Goal: Task Accomplishment & Management: Use online tool/utility

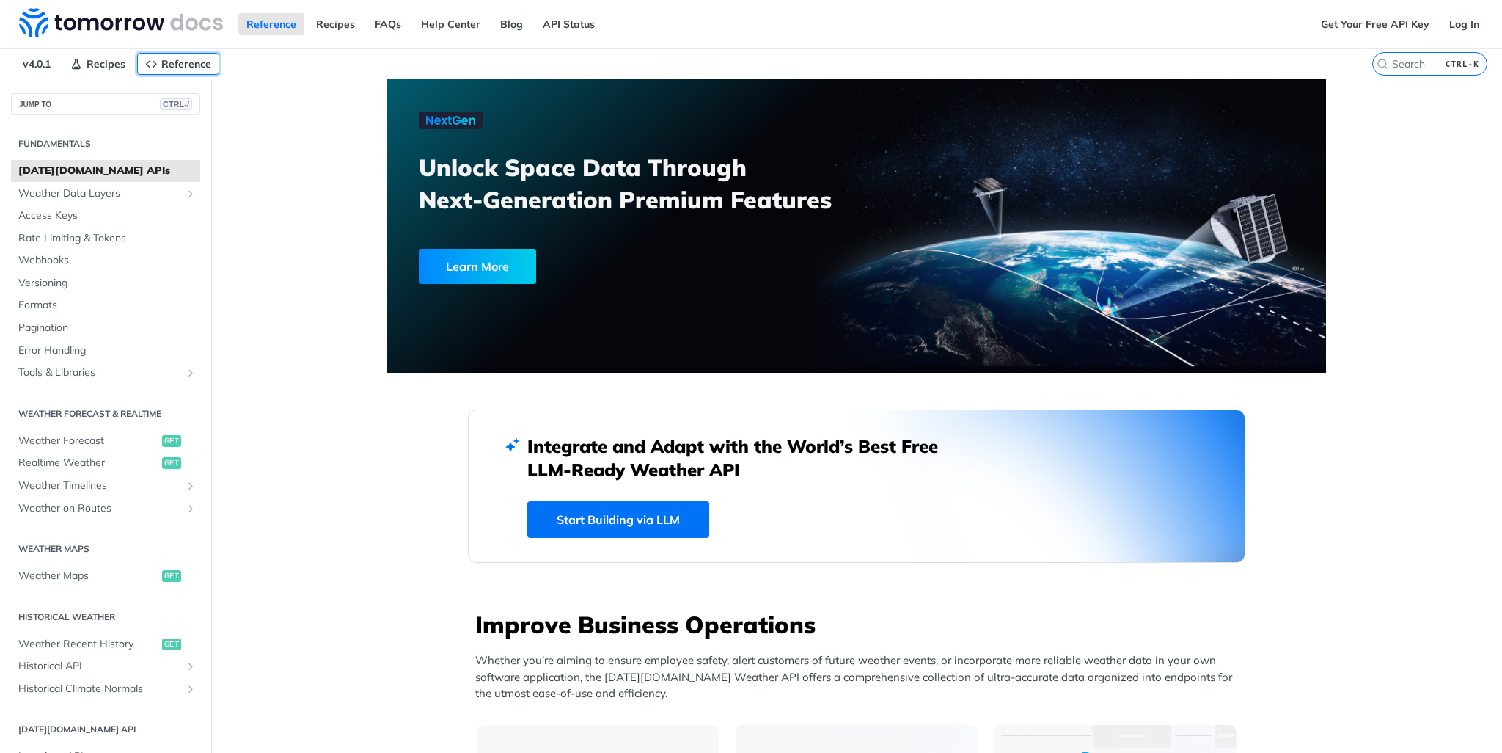
click at [169, 65] on span "Reference" at bounding box center [186, 63] width 50 height 13
click at [87, 439] on span "Weather Forecast" at bounding box center [88, 440] width 140 height 15
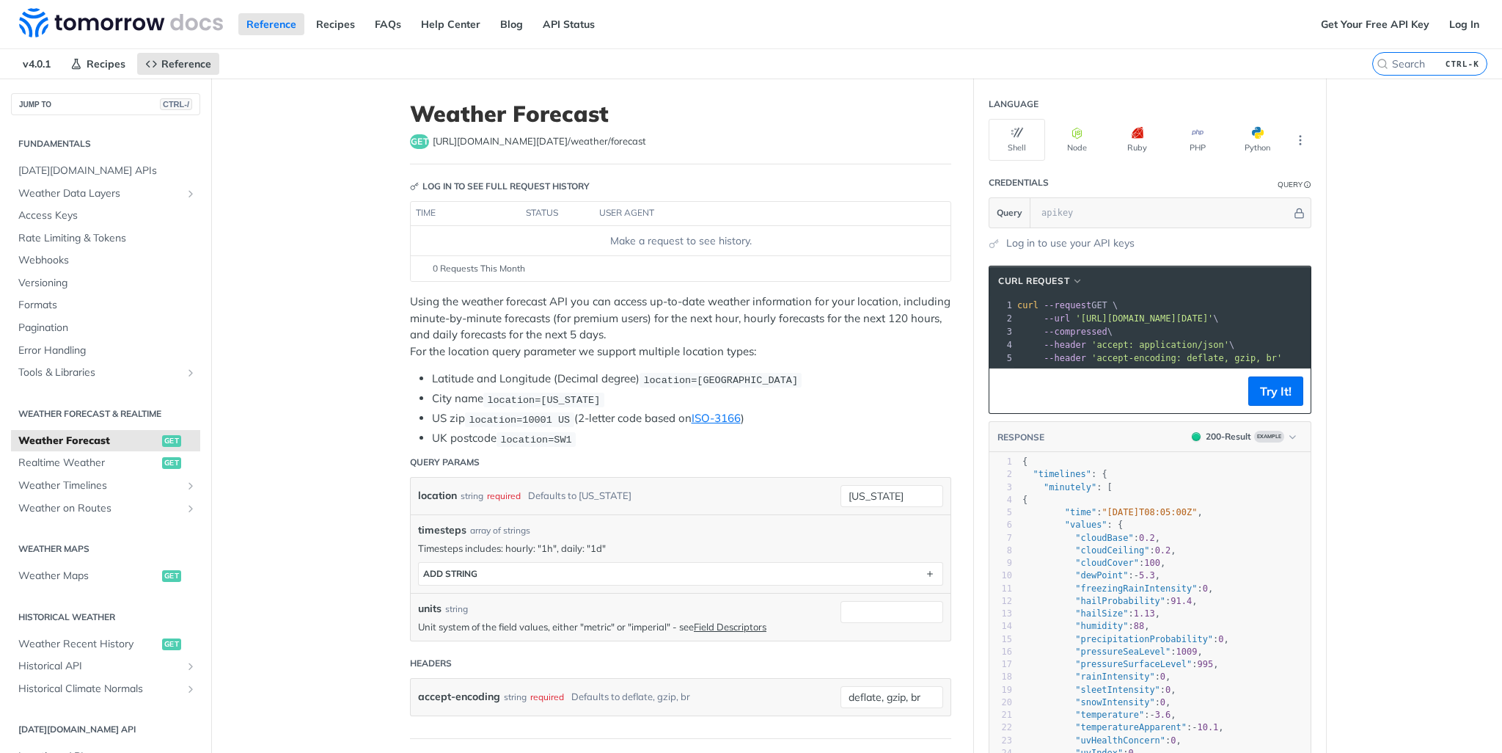
click at [681, 323] on p "Using the weather forecast API you can access up-to-date weather information fo…" at bounding box center [680, 326] width 541 height 66
click at [676, 321] on p "Using the weather forecast API you can access up-to-date weather information fo…" at bounding box center [680, 326] width 541 height 66
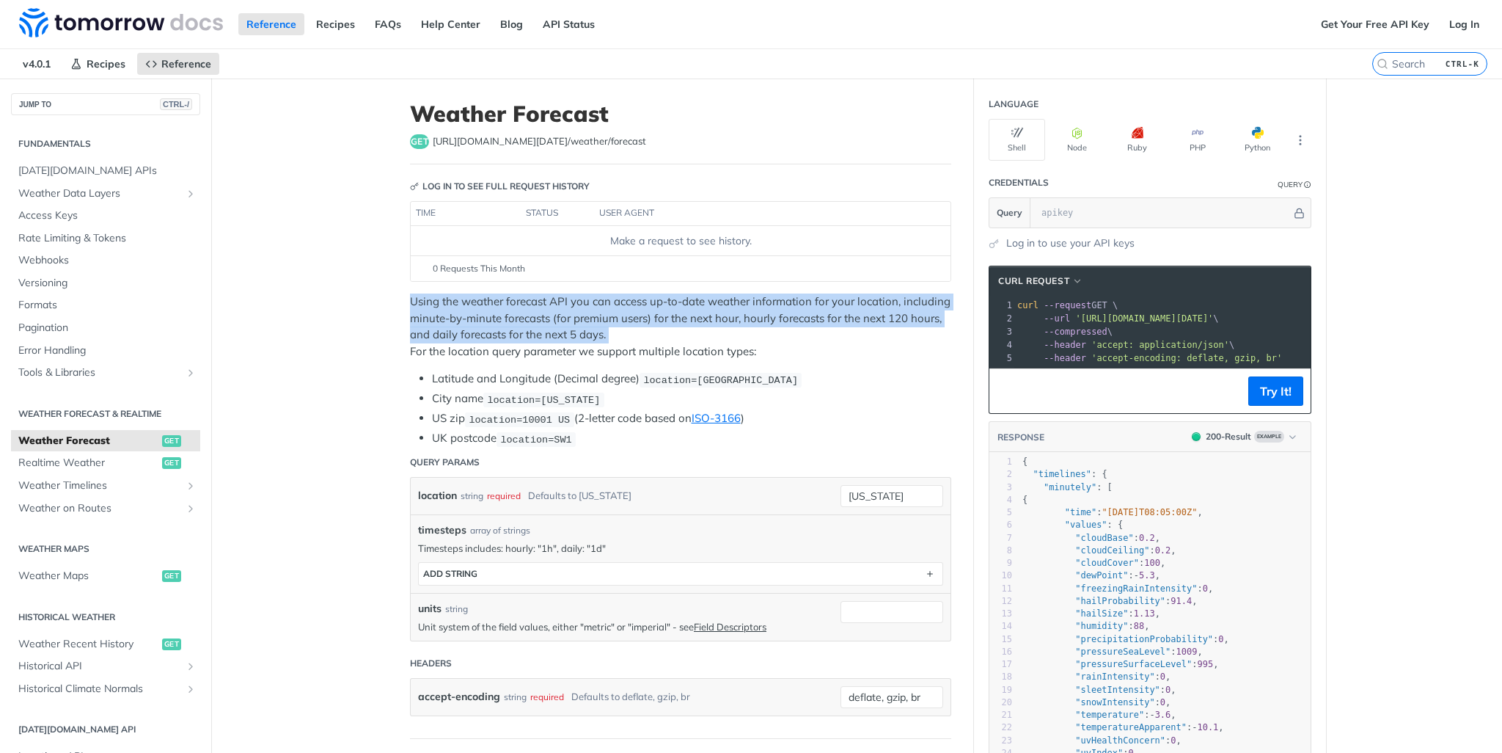
click at [676, 321] on p "Using the weather forecast API you can access up-to-date weather information fo…" at bounding box center [680, 326] width 541 height 66
click at [773, 315] on p "Using the weather forecast API you can access up-to-date weather information fo…" at bounding box center [680, 326] width 541 height 66
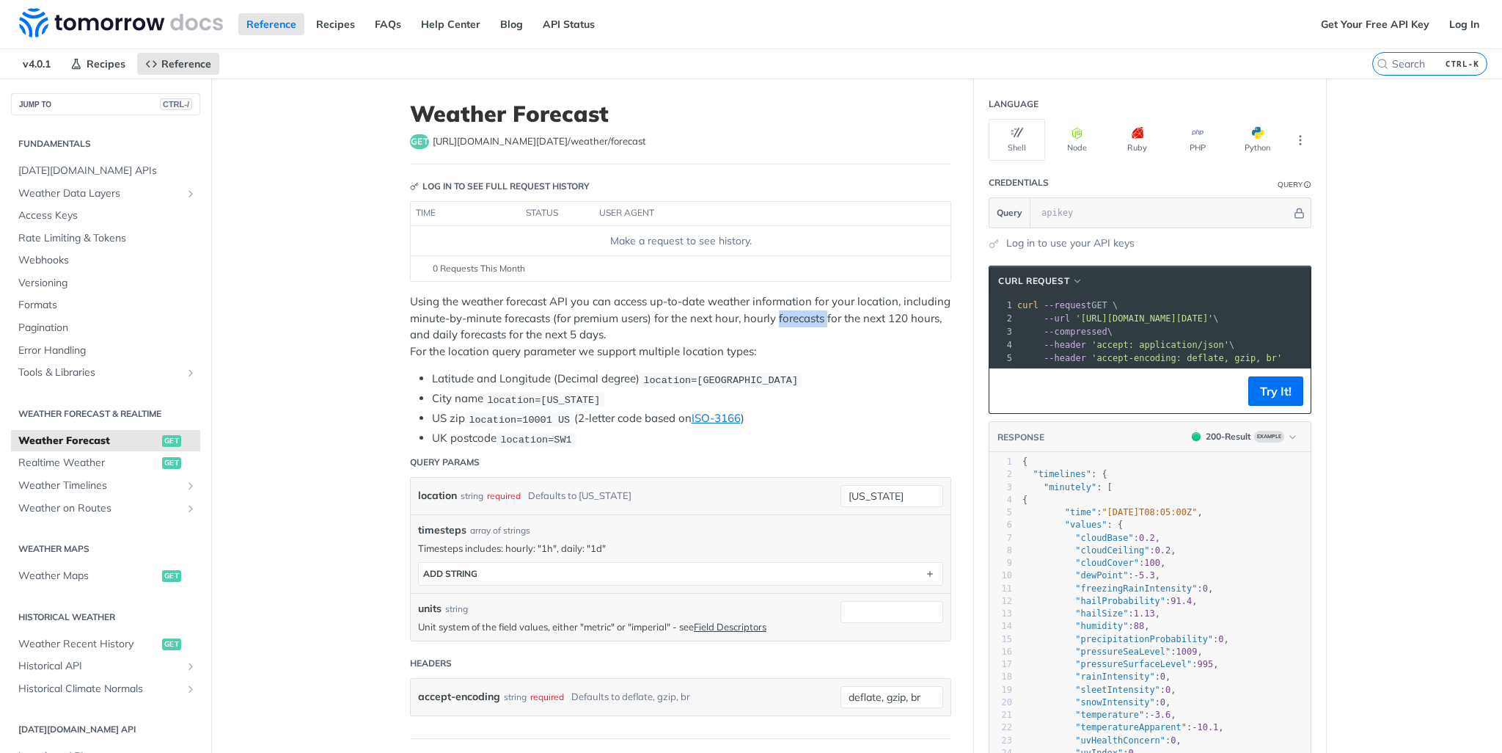
click at [773, 315] on p "Using the weather forecast API you can access up-to-date weather information fo…" at bounding box center [680, 326] width 541 height 66
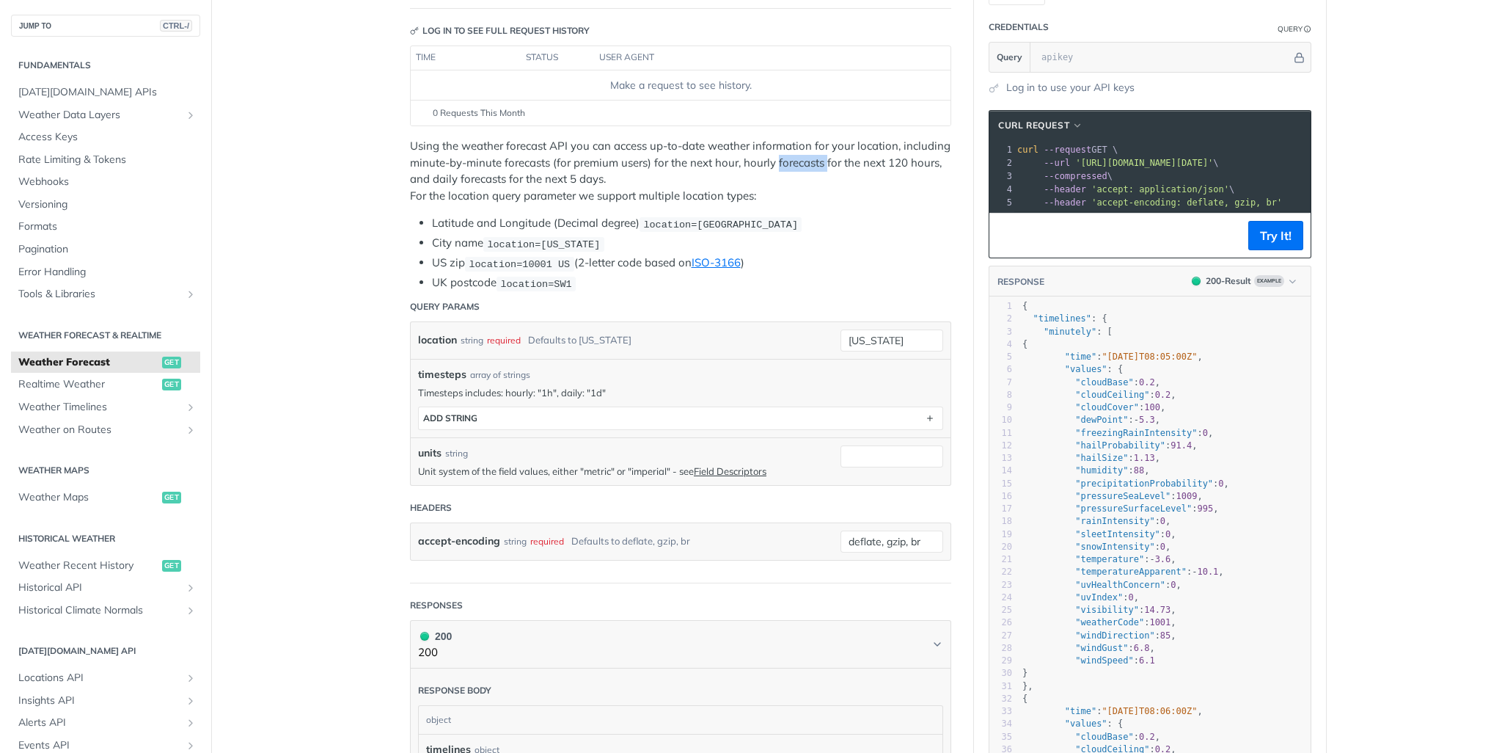
scroll to position [171, 0]
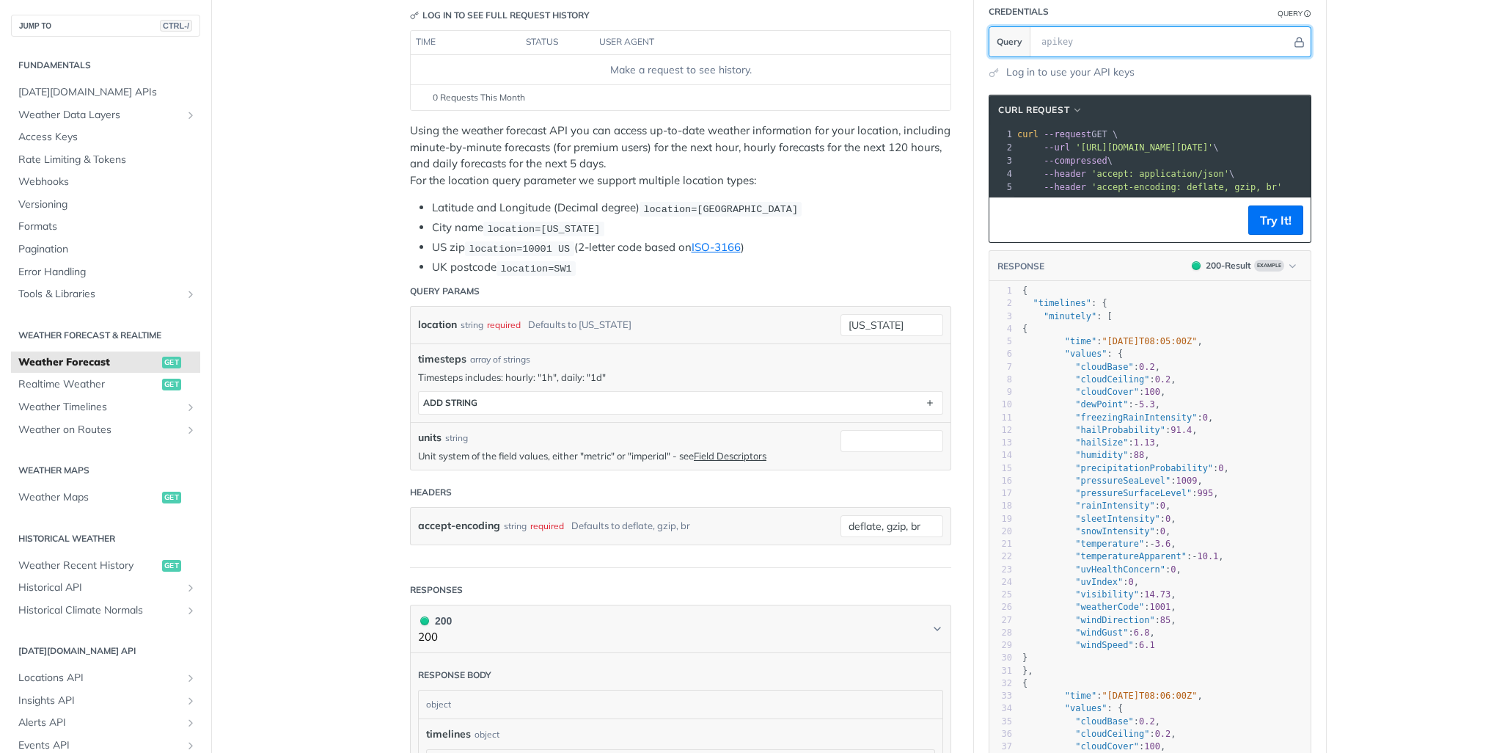
click at [1063, 46] on input "text" at bounding box center [1162, 41] width 257 height 29
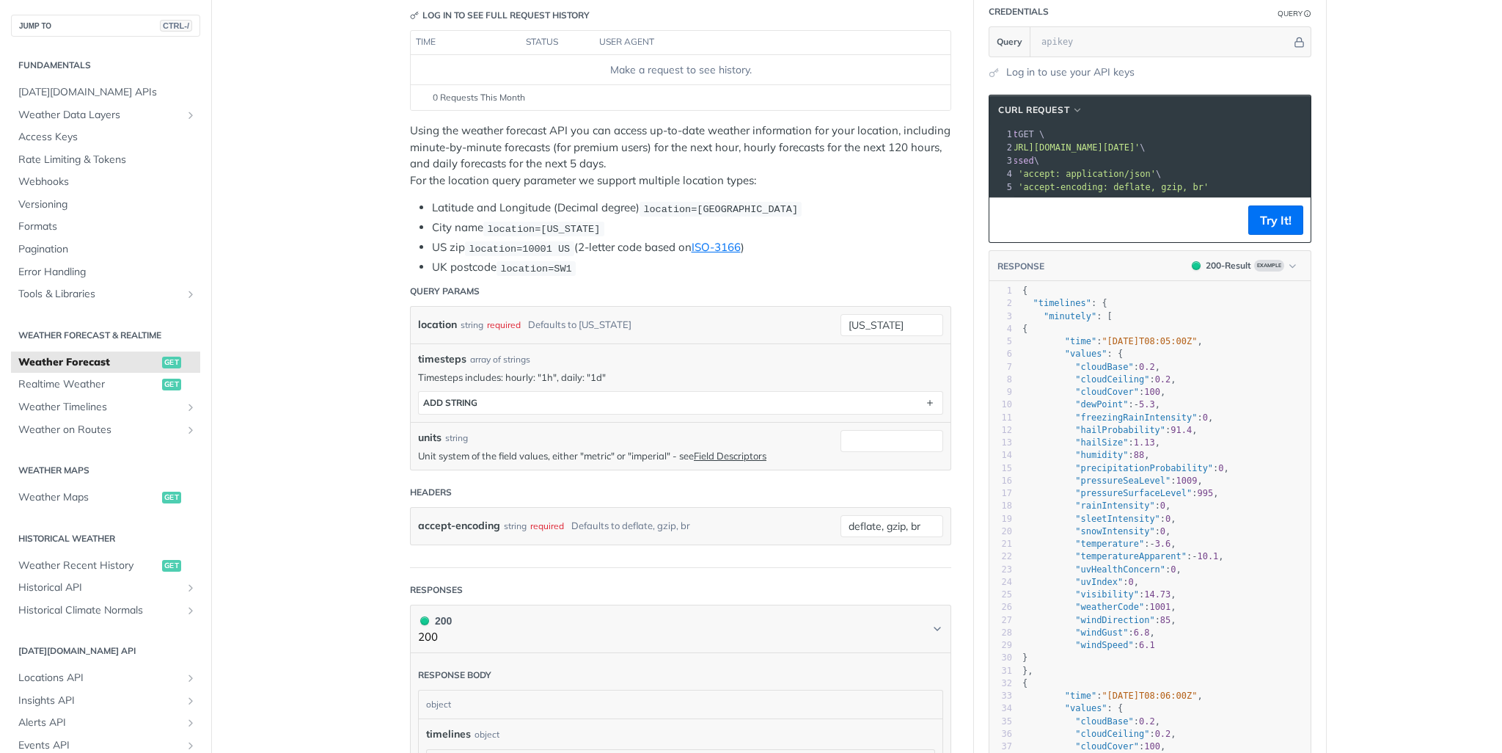
scroll to position [0, 85]
click at [1080, 32] on input "text" at bounding box center [1162, 41] width 257 height 29
paste input "wJ9EwcXq7xoP0hFskyRgQiXQqvkd5vpN"
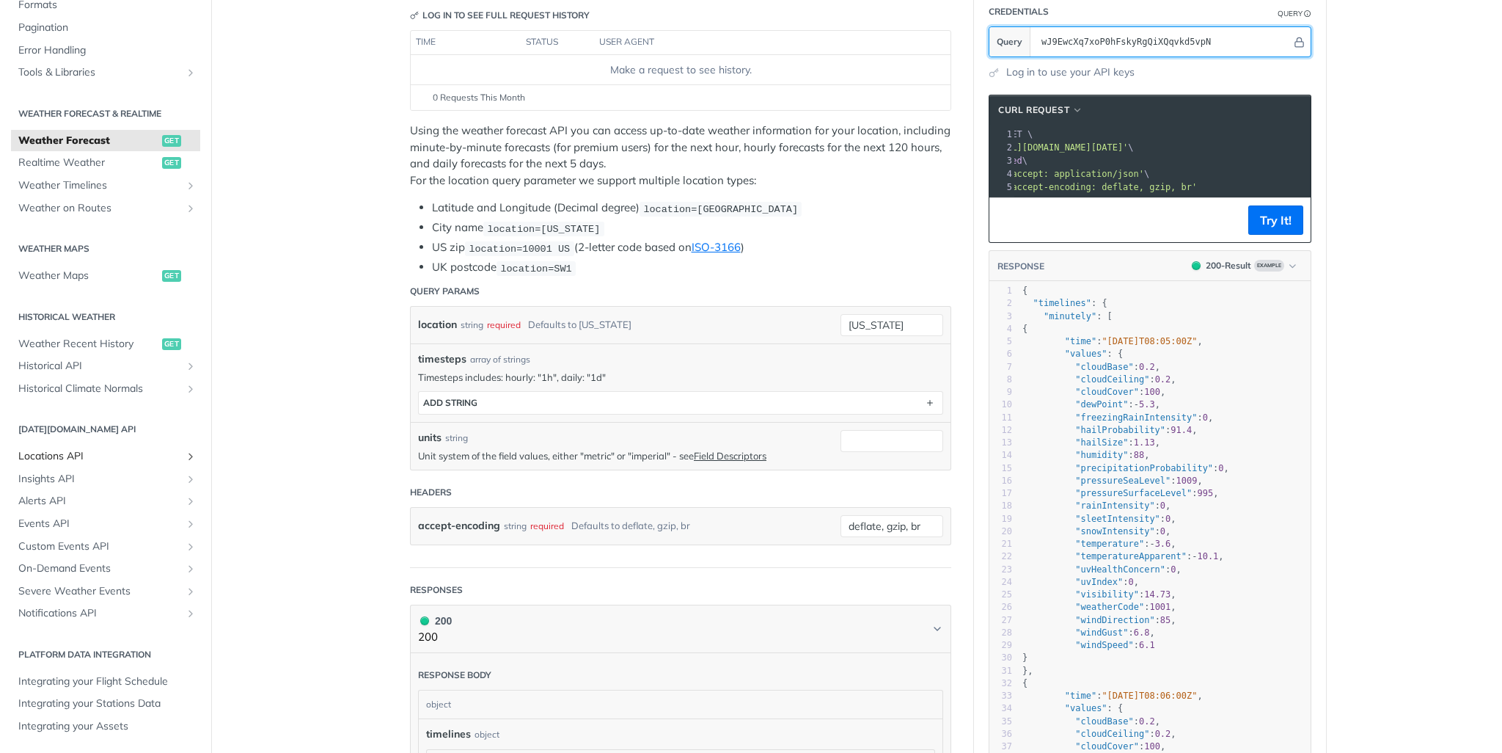
scroll to position [222, 0]
type input "wJ9EwcXq7xoP0hFskyRgQiXQqvkd5vpN"
click at [65, 453] on span "Locations API" at bounding box center [99, 455] width 163 height 15
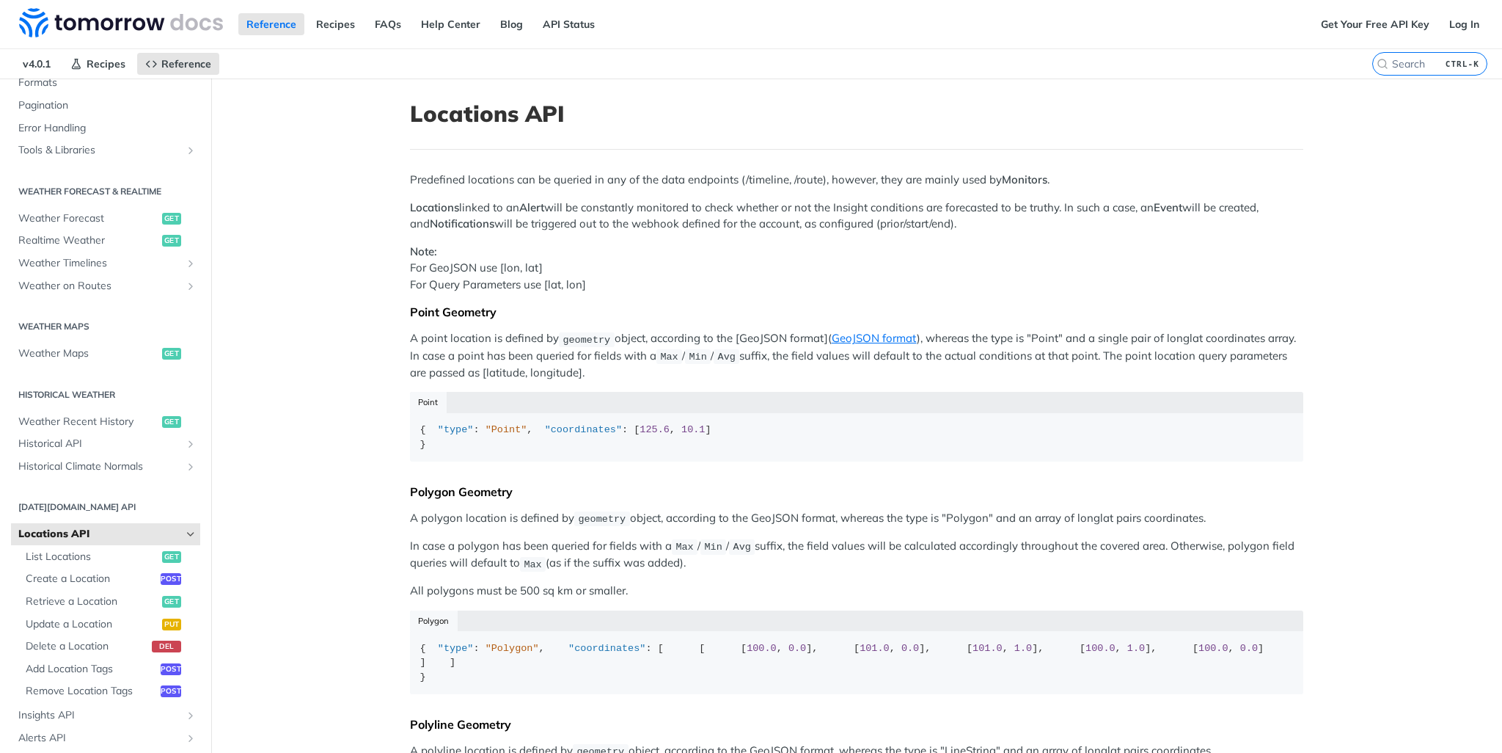
scroll to position [381, 0]
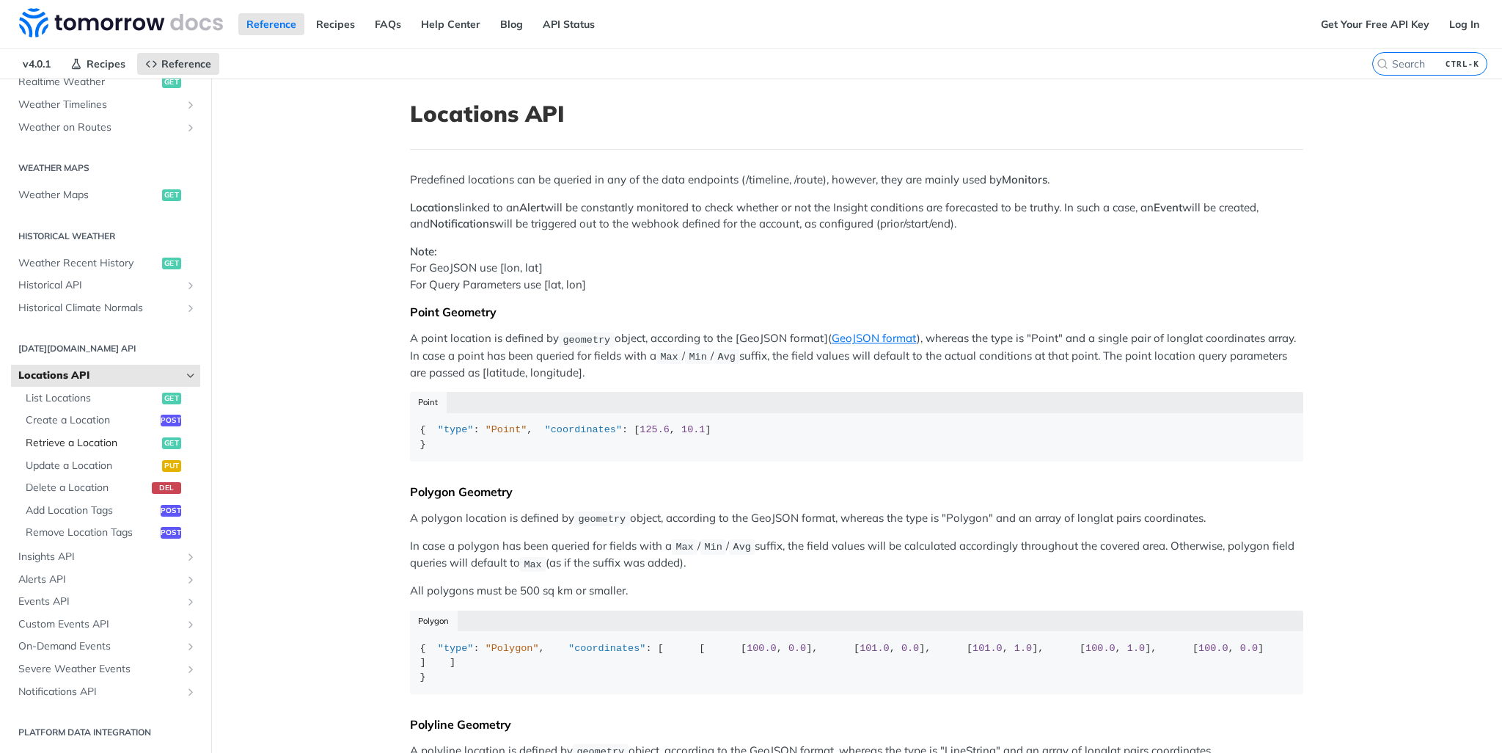
click at [100, 440] on span "Retrieve a Location" at bounding box center [92, 443] width 133 height 15
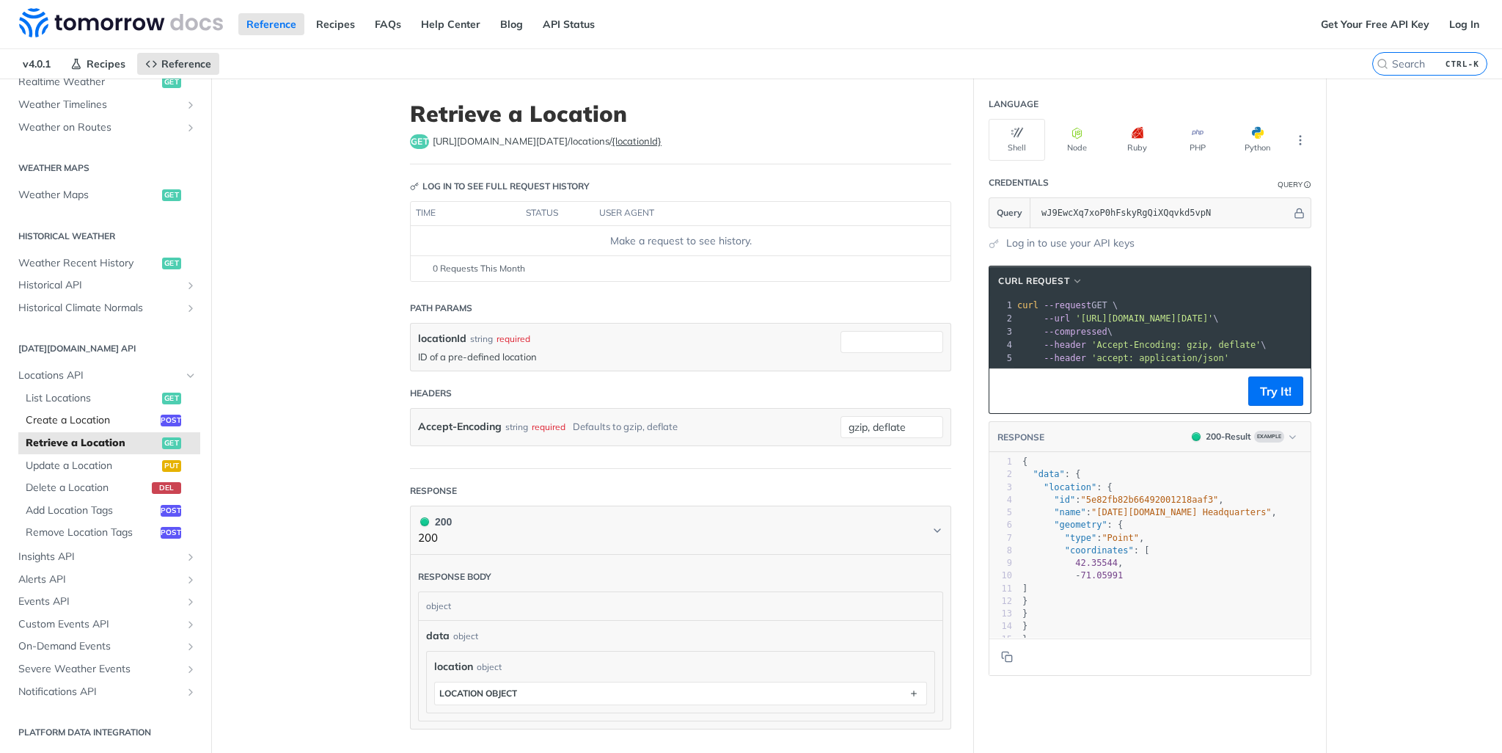
click at [114, 414] on span "Create a Location" at bounding box center [91, 420] width 131 height 15
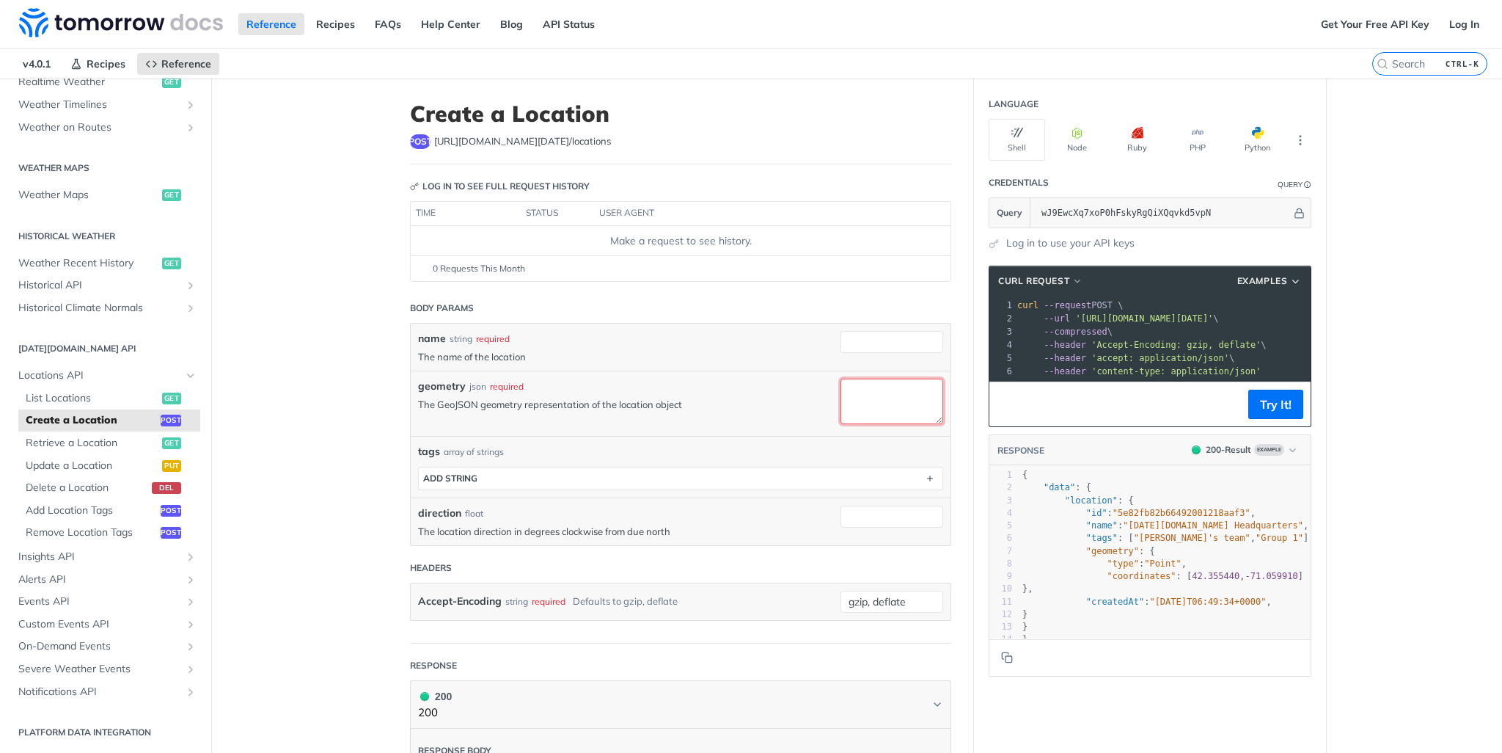
click at [865, 393] on textarea "geometry" at bounding box center [892, 400] width 103 height 45
click at [864, 340] on input "name" at bounding box center [892, 342] width 103 height 22
click at [869, 335] on input "name" at bounding box center [892, 342] width 103 height 22
paste input "[STREET_ADDRESS][PERSON_NAME]"
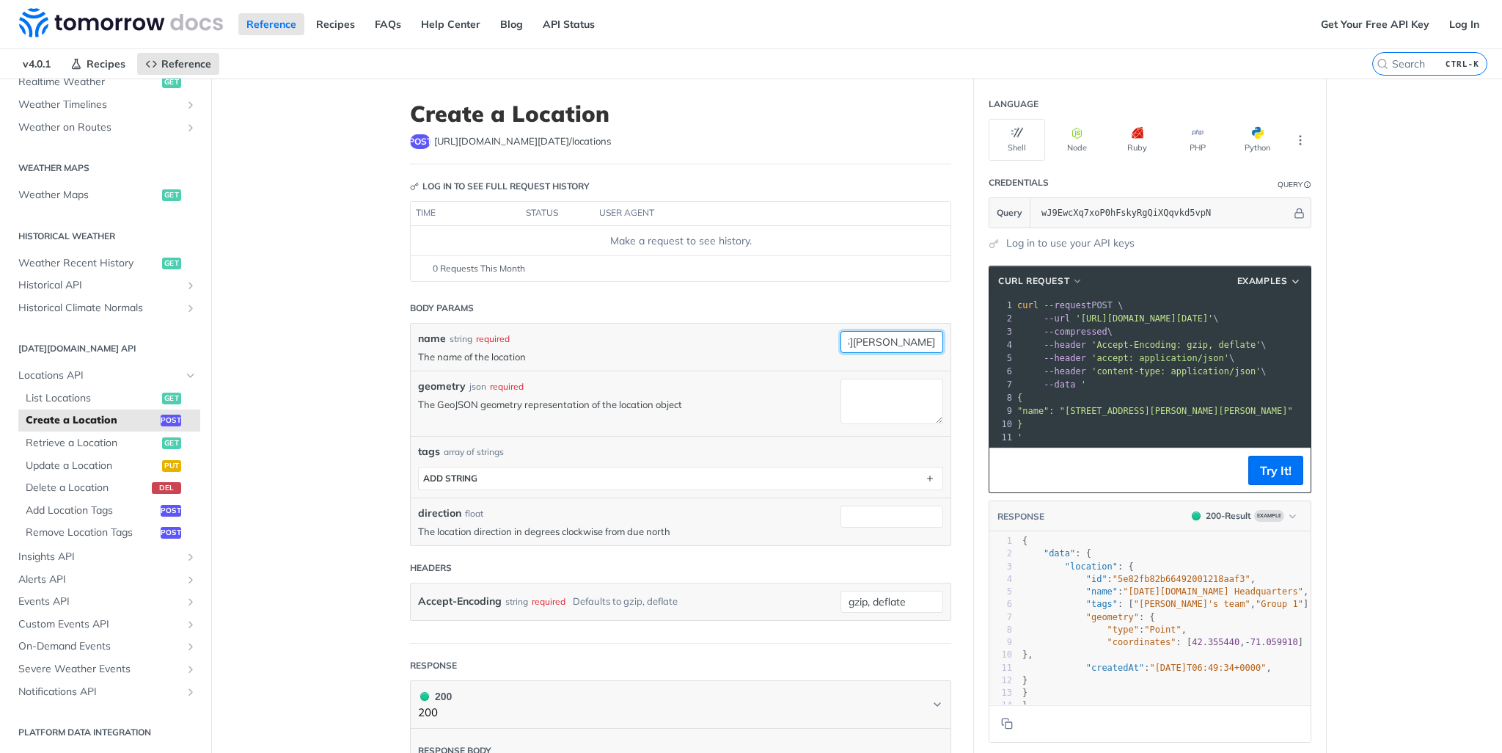
type input "[STREET_ADDRESS][PERSON_NAME]"
click at [801, 341] on div "name string required" at bounding box center [625, 338] width 415 height 15
click at [861, 391] on textarea "geometry" at bounding box center [892, 400] width 103 height 45
paste textarea "33.1331085"
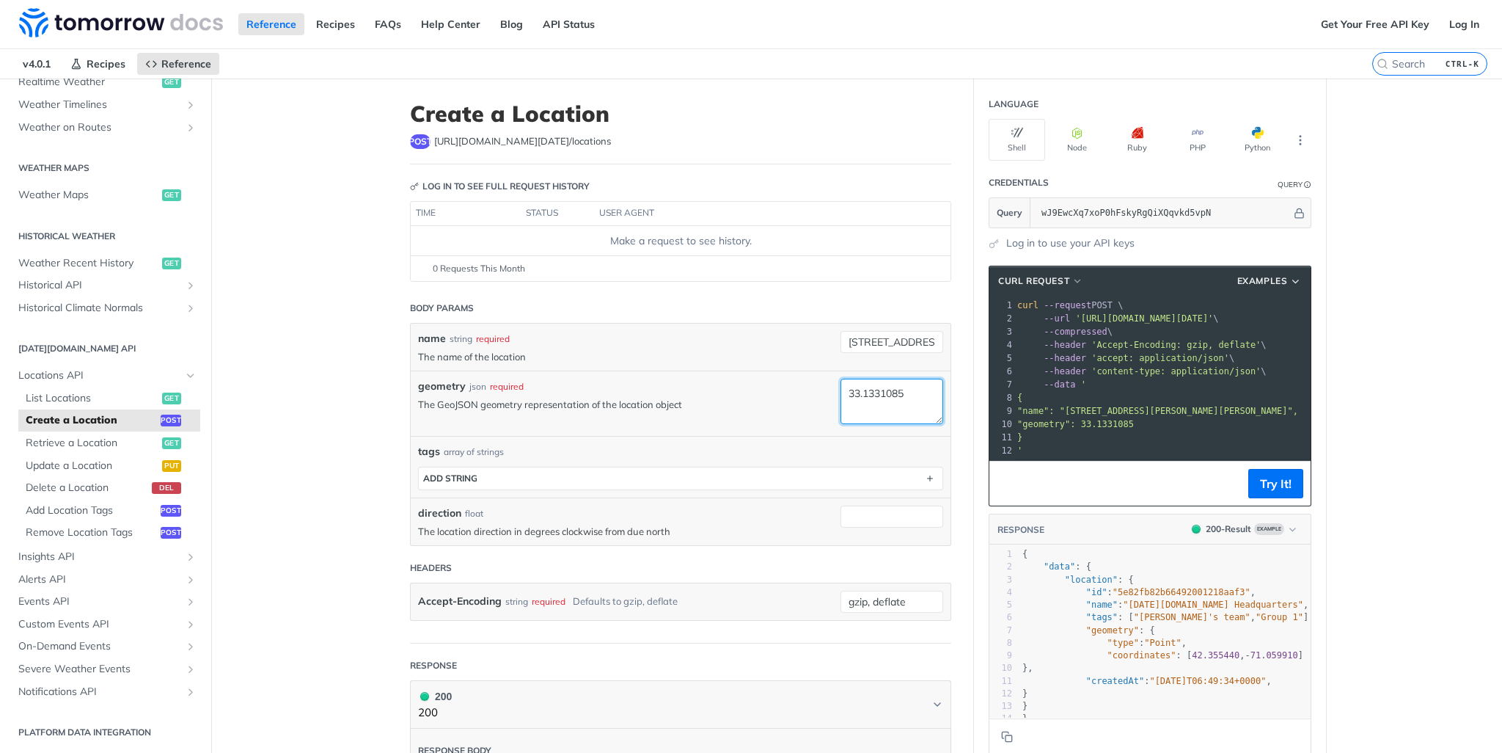
click at [877, 395] on textarea "33.1331085" at bounding box center [892, 400] width 103 height 45
type textarea "33.1331085"
type textarea "{ "type": "Point", "coordinates": [42.355440, -71.059910] }"
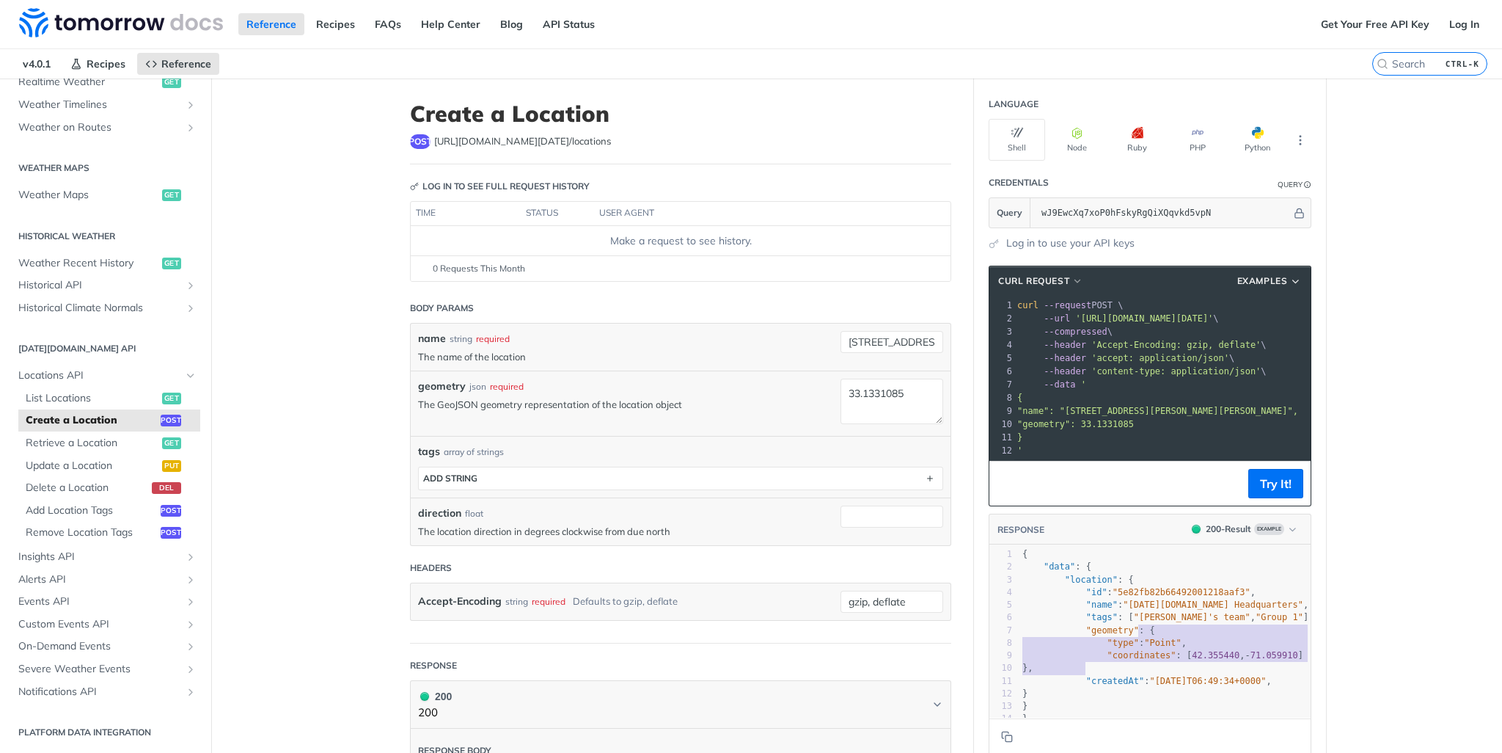
drag, startPoint x: 1135, startPoint y: 637, endPoint x: 1080, endPoint y: 678, distance: 68.2
click at [1080, 678] on div "1 { 2 "data" : { 3 "location" : { 4 "id" : "5e82fb82b66492001218aaf3" , 5 "name…" at bounding box center [1170, 636] width 302 height 177
drag, startPoint x: 913, startPoint y: 391, endPoint x: 832, endPoint y: 391, distance: 80.7
click at [832, 391] on div "geometry json required The GeoJSON geometry representation of the location obje…" at bounding box center [681, 402] width 540 height 65
paste textarea "{ "type": "Point", "coordinates": [42.355440, -71.059910] }"
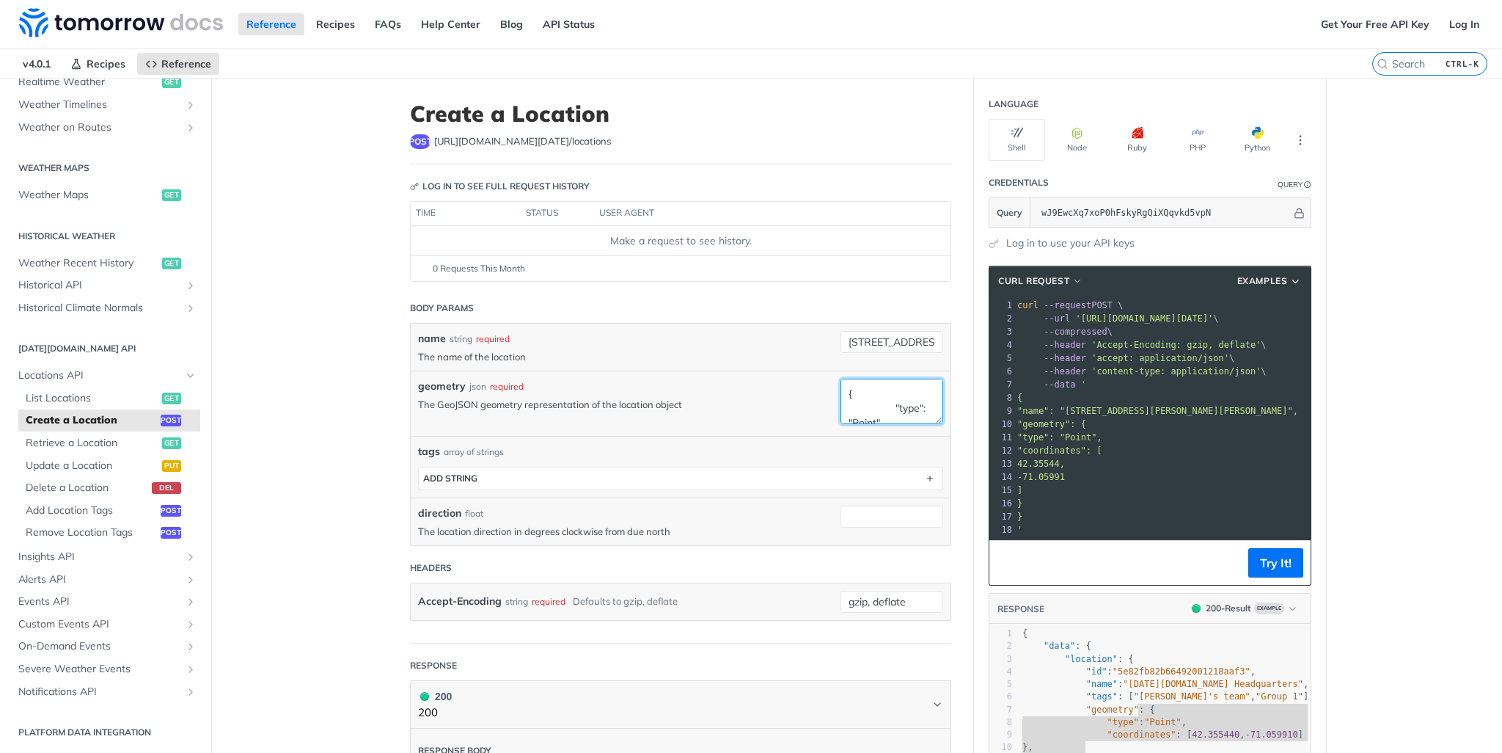
click at [859, 392] on textarea "{ "type": "Point", "coordinates": [42.355440, -71.059910] }" at bounding box center [892, 400] width 103 height 45
drag, startPoint x: 848, startPoint y: 391, endPoint x: 897, endPoint y: 389, distance: 49.2
click at [897, 389] on textarea "{"type": "Point", "coordinates": [42.355440, -71.059910] }" at bounding box center [892, 400] width 103 height 45
paste textarea "33.1331085"
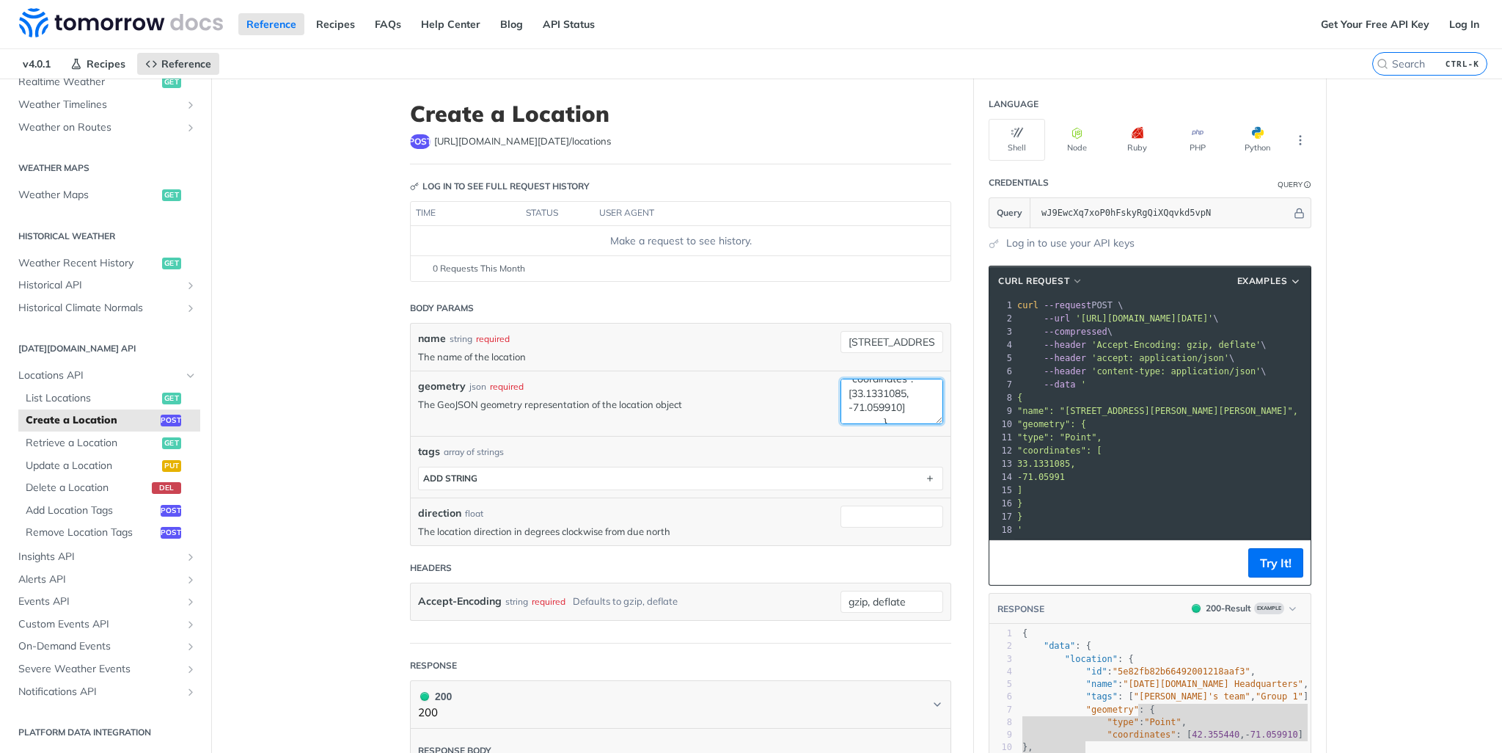
drag, startPoint x: 848, startPoint y: 408, endPoint x: 898, endPoint y: 409, distance: 49.9
click at [898, 409] on textarea "{"type": "Point", "coordinates": [33.1331085, -71.059910] }" at bounding box center [892, 400] width 103 height 45
paste textarea "-96.60442909999999"
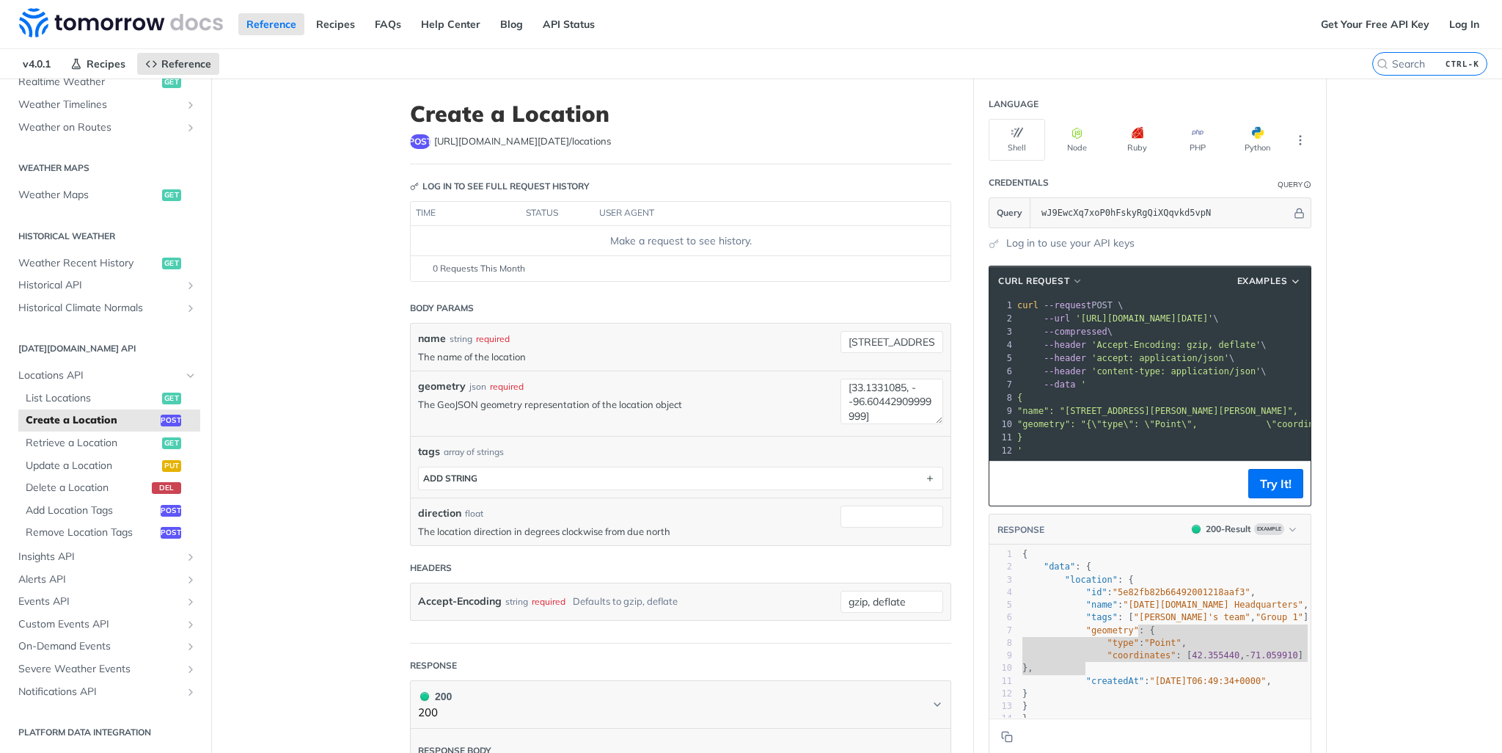
click at [326, 481] on main "JUMP TO CTRL-/ Fundamentals [DATE][DOMAIN_NAME] APIs Weather Data Layers Core P…" at bounding box center [751, 545] width 1502 height 934
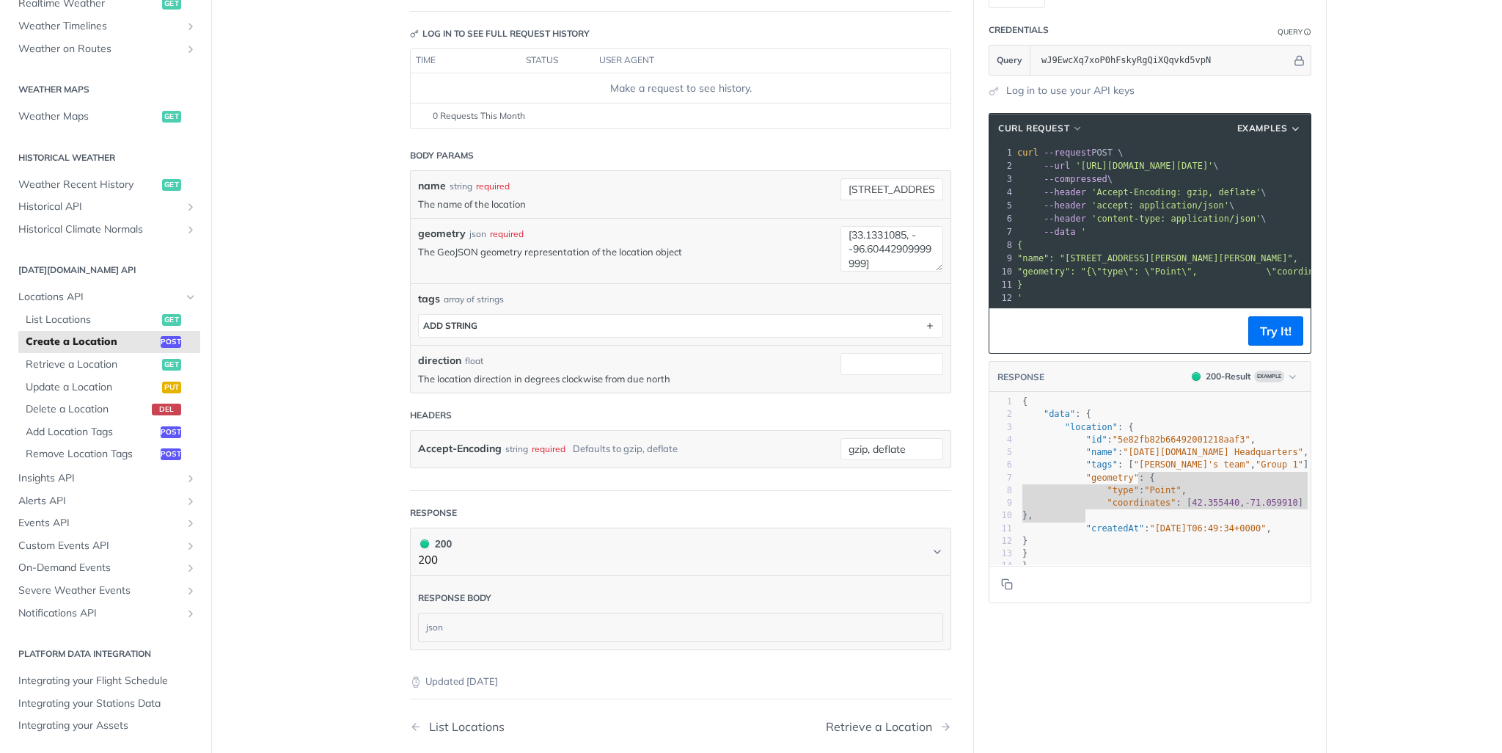
scroll to position [171, 0]
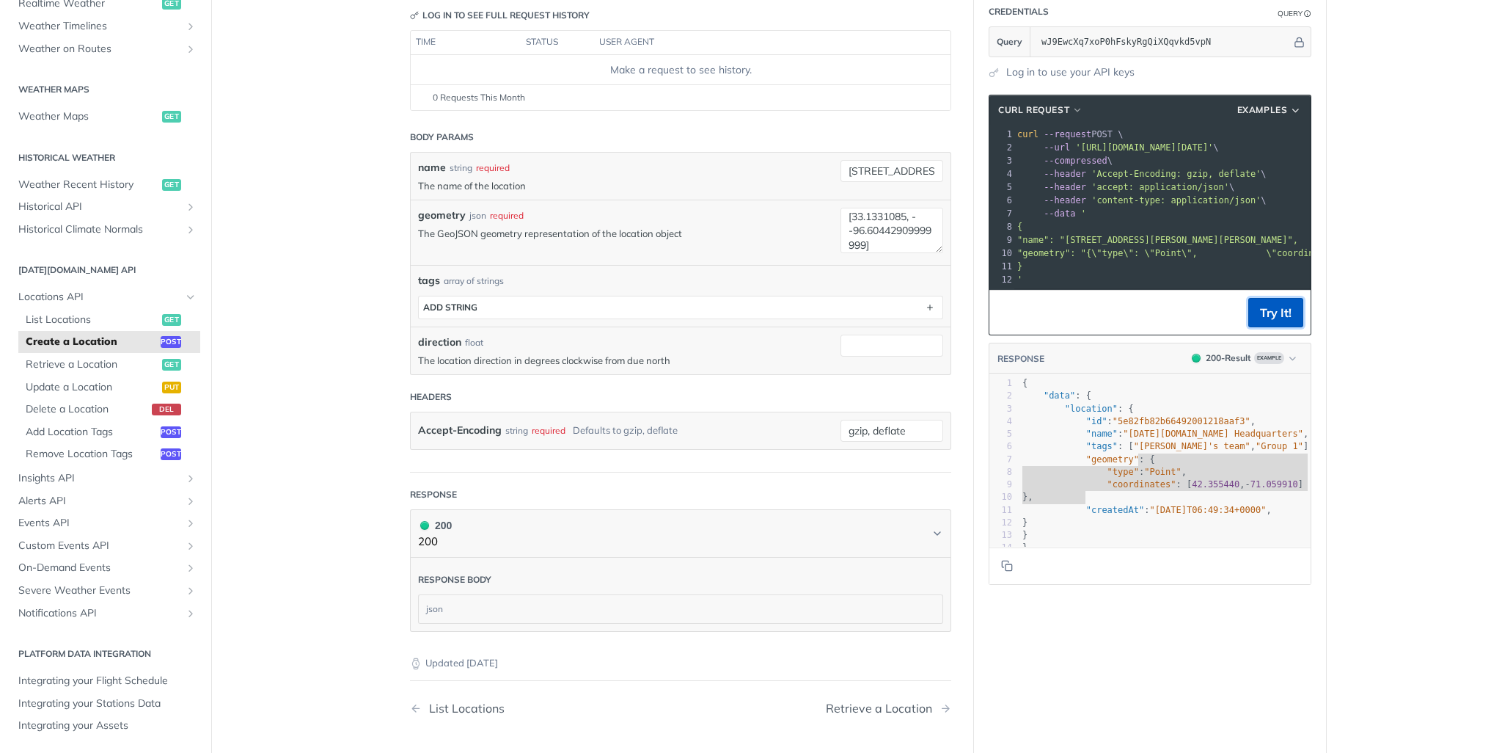
click at [1278, 315] on button "Try It!" at bounding box center [1275, 312] width 55 height 29
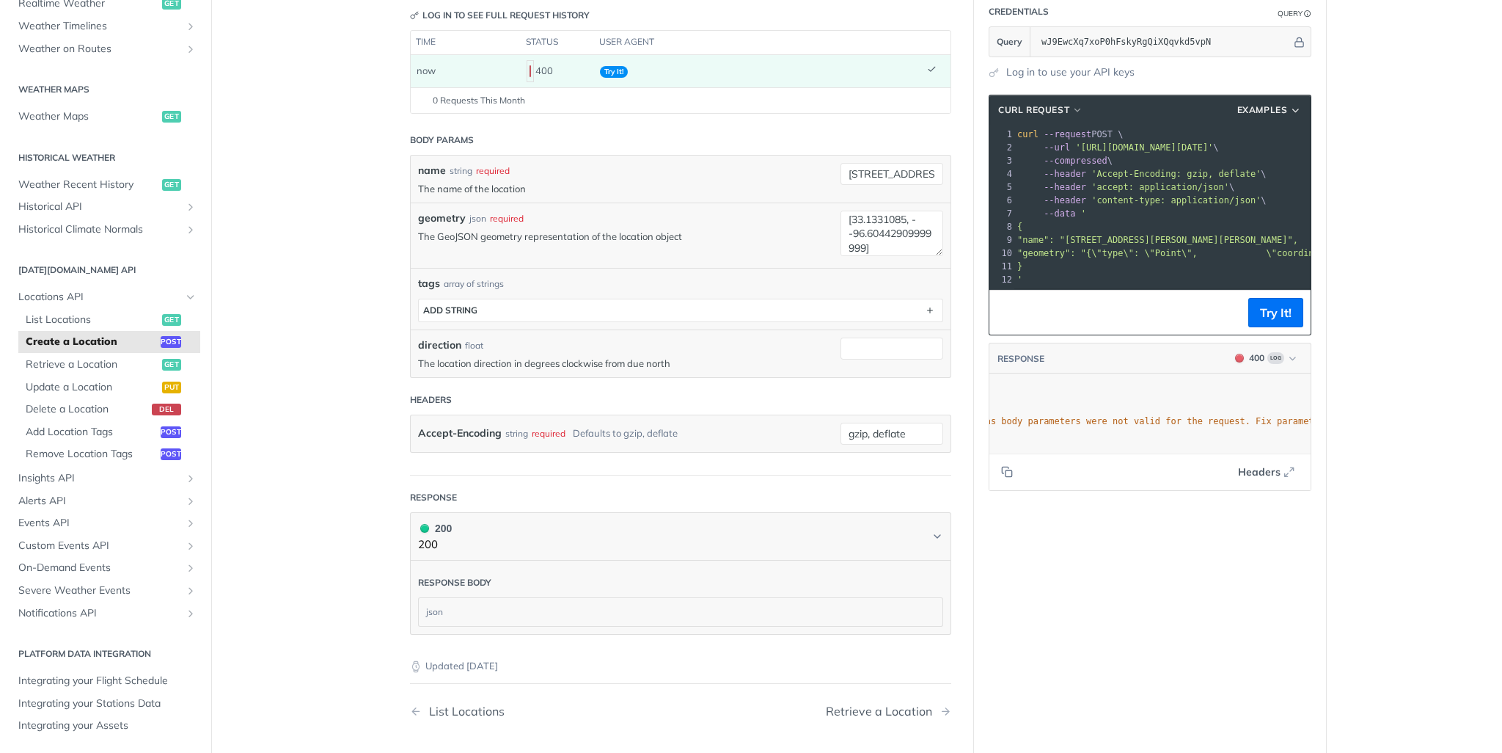
scroll to position [0, 0]
click at [935, 250] on textarea "{"type": "Point", "coordinates": [33.1331085, --96.60442909999999] }" at bounding box center [892, 232] width 103 height 45
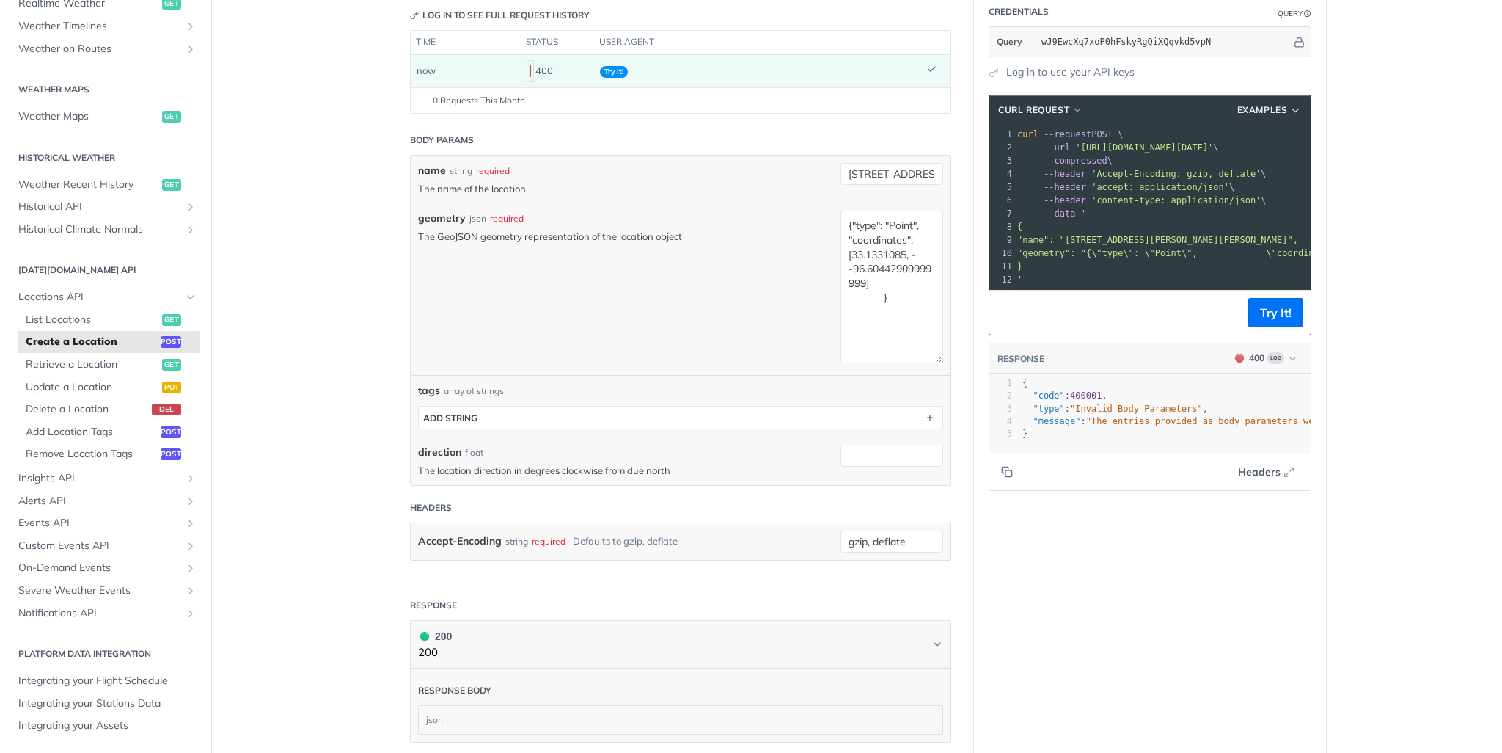
drag, startPoint x: 935, startPoint y: 250, endPoint x: 973, endPoint y: 359, distance: 115.1
click at [973, 359] on div "Create a Location post [URL][DOMAIN_NAME][DATE] /locations Log in to see full r…" at bounding box center [856, 430] width 939 height 1044
click at [871, 280] on textarea "{"type": "Point", "coordinates": [33.1331085, --96.60442909999999] }" at bounding box center [892, 286] width 103 height 153
click at [1274, 322] on button "Try It!" at bounding box center [1275, 312] width 55 height 29
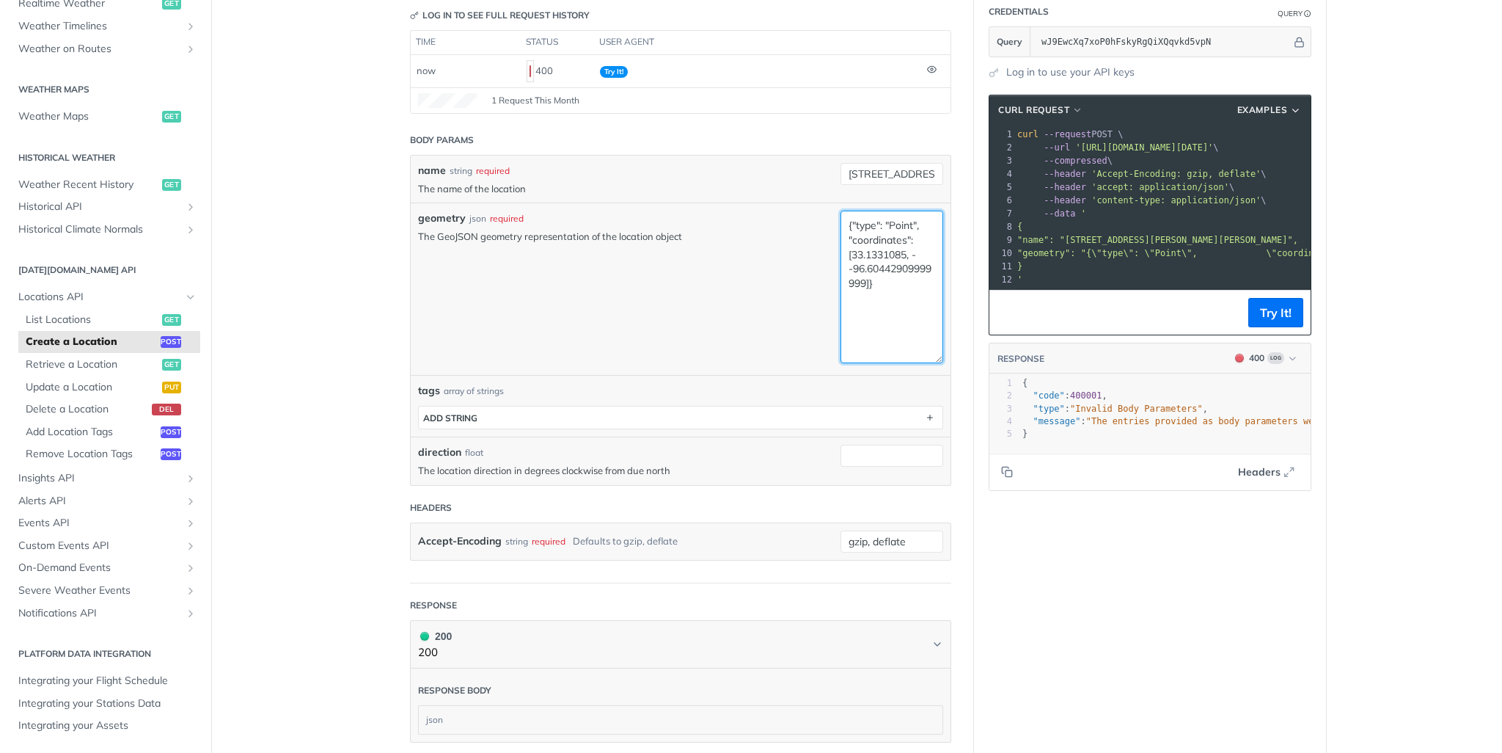
click at [888, 280] on textarea "{"type": "Point", "coordinates": [33.1331085, --96.60442909999999]}" at bounding box center [892, 286] width 103 height 153
click at [921, 225] on textarea "{"type": "Point", "coordinates": [33.1331085, --96.60442909999999]}" at bounding box center [892, 286] width 103 height 153
drag, startPoint x: 879, startPoint y: 282, endPoint x: 831, endPoint y: 210, distance: 87.3
click at [831, 210] on div "geometry json required The GeoJSON geometry representation of the location obje…" at bounding box center [681, 288] width 540 height 172
click at [883, 287] on textarea "{"type": "Point", "coordinates": [33.1331085, --96.60442909999999]}" at bounding box center [892, 286] width 103 height 153
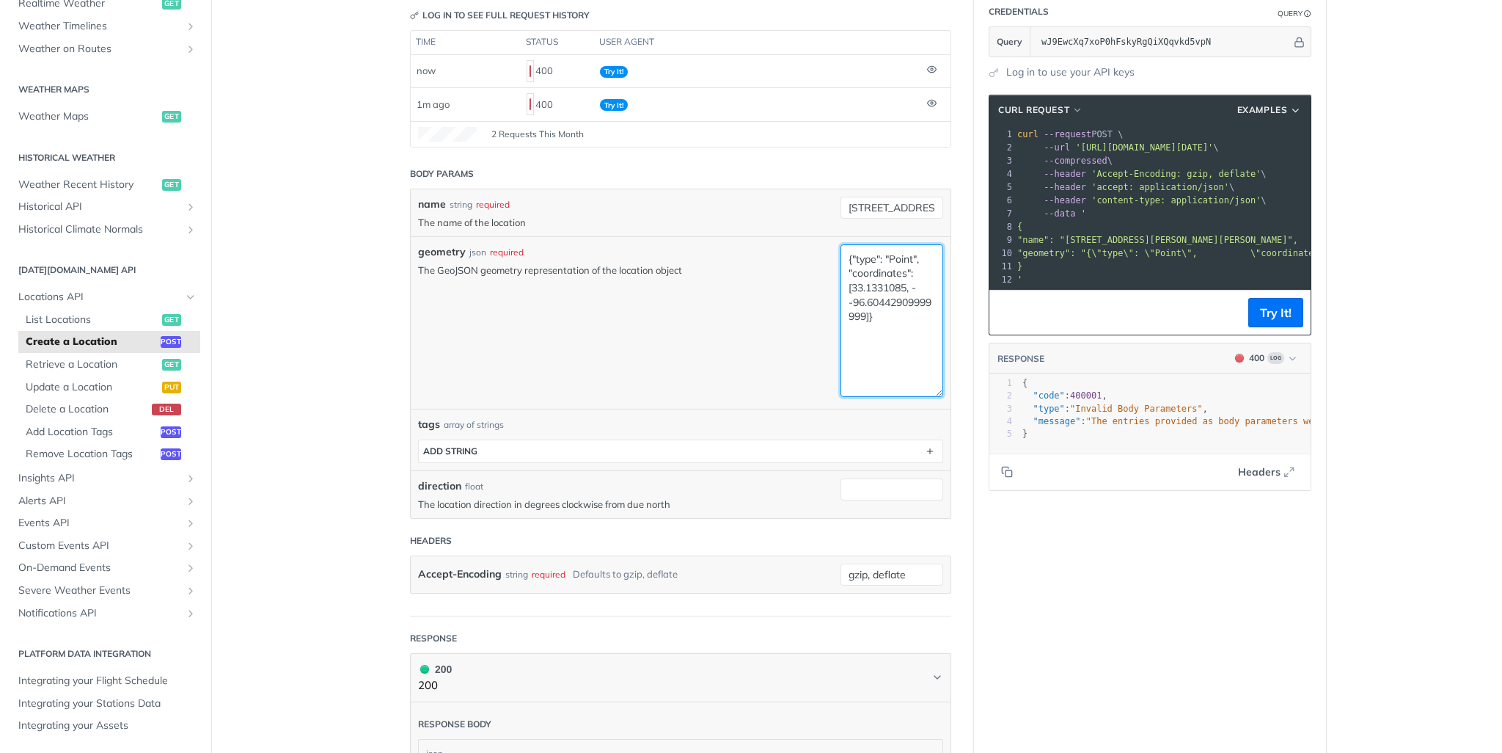
drag, startPoint x: 880, startPoint y: 311, endPoint x: 825, endPoint y: 257, distance: 77.3
click at [825, 257] on div "geometry json required The GeoJSON geometry representation of the location obje…" at bounding box center [681, 322] width 540 height 172
paste textarea ""Point","coordinates":[33.1331085,"
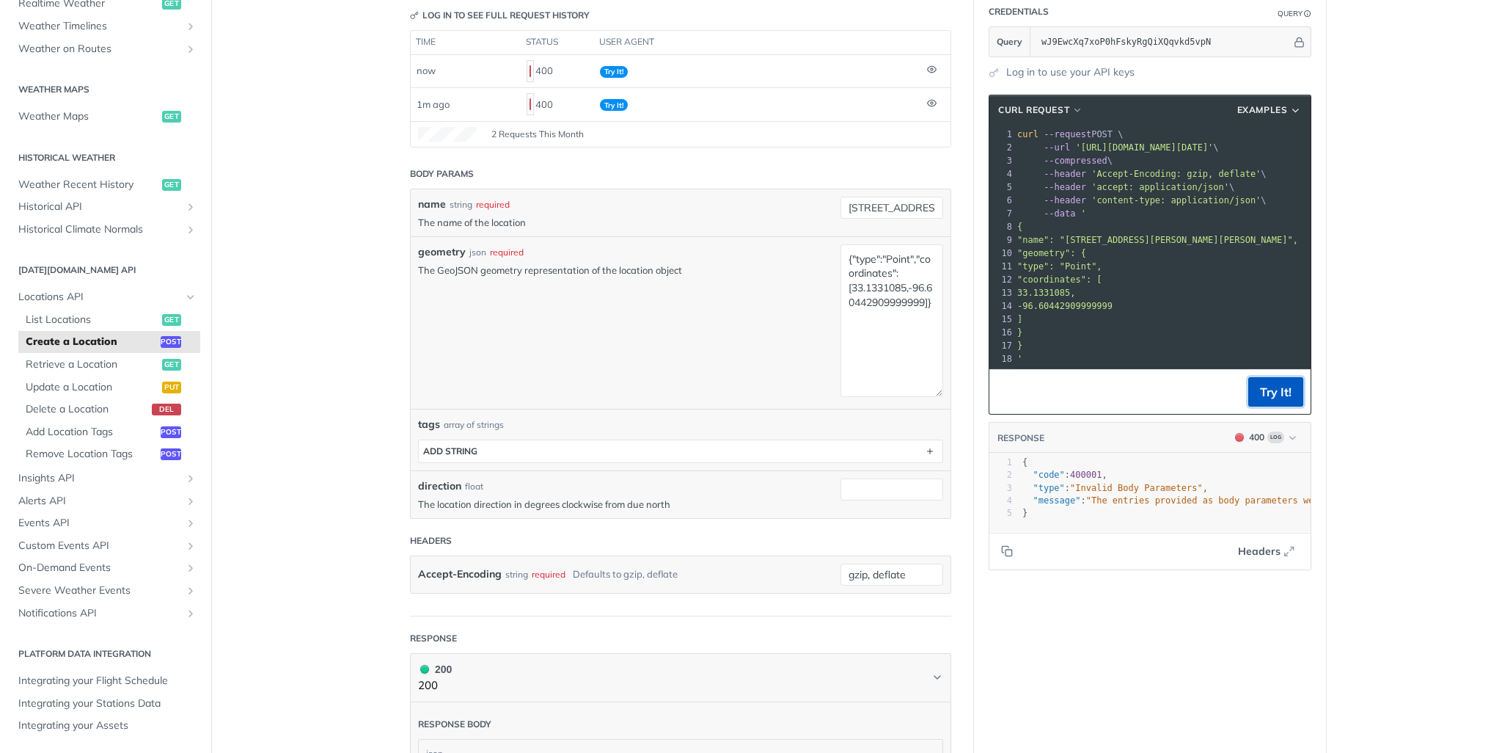
click at [1265, 395] on button "Try It!" at bounding box center [1275, 391] width 55 height 29
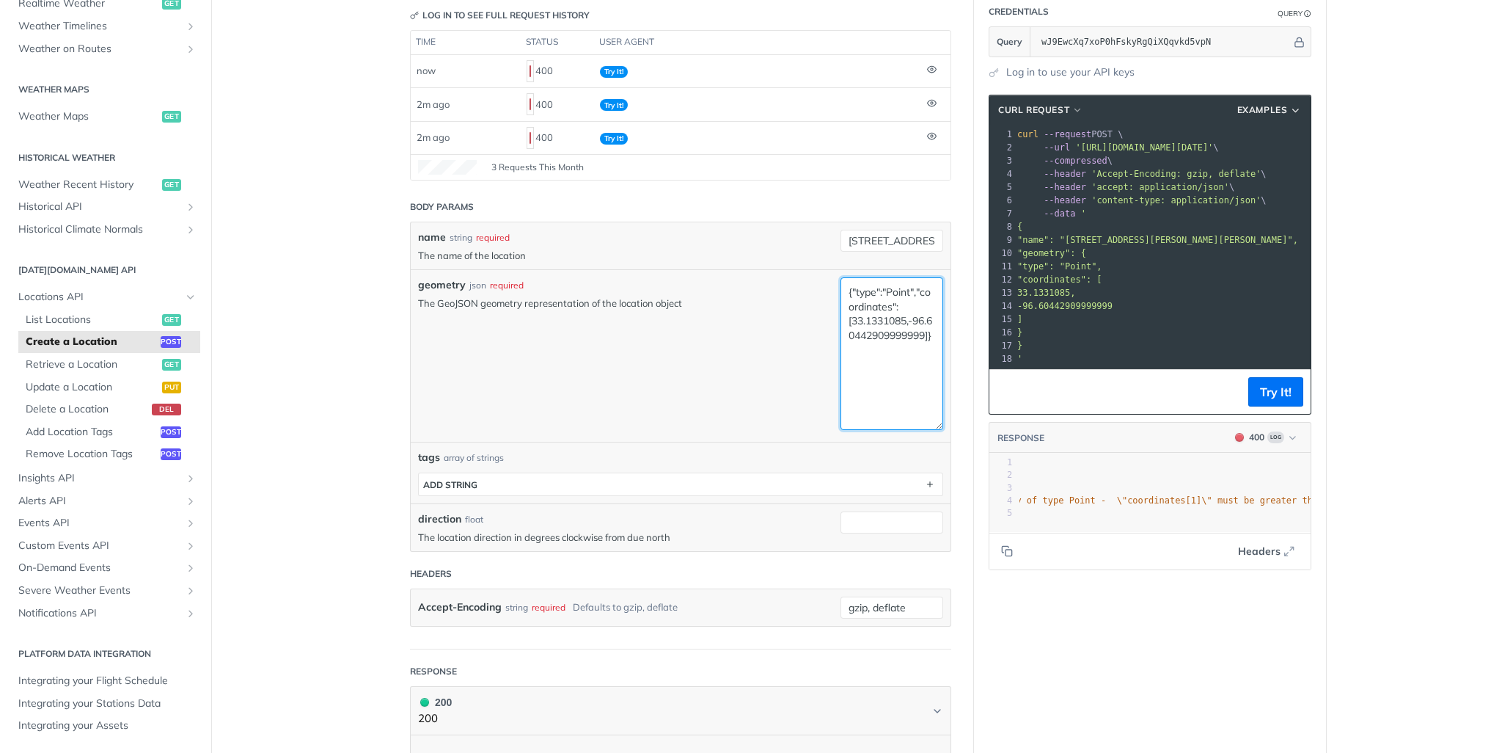
click at [908, 319] on textarea "{"type":"Point","coordinates":[33.1331085,-96.60442909999999]}" at bounding box center [892, 353] width 103 height 153
drag, startPoint x: 882, startPoint y: 333, endPoint x: 929, endPoint y: 334, distance: 46.2
click at [929, 334] on textarea "{"type":"Point","coordinates":[33.1331085,-96.60442909999999]}" at bounding box center [892, 353] width 103 height 153
click at [907, 321] on textarea "{"type":"Point","coordinates":[33.1331085,-96.604429]}" at bounding box center [892, 353] width 103 height 153
click at [911, 319] on textarea "{"type":"Point","coordinates":[33.1331085,-96.604429]}" at bounding box center [892, 353] width 103 height 153
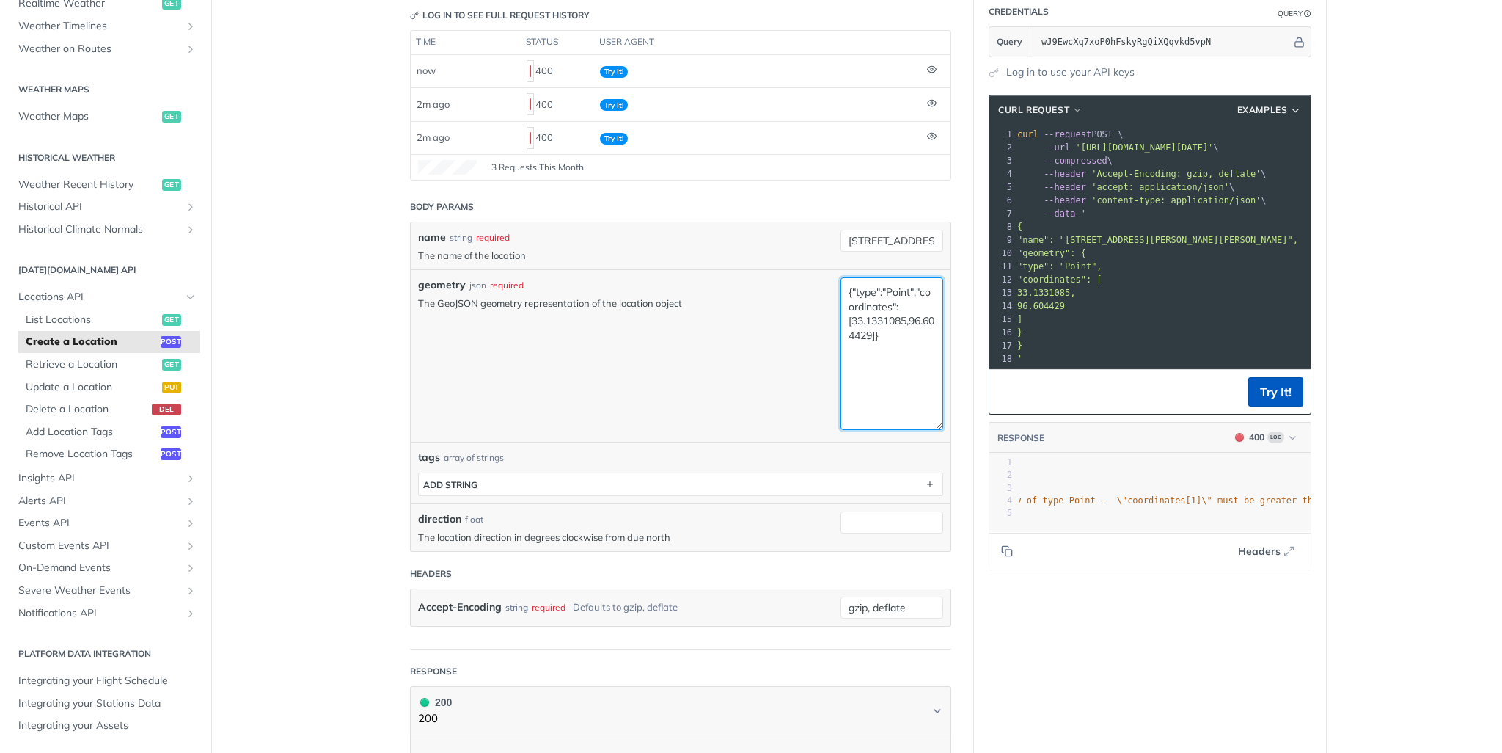
type textarea "{"type":"Point","coordinates":[33.1331085,96.604429]}"
click at [1262, 399] on button "Try It!" at bounding box center [1275, 391] width 55 height 29
drag, startPoint x: 898, startPoint y: 335, endPoint x: 830, endPoint y: 284, distance: 85.4
click at [830, 284] on div "geometry json required The GeoJSON geometry representation of the location obje…" at bounding box center [681, 355] width 540 height 172
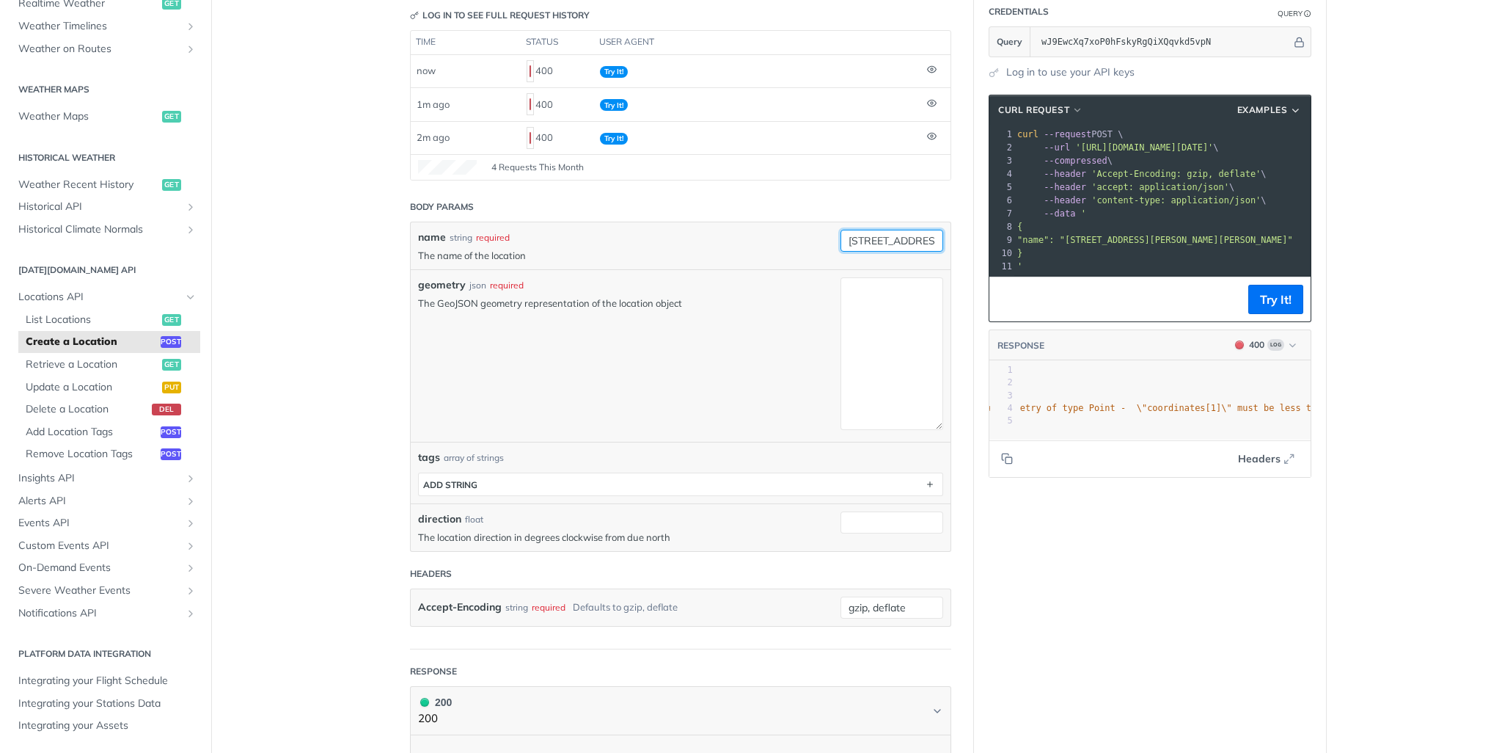
click at [895, 234] on input "[STREET_ADDRESS][PERSON_NAME]" at bounding box center [892, 241] width 103 height 22
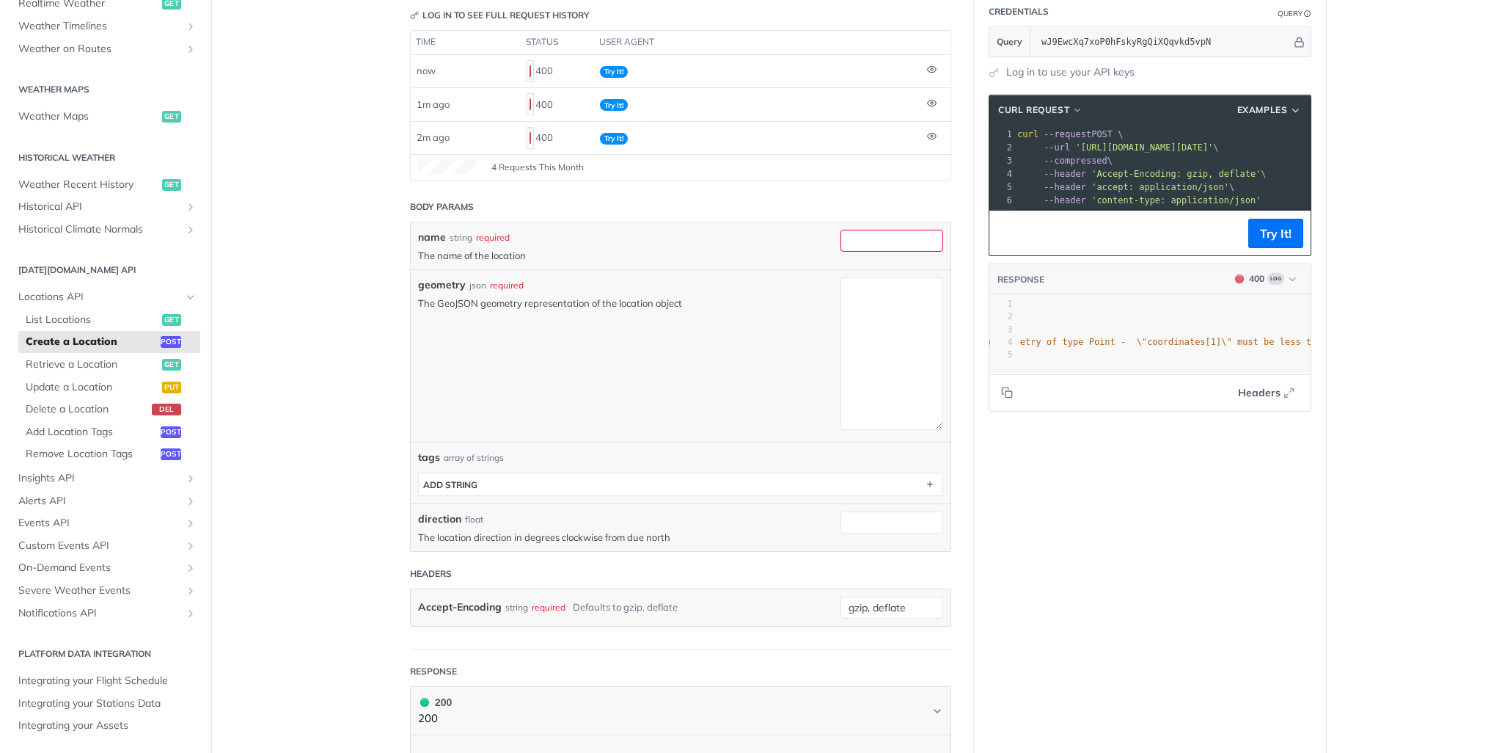
click at [1066, 526] on div "Language Shell Node Ruby PHP Python Credentials Query Query wJ9EwcXq7xoP0hFskyR…" at bounding box center [1150, 463] width 352 height 1111
click at [1294, 286] on button "400 Log" at bounding box center [1266, 278] width 76 height 15
click at [1196, 338] on div "200 - Result" at bounding box center [1185, 344] width 50 height 15
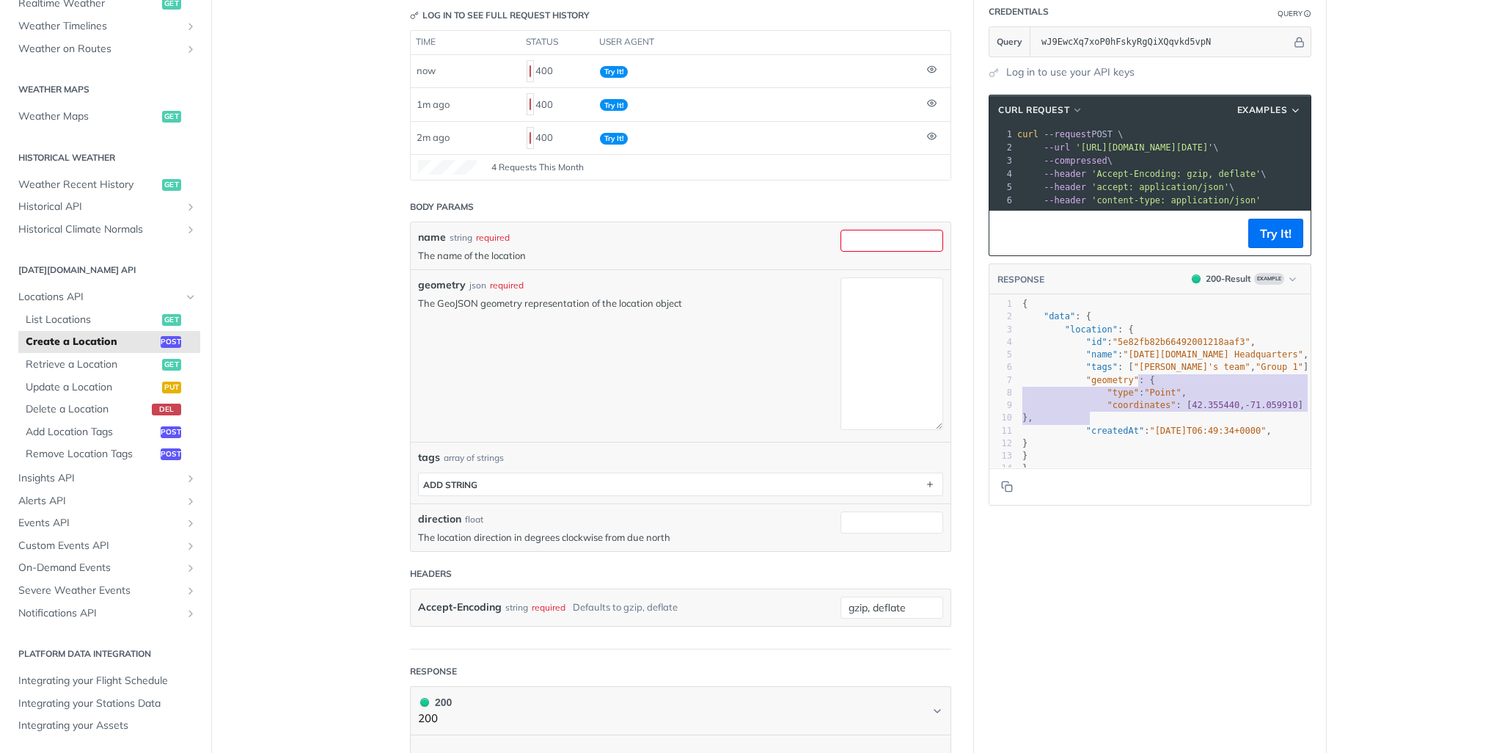
type textarea "{ "type": "Point", "coordinates": [42.355440, -71.059910] }"
drag, startPoint x: 1132, startPoint y: 386, endPoint x: 1077, endPoint y: 425, distance: 67.8
click at [1077, 425] on div "1 { 2 "data" : { 3 "location" : { 4 "id" : "5e82fb82b66492001218aaf3" , 5 "name…" at bounding box center [1170, 386] width 302 height 177
click at [866, 306] on textarea "geometry" at bounding box center [892, 353] width 103 height 153
paste textarea "{"type":"Point","coordinates":[42.35544,-71.05991]}"
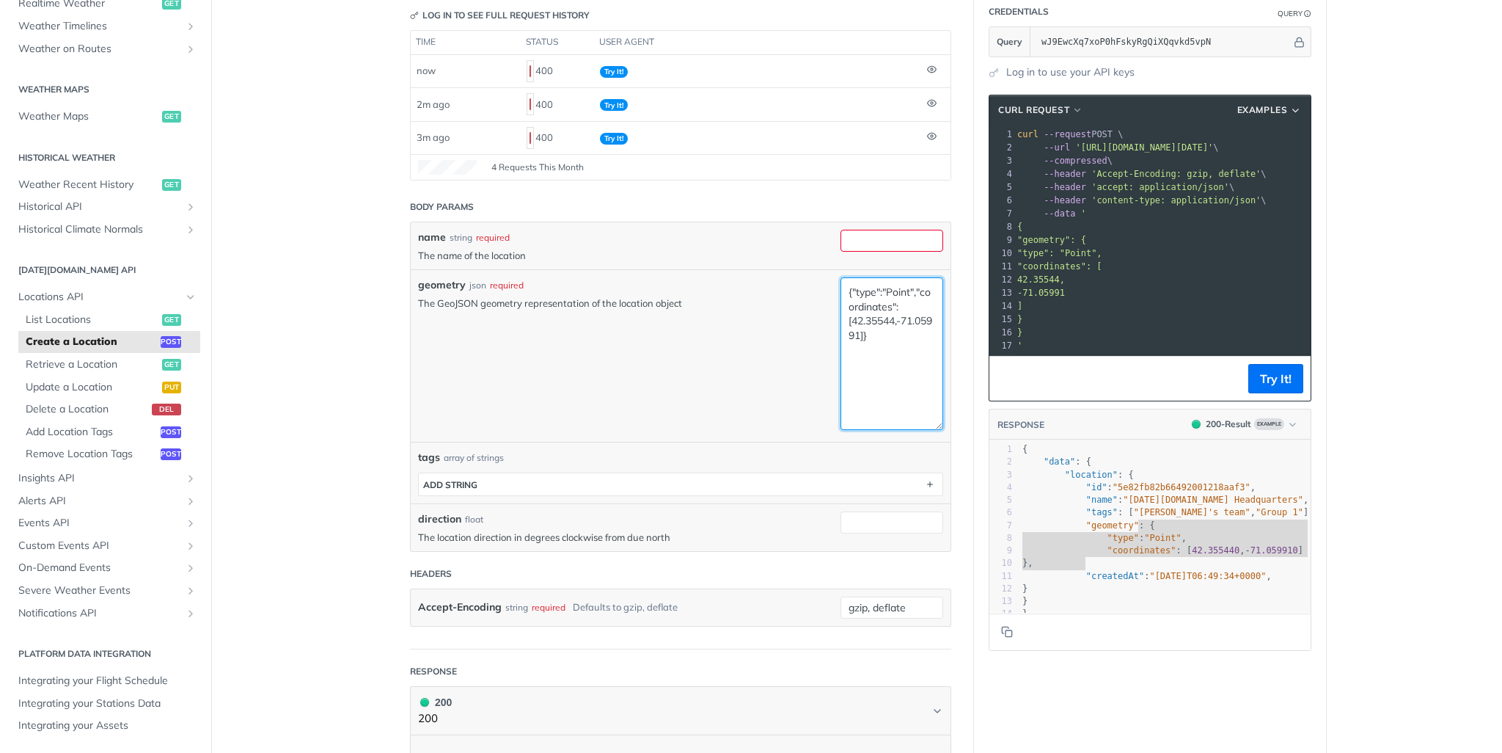
type textarea "{"type":"Point","coordinates":[42.35544,-71.05991]}"
click at [871, 242] on input "name" at bounding box center [892, 241] width 103 height 22
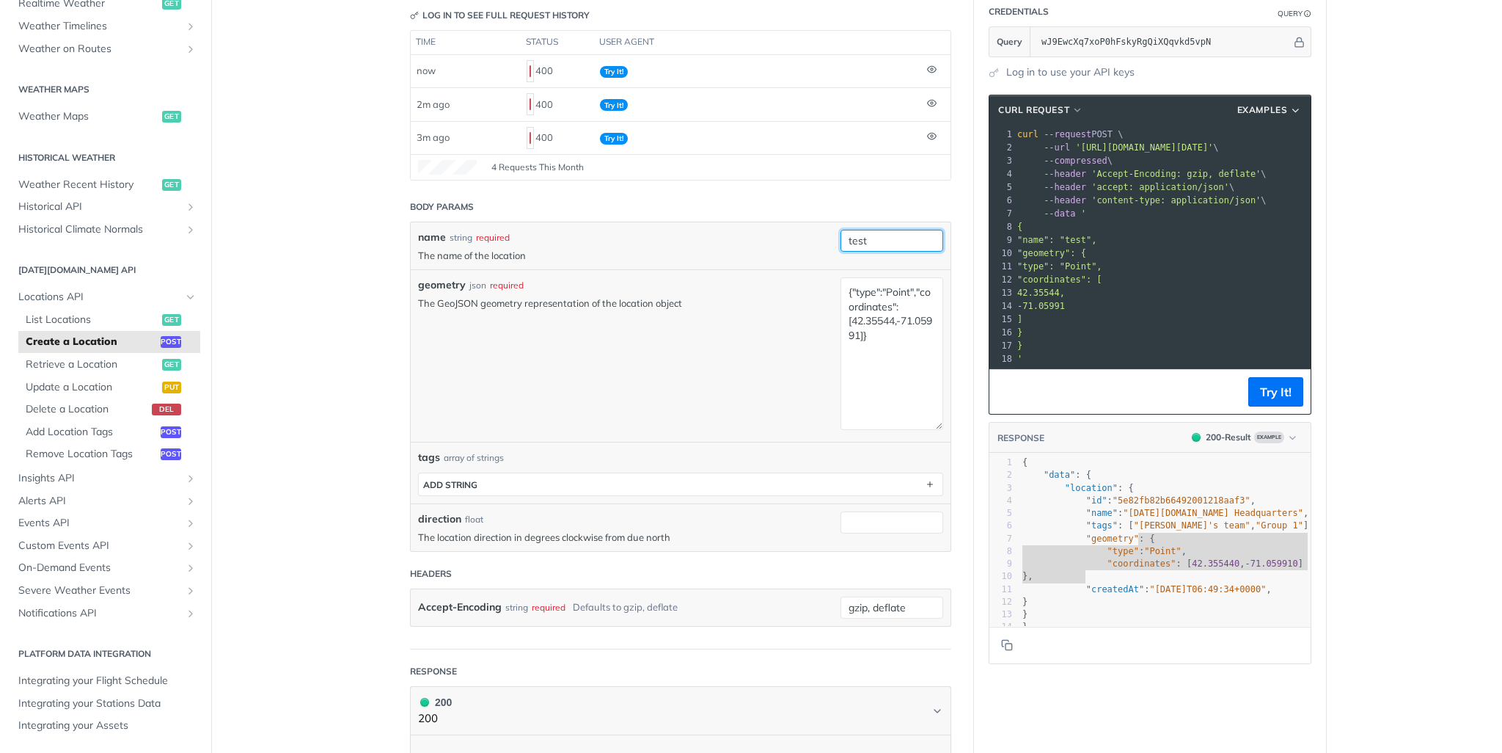
type input "test"
click at [1415, 376] on main "JUMP TO CTRL-/ Fundamentals [DATE][DOMAIN_NAME] APIs Weather Data Layers Core P…" at bounding box center [751, 463] width 1502 height 1111
click at [1267, 403] on button "Try It!" at bounding box center [1275, 391] width 55 height 29
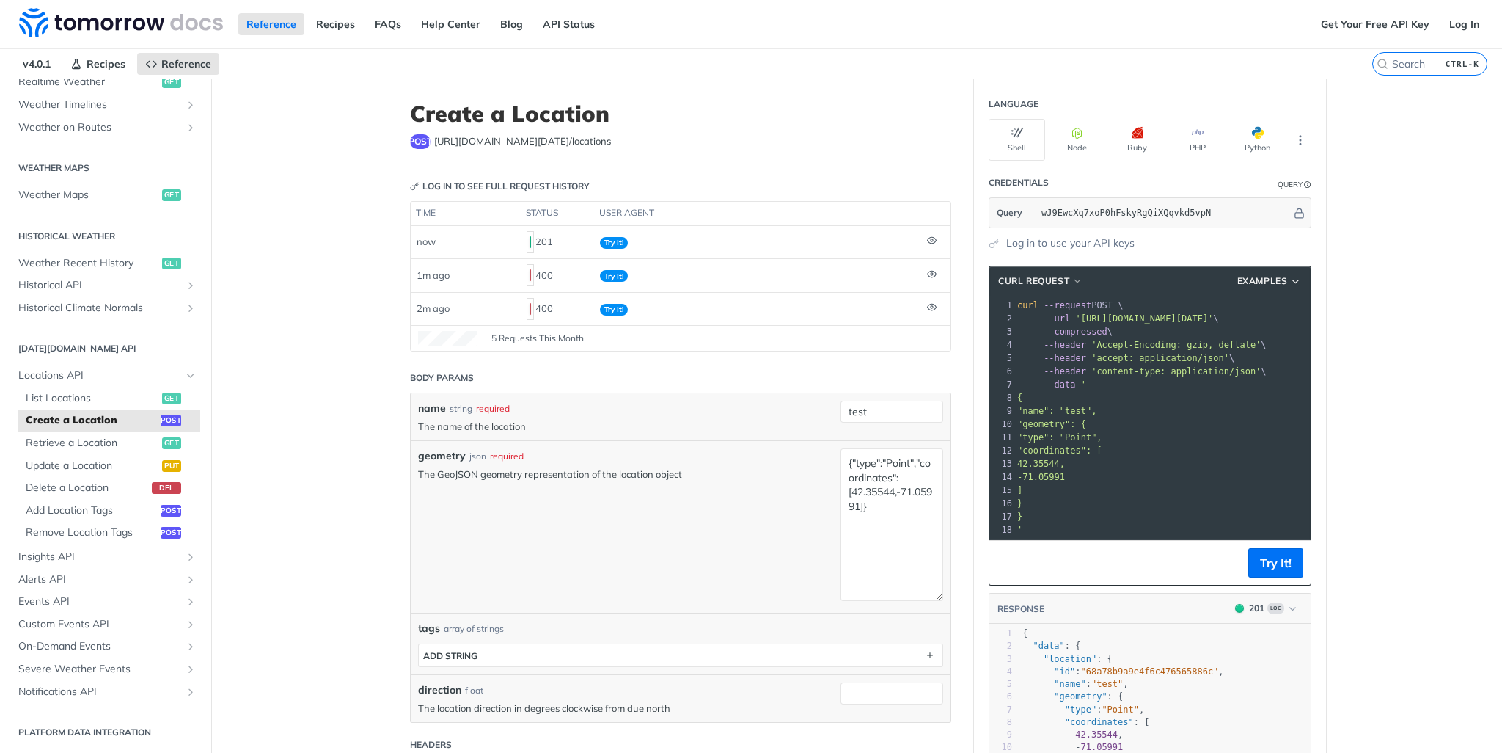
scroll to position [171, 0]
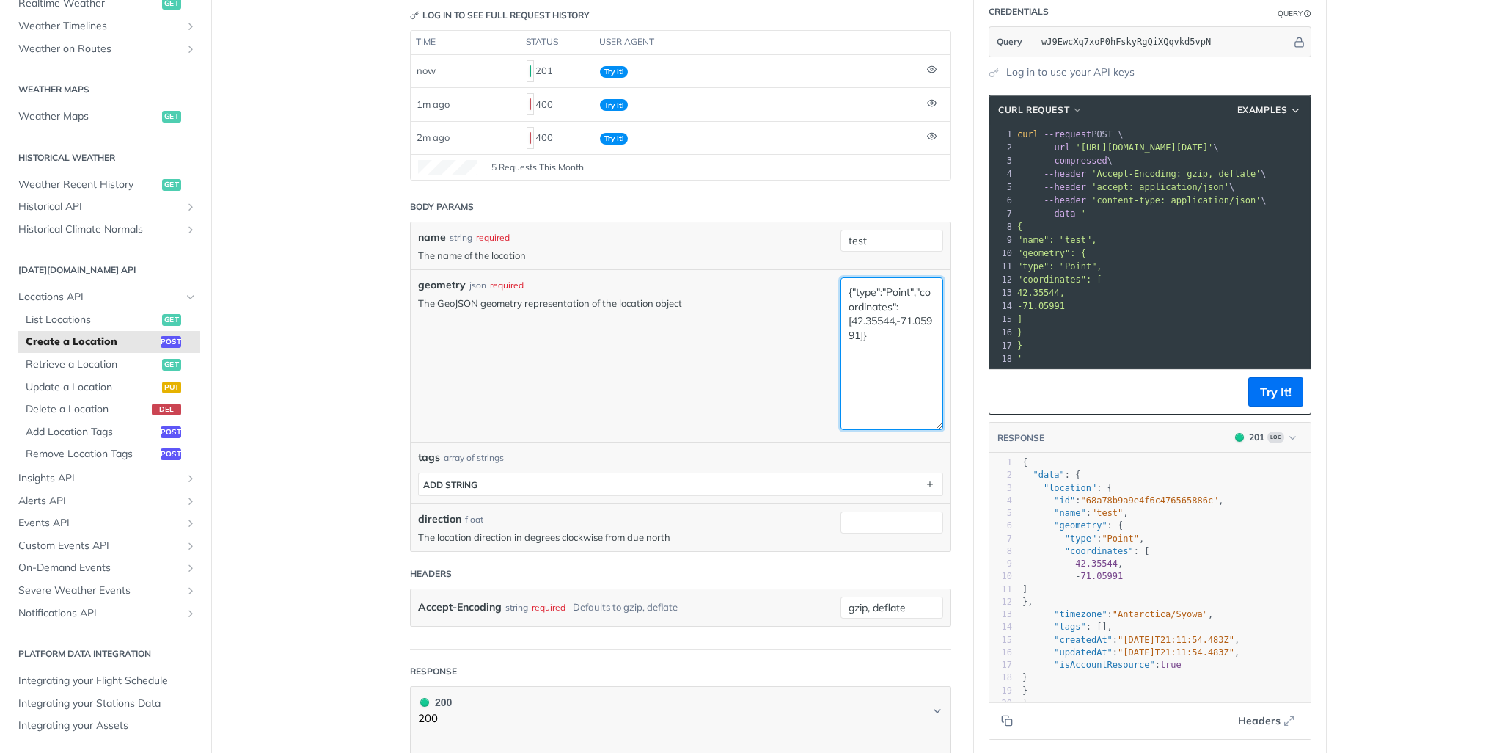
drag, startPoint x: 848, startPoint y: 319, endPoint x: 889, endPoint y: 321, distance: 41.1
click at [889, 321] on textarea "{"type":"Point","coordinates":[42.35544,-71.05991]}" at bounding box center [892, 353] width 103 height 153
paste textarea "33.1331085"
drag, startPoint x: 912, startPoint y: 315, endPoint x: 918, endPoint y: 323, distance: 10.4
click at [918, 323] on textarea "{"type":"Point","coordinates":[33.1331085,-71.05991]}" at bounding box center [892, 353] width 103 height 153
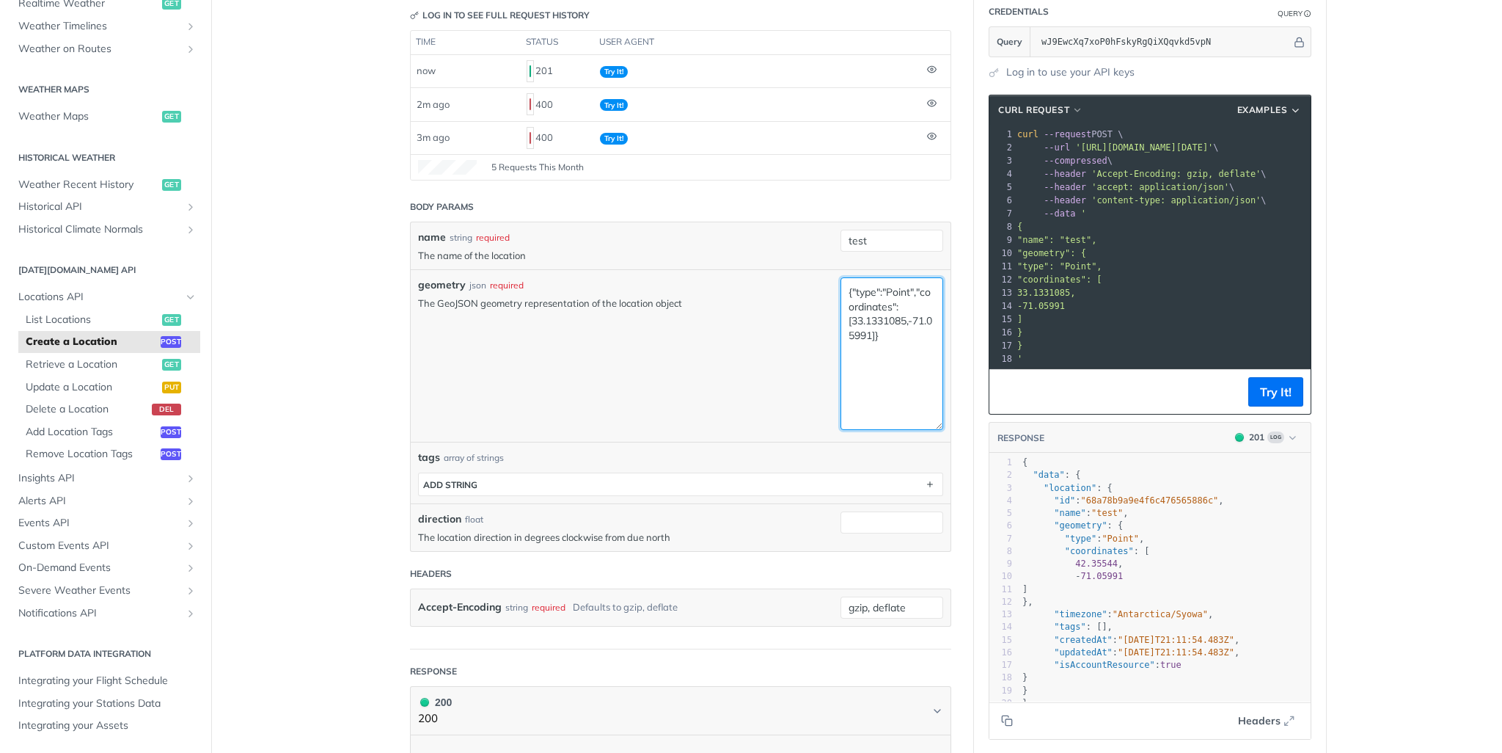
click at [871, 332] on textarea "{"type":"Point","coordinates":[33.1331085,-71.05991]}" at bounding box center [892, 353] width 103 height 153
paste textarea "-96.60442909999999"
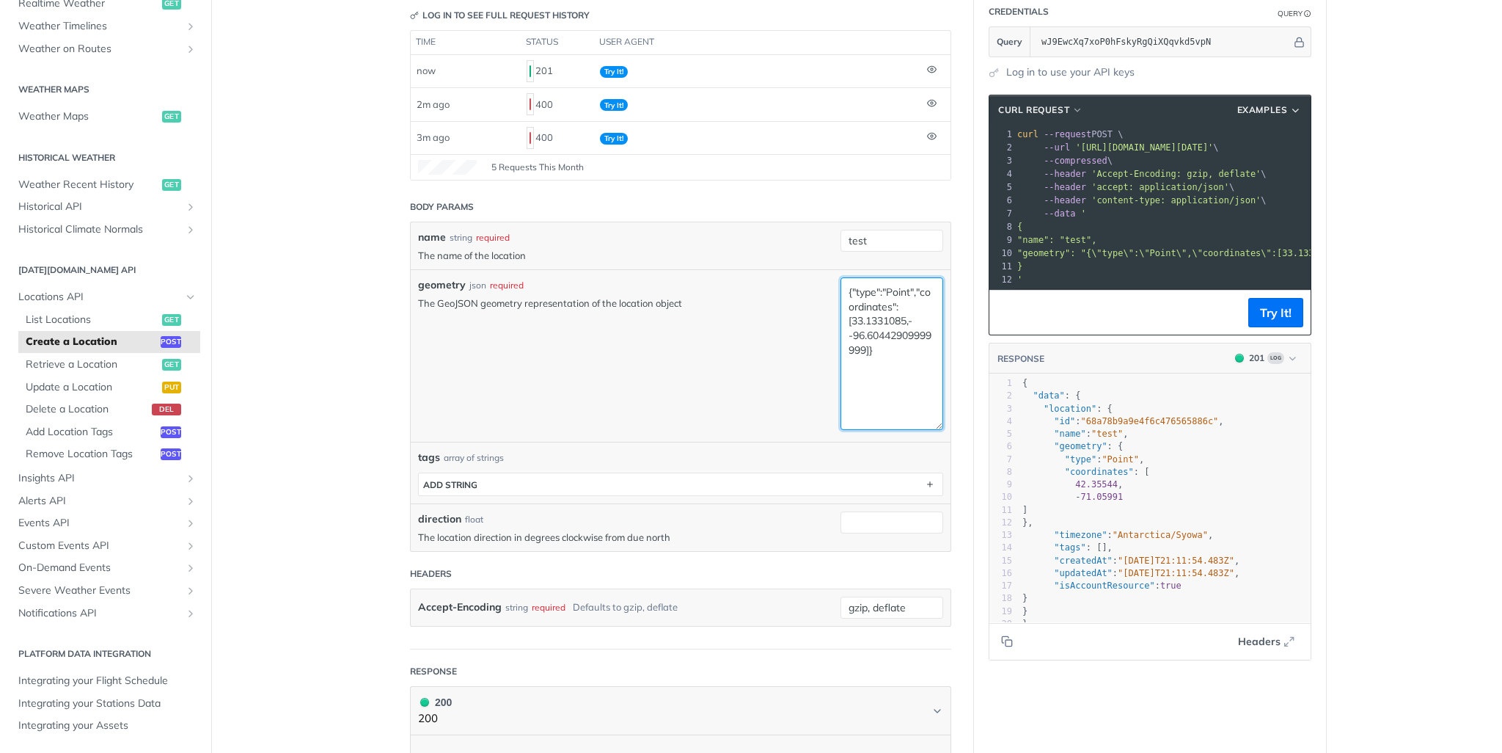
click at [849, 330] on textarea "{"type":"Point","coordinates":[33.1331085,--96.60442909999999]}" at bounding box center [892, 353] width 103 height 153
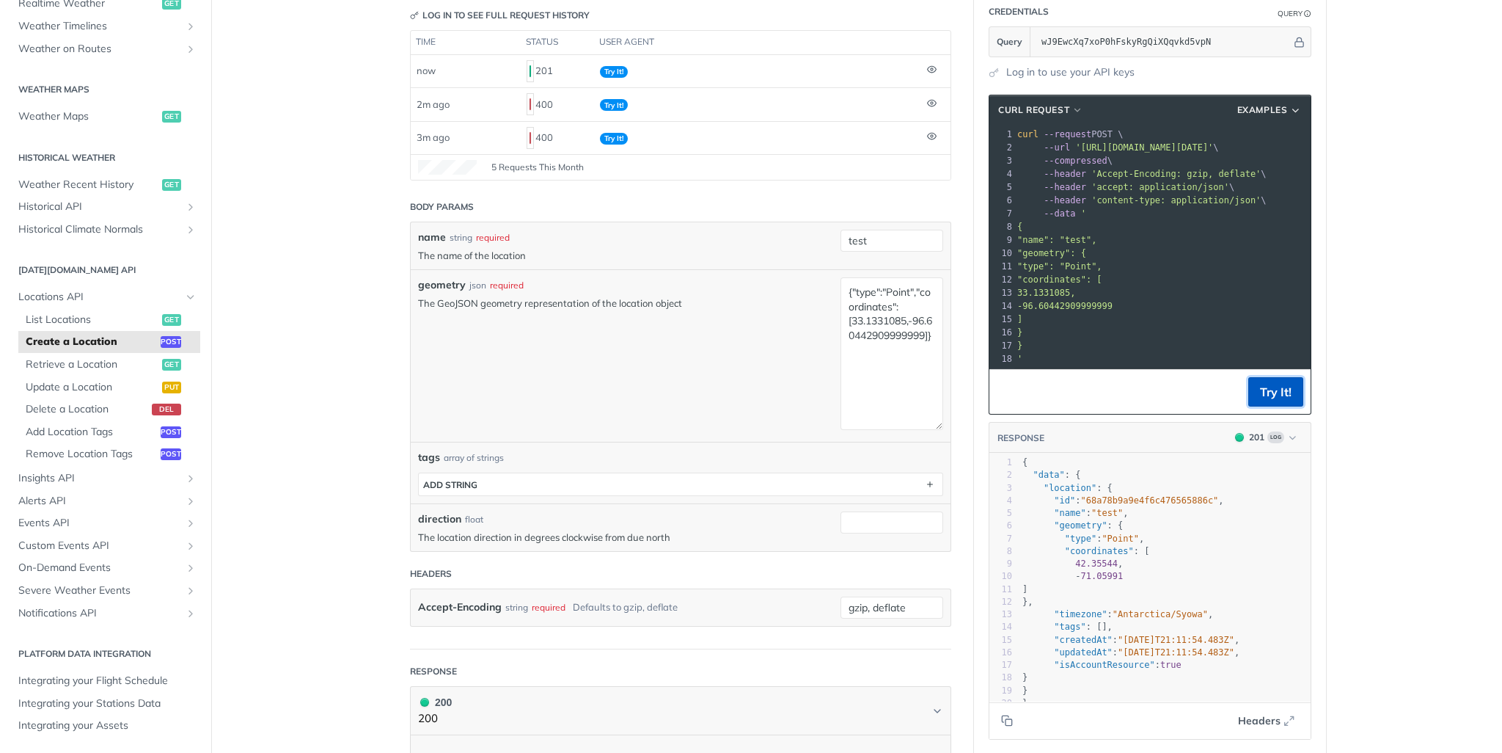
click at [1255, 398] on button "Try It!" at bounding box center [1275, 391] width 55 height 29
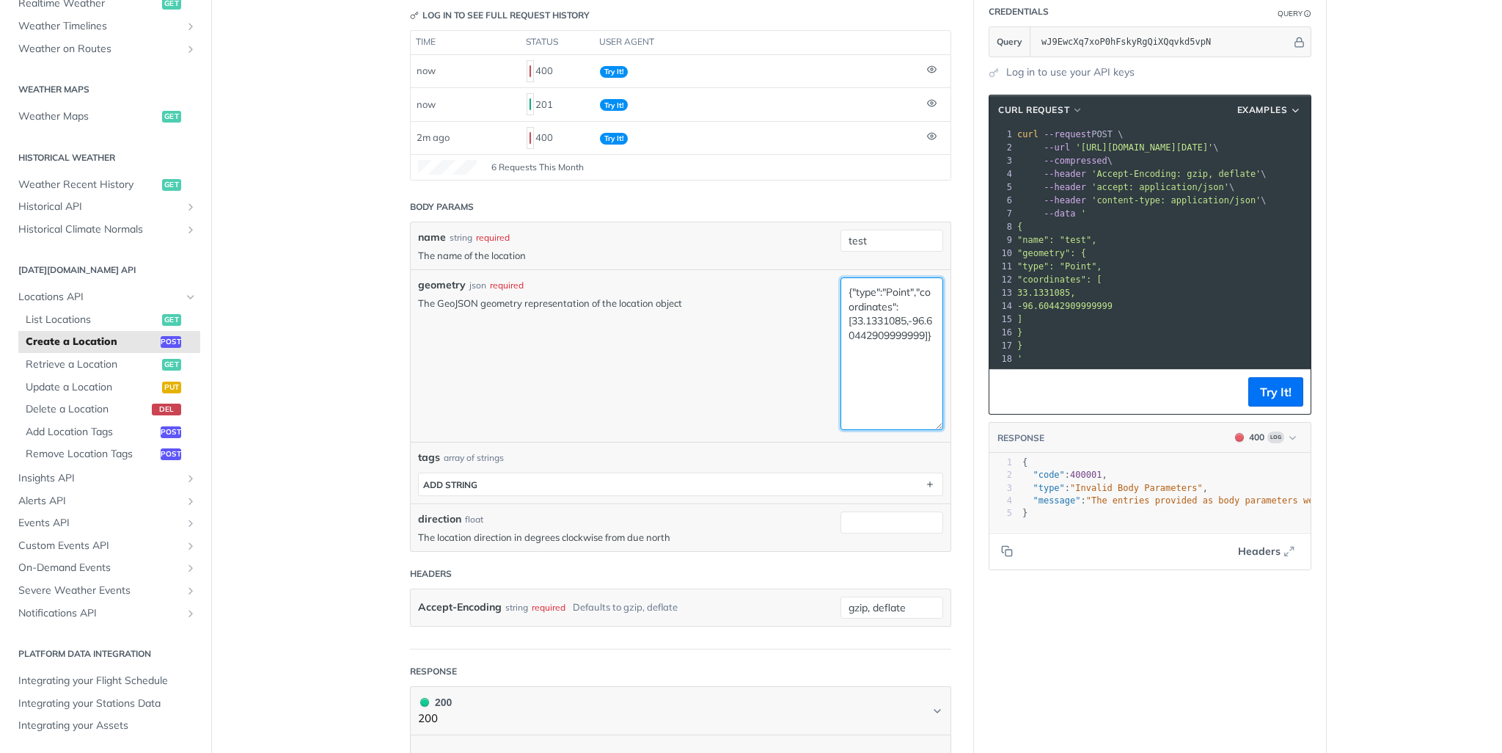
click at [931, 328] on textarea "{"type":"Point","coordinates":[33.1331085,-96.60442909999999]}" at bounding box center [892, 353] width 103 height 153
type textarea "{"type":"Point","coordinates":[33.1331085,-96.6044290]}"
click at [1291, 388] on button "Try It!" at bounding box center [1275, 391] width 55 height 29
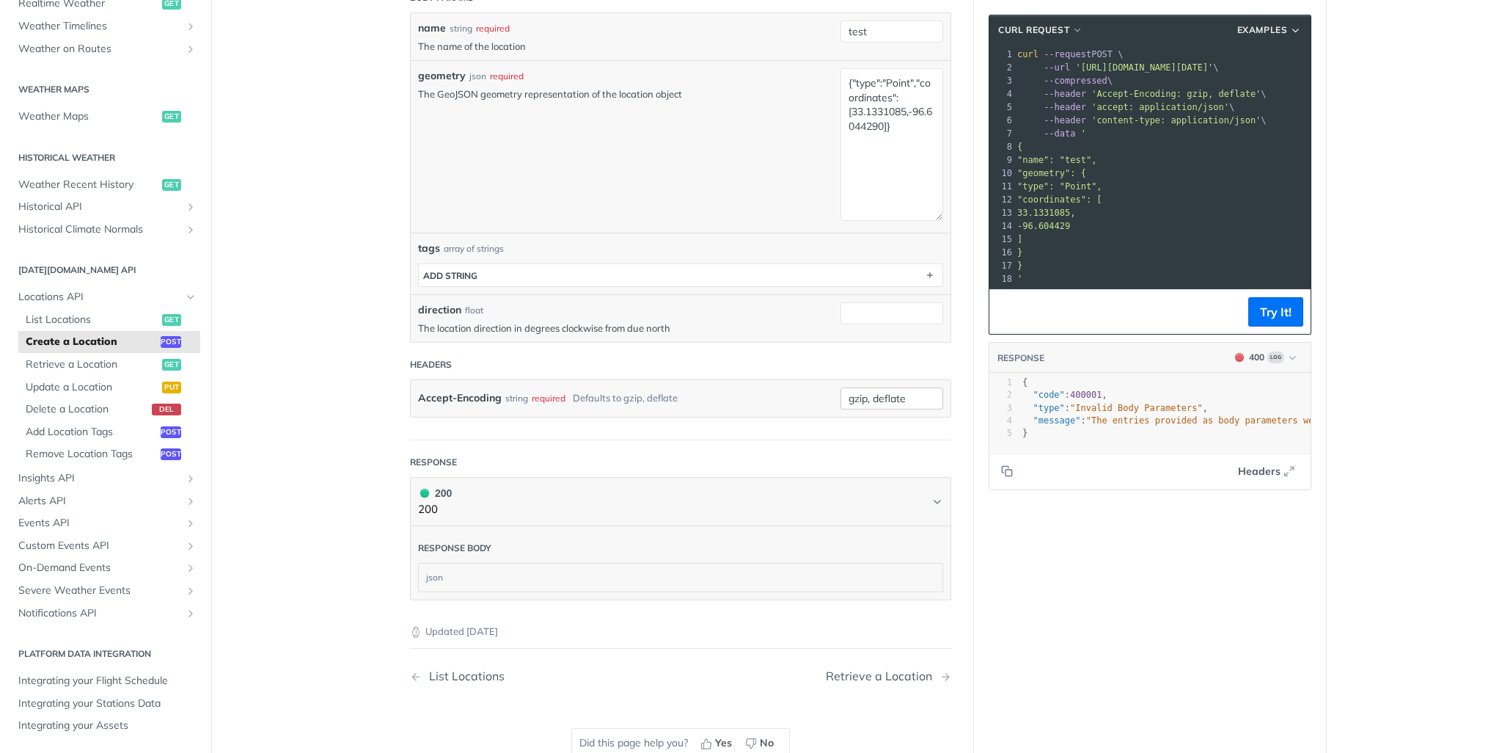
scroll to position [342, 0]
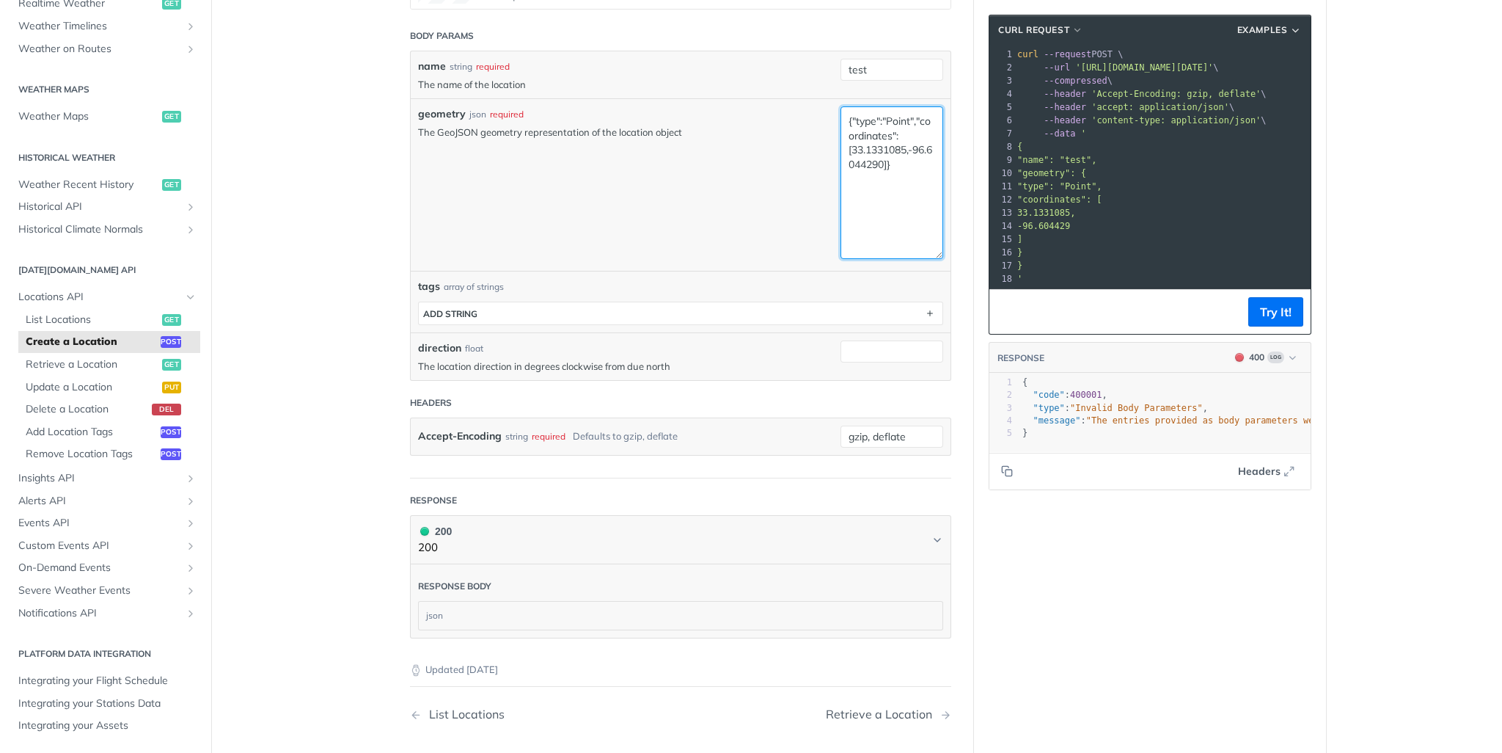
drag, startPoint x: 918, startPoint y: 165, endPoint x: 781, endPoint y: 96, distance: 152.9
click at [781, 98] on div "geometry json required The GeoJSON geometry representation of the location obje…" at bounding box center [681, 184] width 540 height 172
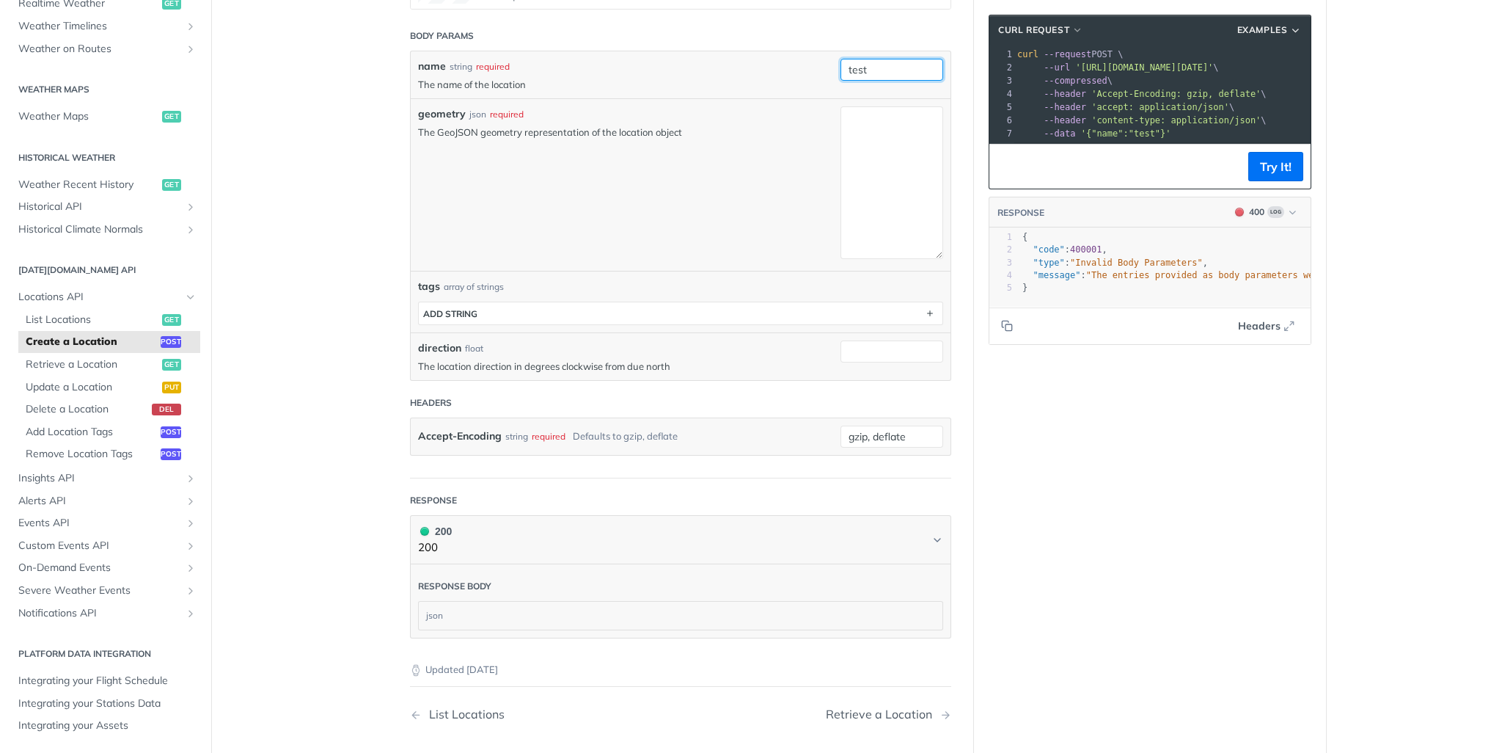
click at [857, 60] on input "test" at bounding box center [892, 70] width 103 height 22
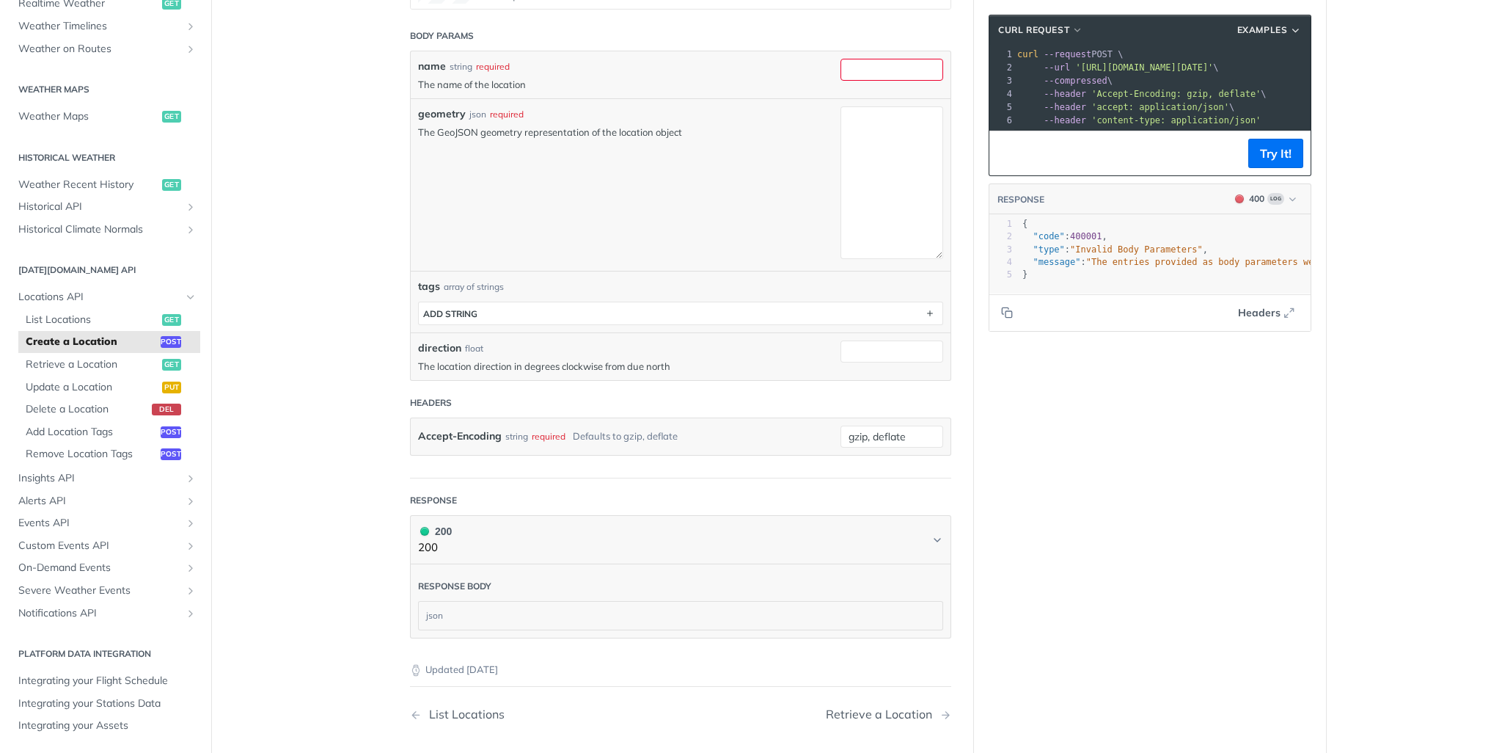
click at [1201, 420] on div "Language Shell Node Ruby PHP Python Credentials Query Query wJ9EwcXq7xoP0hFskyR…" at bounding box center [1150, 292] width 352 height 1111
click at [1267, 205] on span "Log" at bounding box center [1275, 199] width 17 height 12
click at [1182, 260] on div "200 - Result" at bounding box center [1185, 264] width 50 height 15
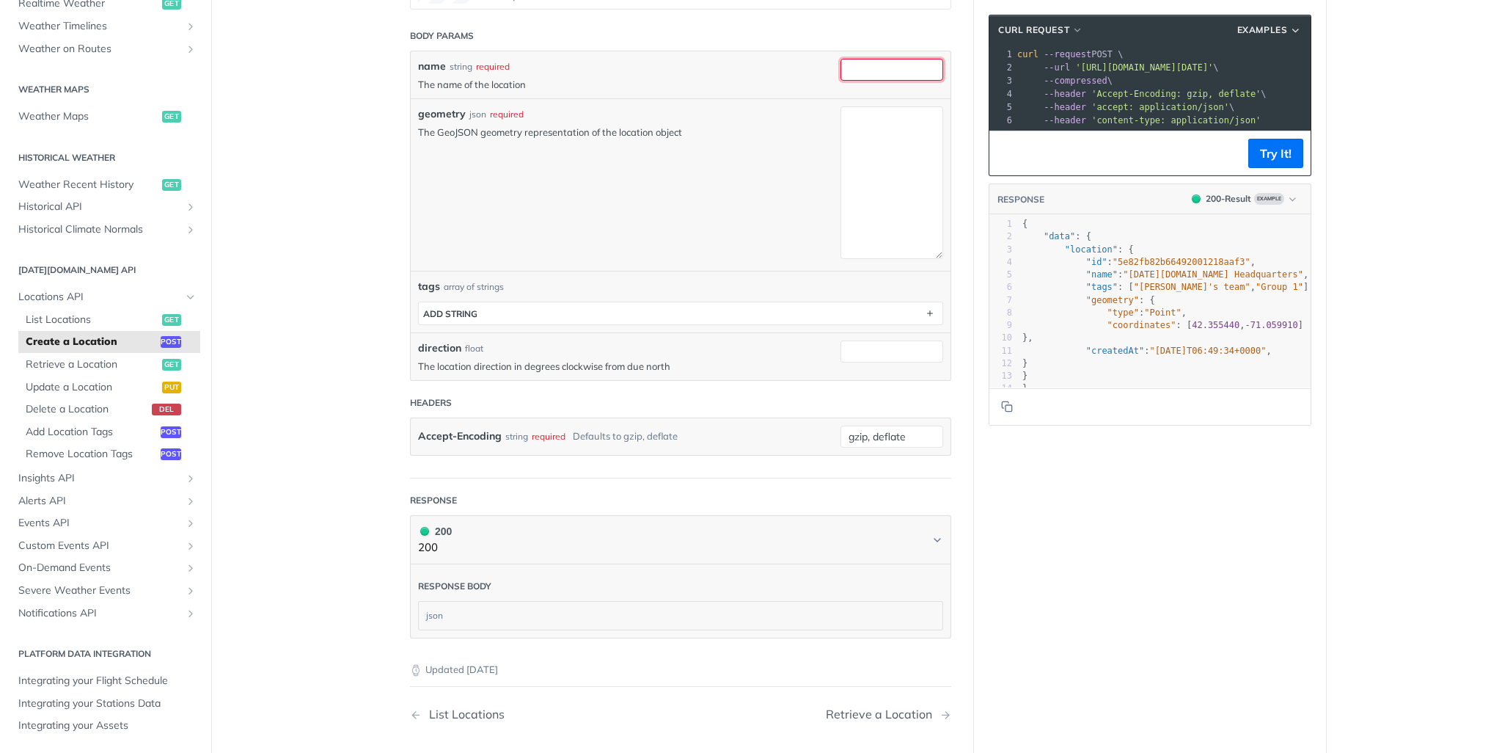
click at [871, 65] on input "name" at bounding box center [892, 70] width 103 height 22
click at [870, 188] on textarea "geometry" at bounding box center [892, 182] width 103 height 153
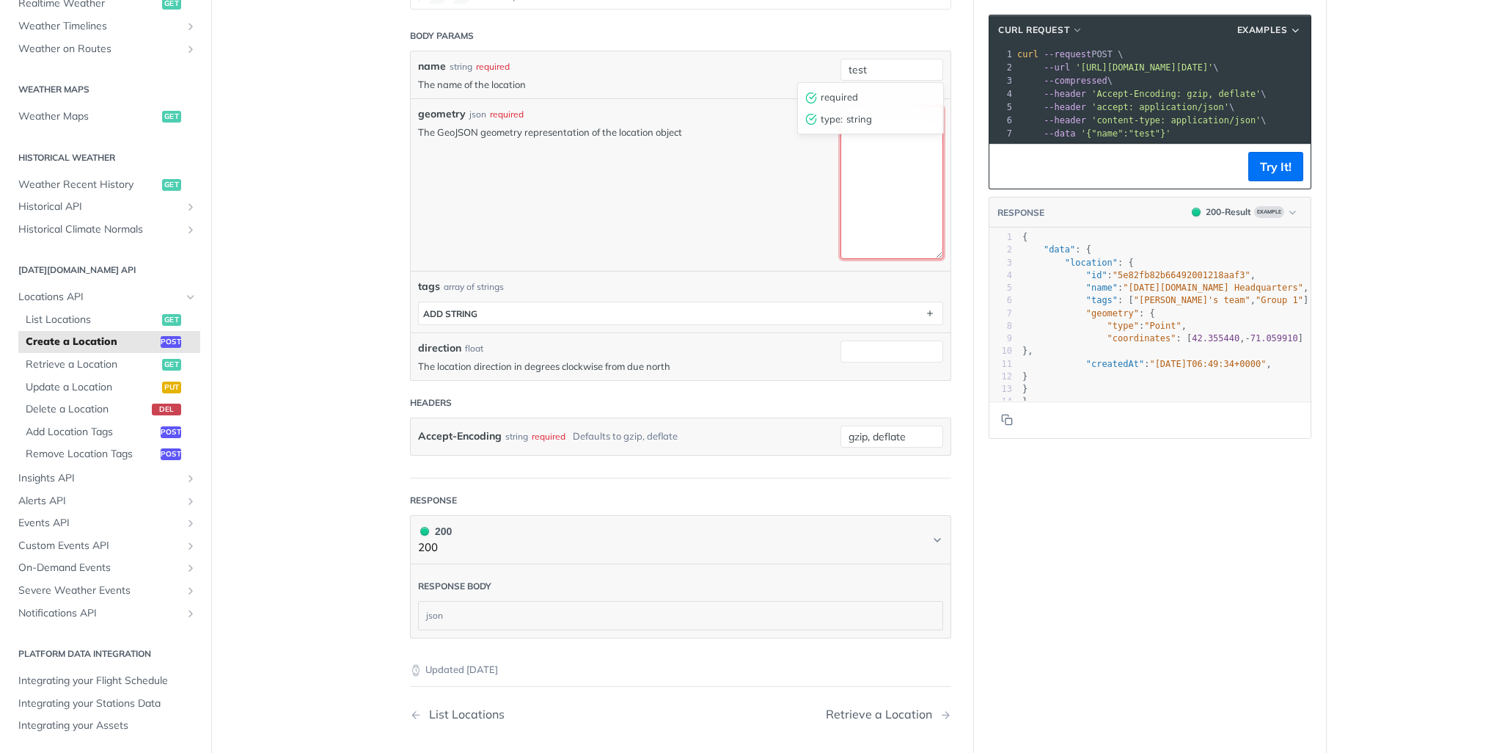
type input "test"
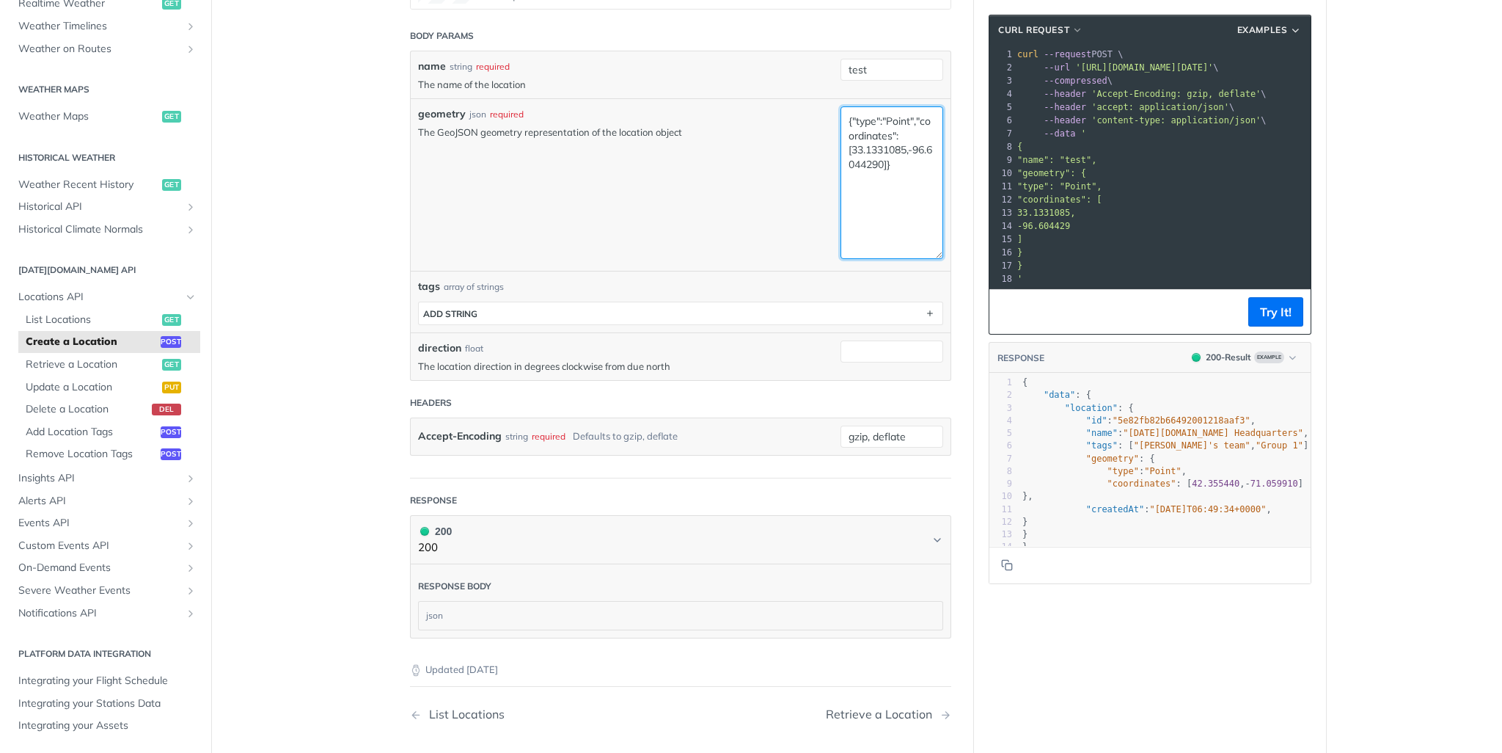
click at [898, 139] on textarea "{"type":"Point","coordinates":[33.1331085,-96.6044290]}" at bounding box center [892, 182] width 103 height 153
click at [895, 120] on textarea "{"type":"Point","coordinates":[33.1331085,-96.6044290]}" at bounding box center [892, 182] width 103 height 153
type textarea "{"type":"Point","coordinates":[33.1331085,-96.6044290]}"
click at [909, 167] on textarea "{"type":"Point","coordinates":[33.1331085,-96.6044290]}" at bounding box center [892, 182] width 103 height 153
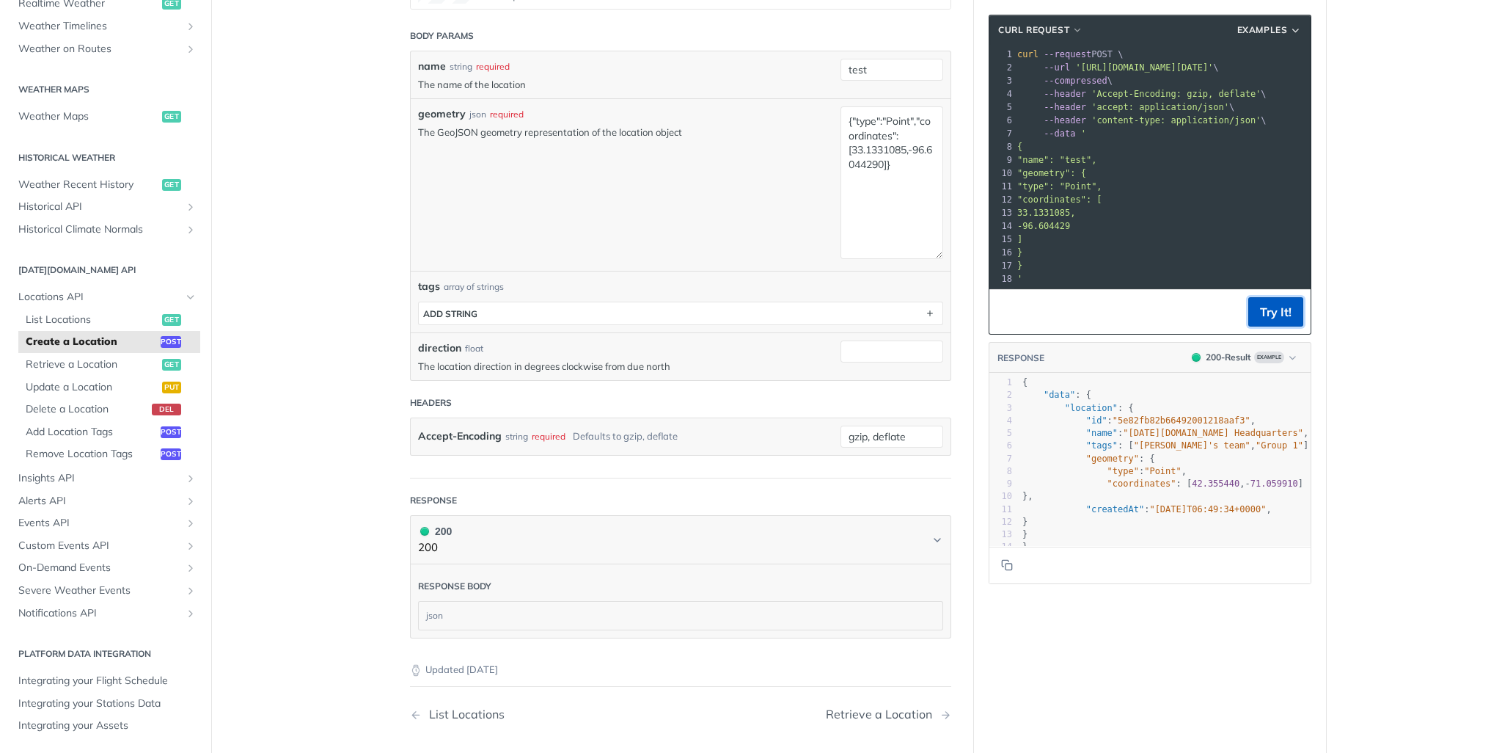
click at [1253, 323] on button "Try It!" at bounding box center [1275, 311] width 55 height 29
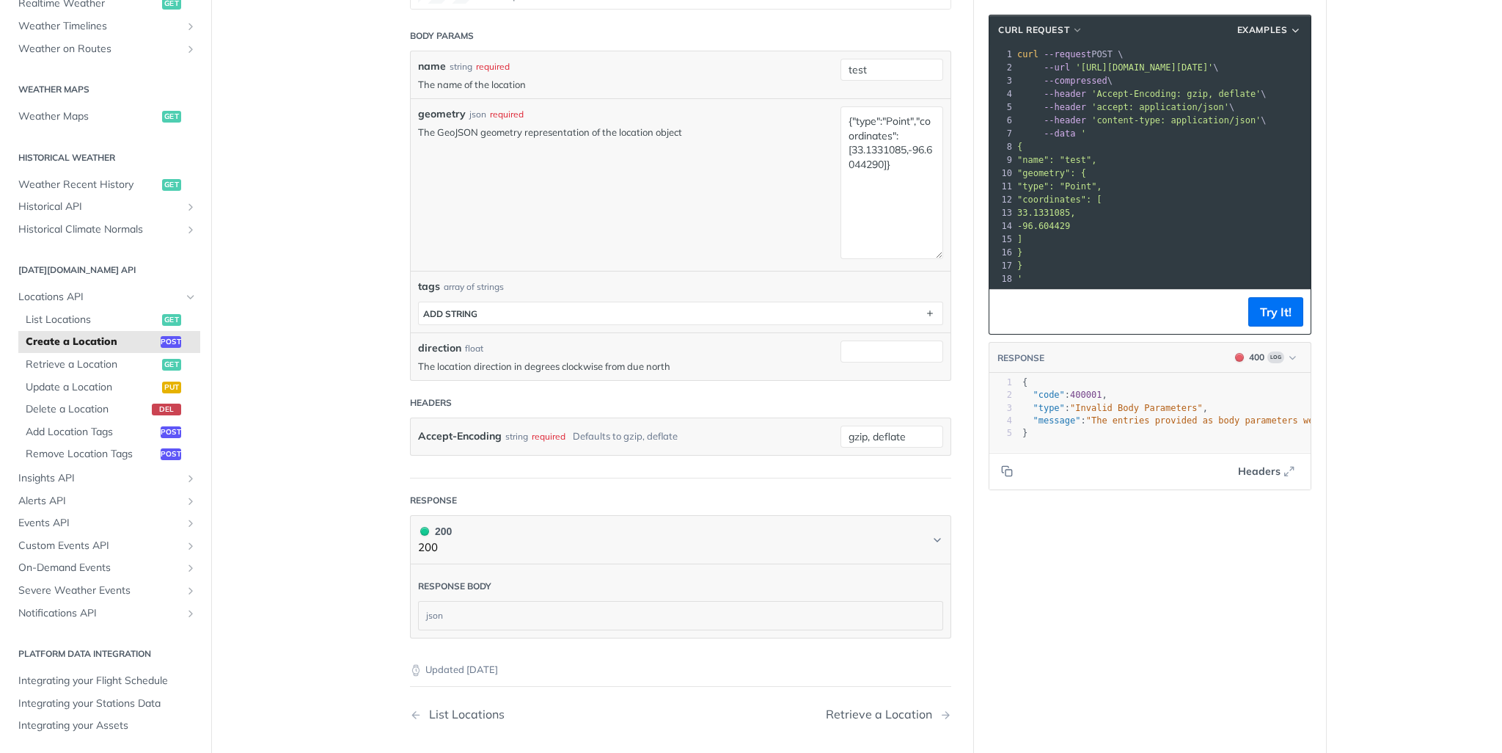
click at [1043, 268] on pre "}" at bounding box center [1236, 265] width 445 height 13
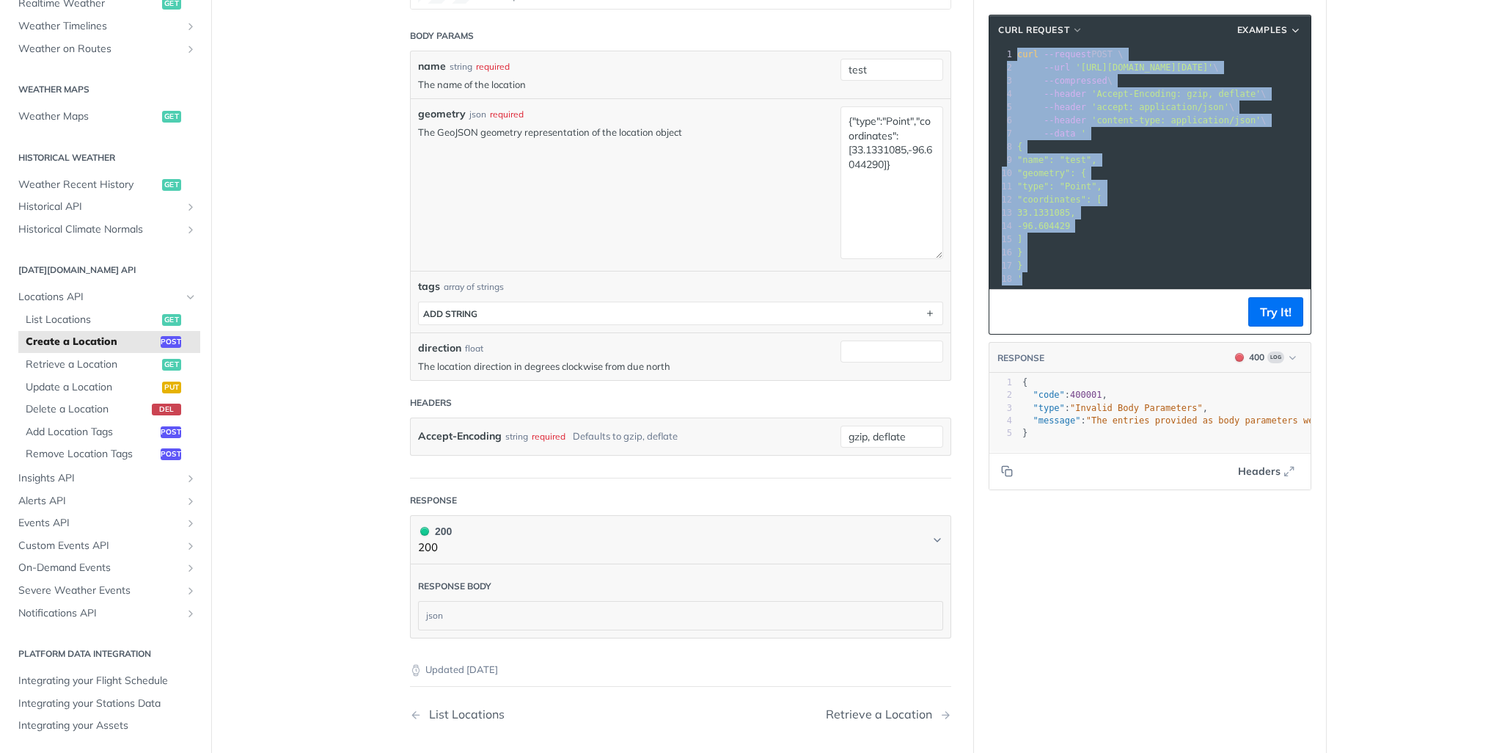
copy div "curl --request POST \ 2 --url '[URL][DOMAIN_NAME][DATE]' \ 3 --compressed \ 4 -…"
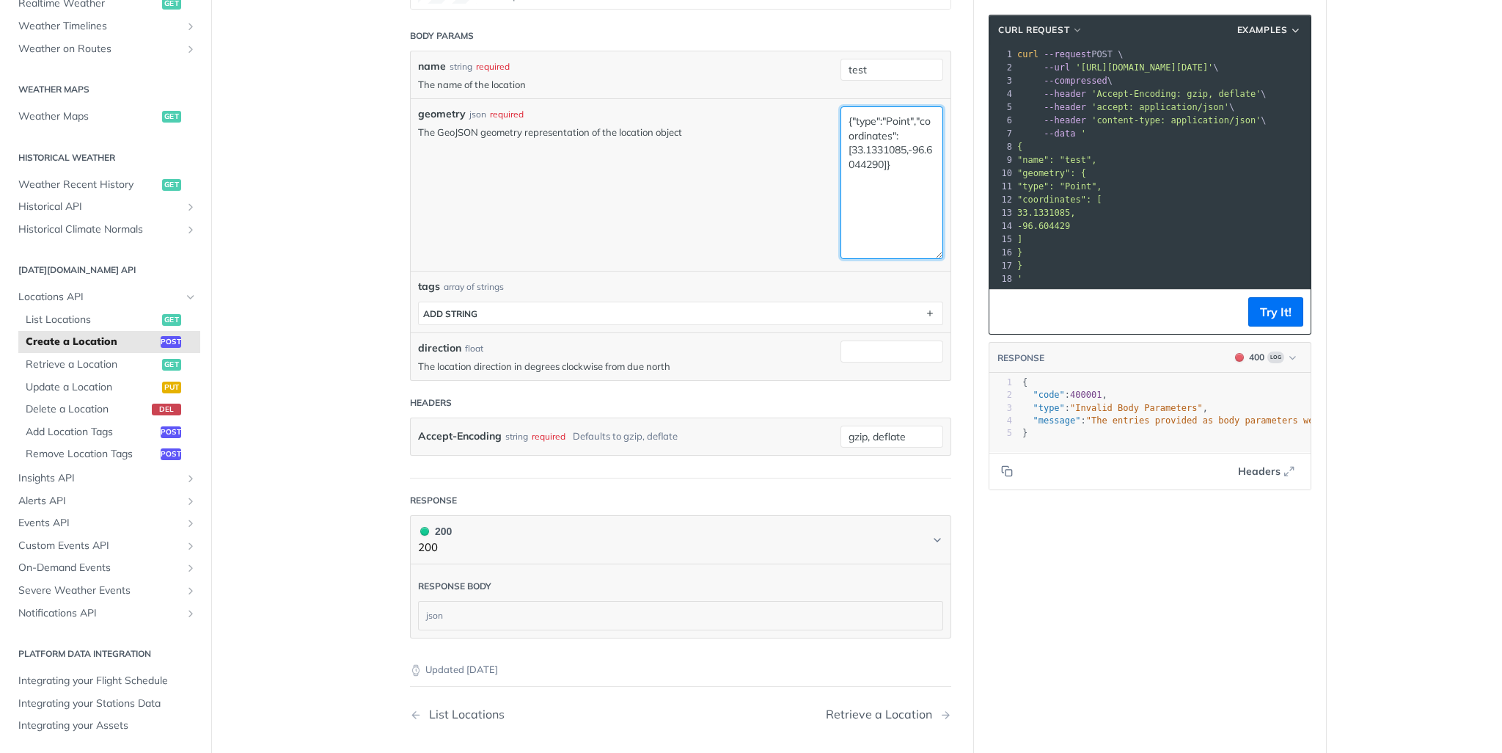
click at [882, 174] on textarea "{"type":"Point","coordinates":[33.1331085,-96.6044290]}" at bounding box center [892, 182] width 103 height 153
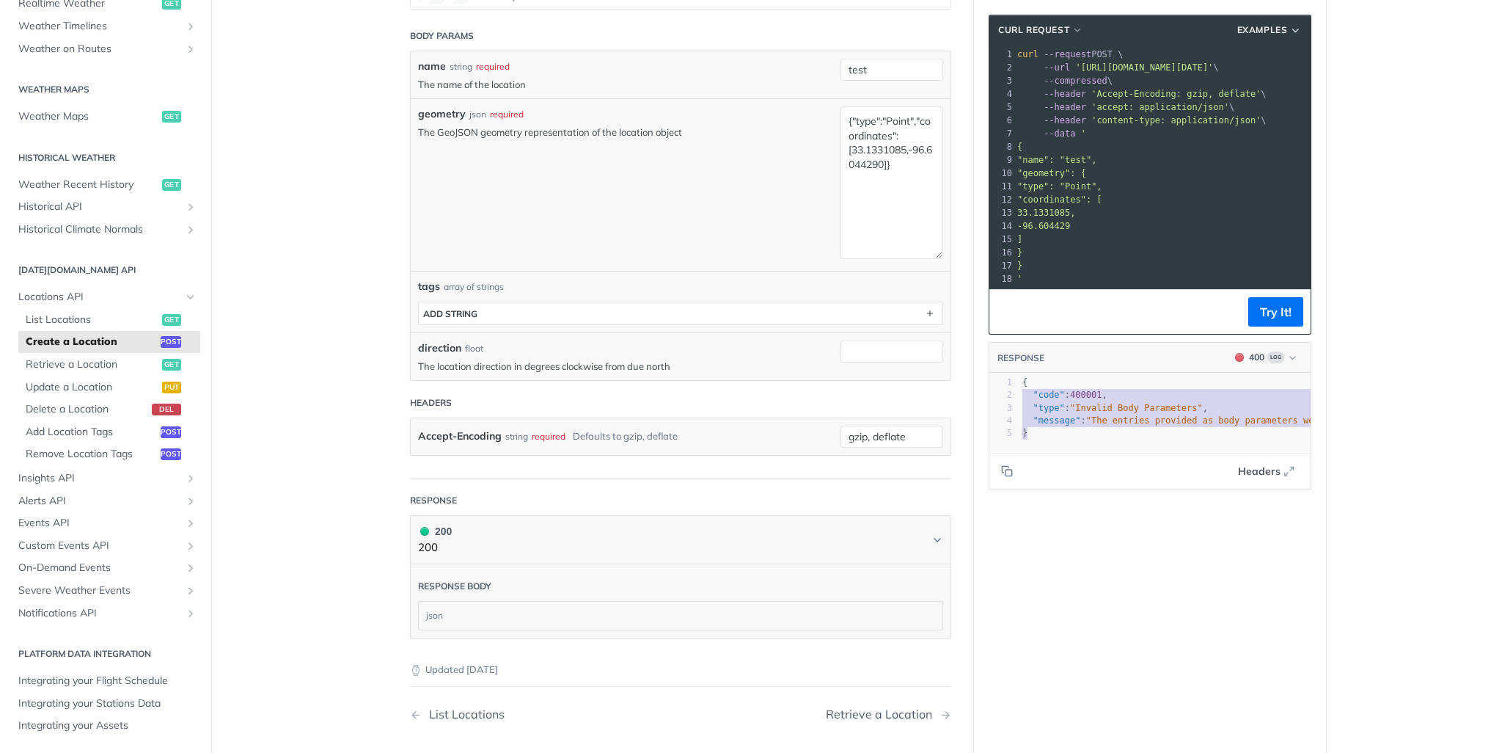
type textarea "{ "code": 400001, "type": "Invalid Body Parameters", "message": "The entries pr…"
drag, startPoint x: 1034, startPoint y: 443, endPoint x: 996, endPoint y: 386, distance: 68.8
click at [1249, 364] on div "400" at bounding box center [1256, 357] width 15 height 13
click at [1196, 420] on div "200 - Result" at bounding box center [1185, 423] width 50 height 15
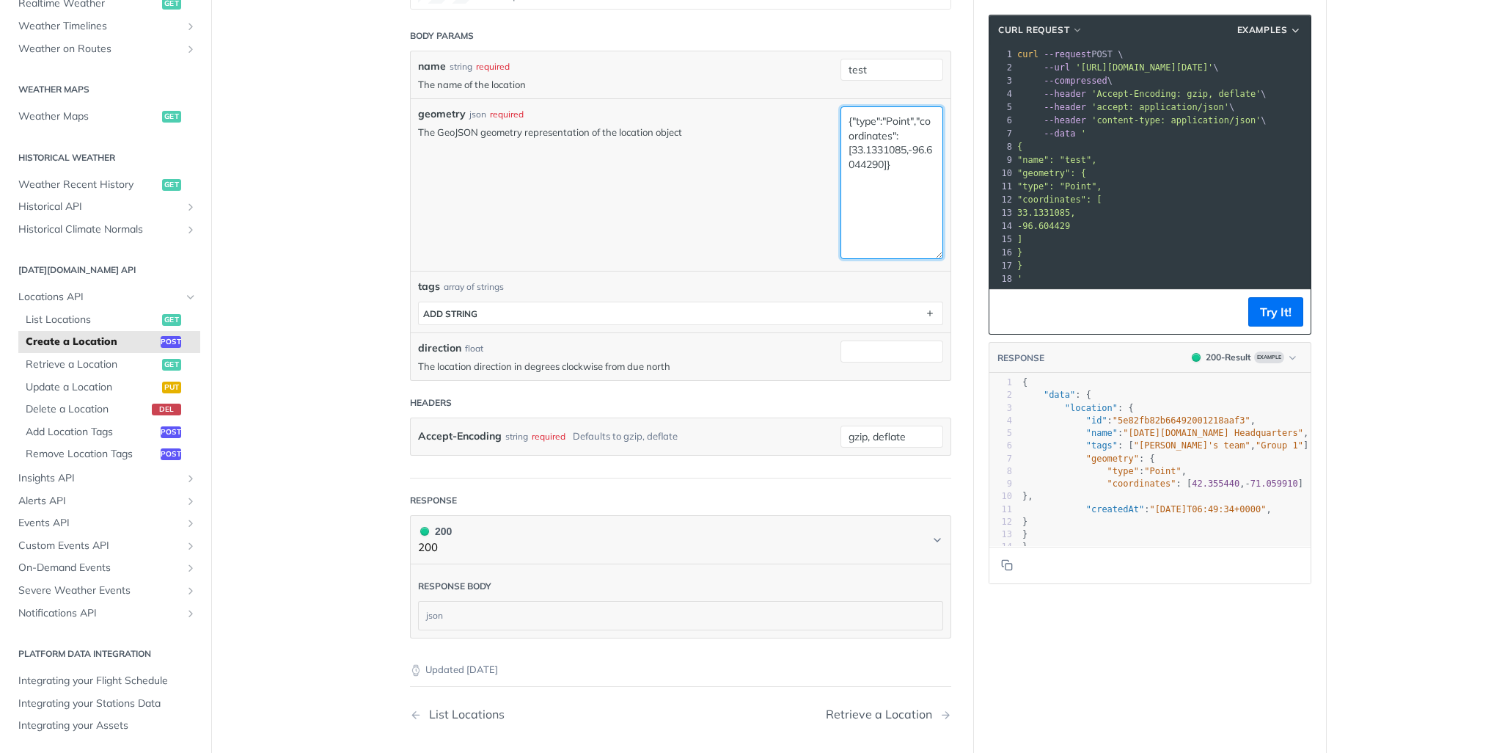
drag, startPoint x: 904, startPoint y: 146, endPoint x: 845, endPoint y: 151, distance: 58.9
click at [845, 151] on textarea "{"type":"Point","coordinates":[33.1331085,-96.6044290]}" at bounding box center [892, 182] width 103 height 153
click at [907, 150] on textarea "{"type":"Point","coordinates":[33.1331085,-96.6044290]}" at bounding box center [892, 182] width 103 height 153
click at [903, 147] on textarea "{"type":"Point","coordinates":[33.1331085,-96.6044290]}" at bounding box center [892, 182] width 103 height 153
click at [904, 147] on textarea "{"type":"Point","coordinates":[33.1331085,-96.6044290]}" at bounding box center [892, 182] width 103 height 153
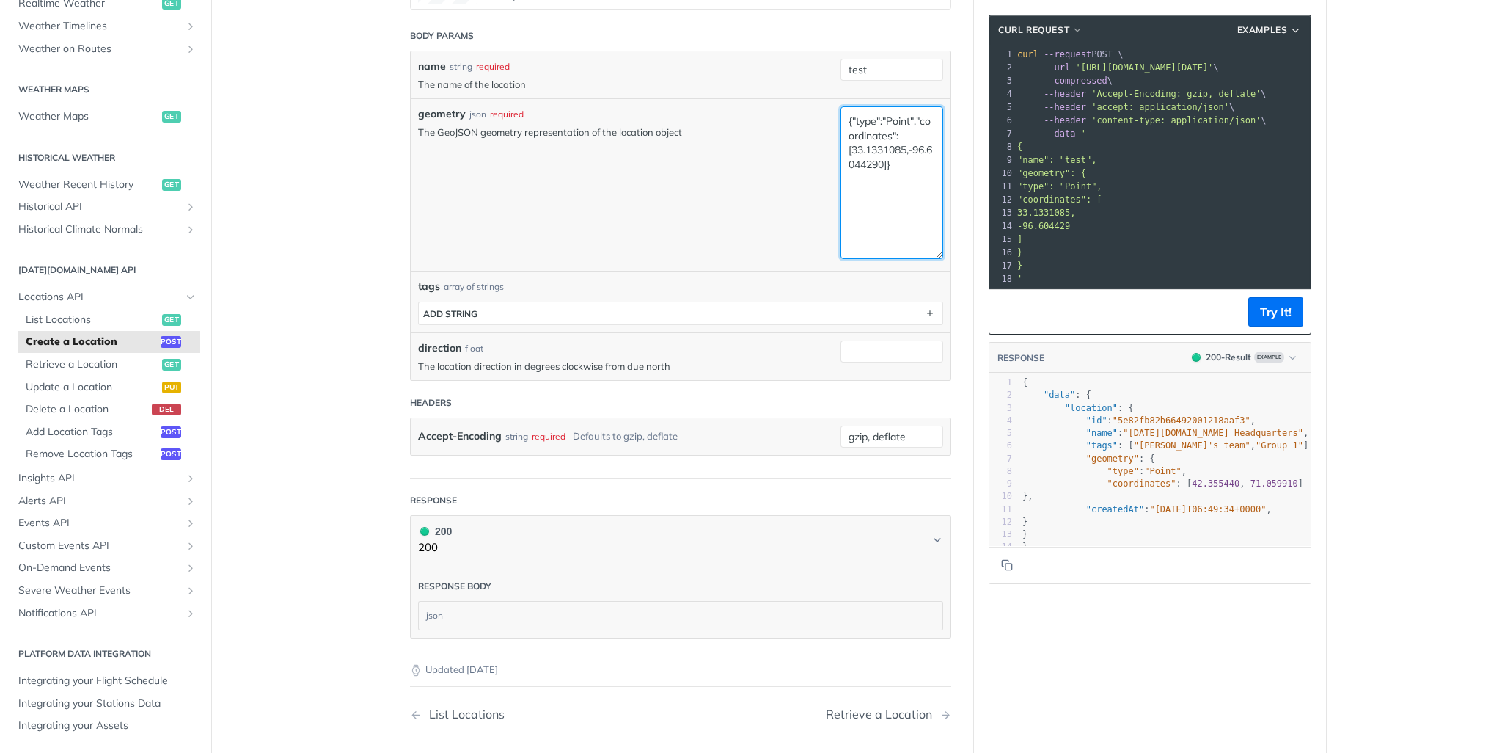
drag, startPoint x: 909, startPoint y: 150, endPoint x: 883, endPoint y: 150, distance: 26.4
click at [883, 150] on textarea "{"type":"Point","coordinates":[33.1331085,-96.6044290]}" at bounding box center [892, 182] width 103 height 153
drag, startPoint x: 848, startPoint y: 142, endPoint x: 907, endPoint y: 144, distance: 58.7
click at [907, 144] on textarea "{"type":"Point","coordinates":[33.1331085,-96.6044290]}" at bounding box center [892, 182] width 103 height 153
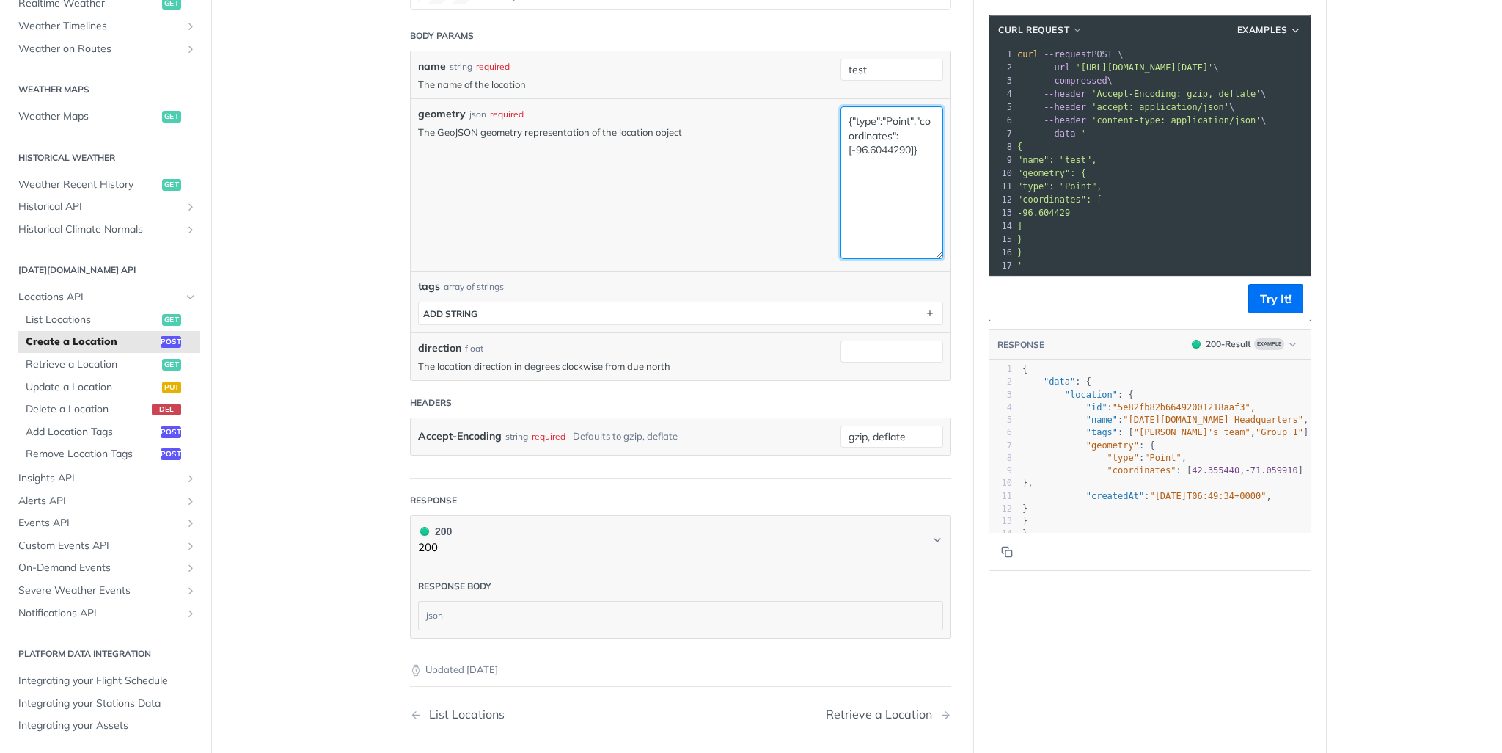
click at [908, 147] on textarea "{"type":"Point","coordinates":[-96.6044290]}" at bounding box center [892, 182] width 103 height 153
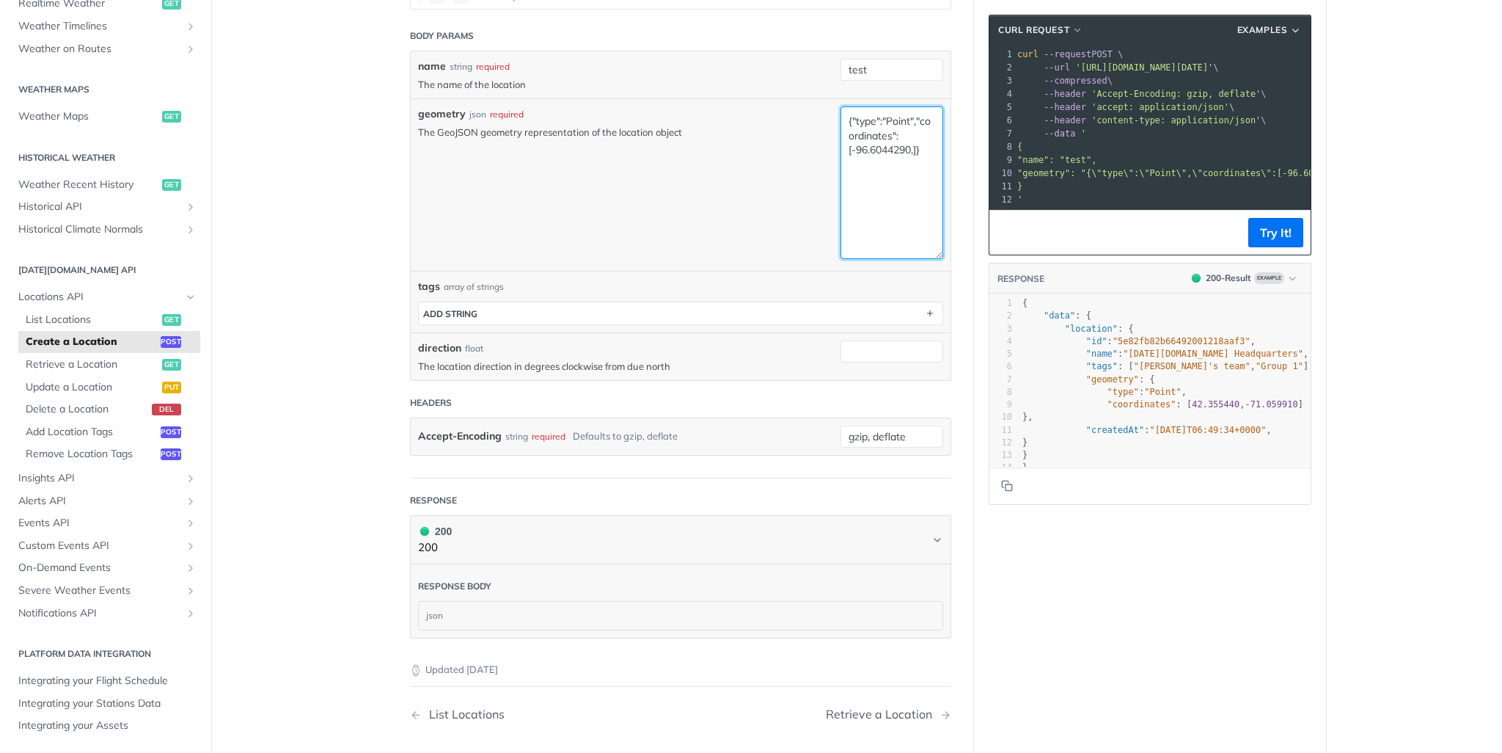
paste textarea "33.1331085,"
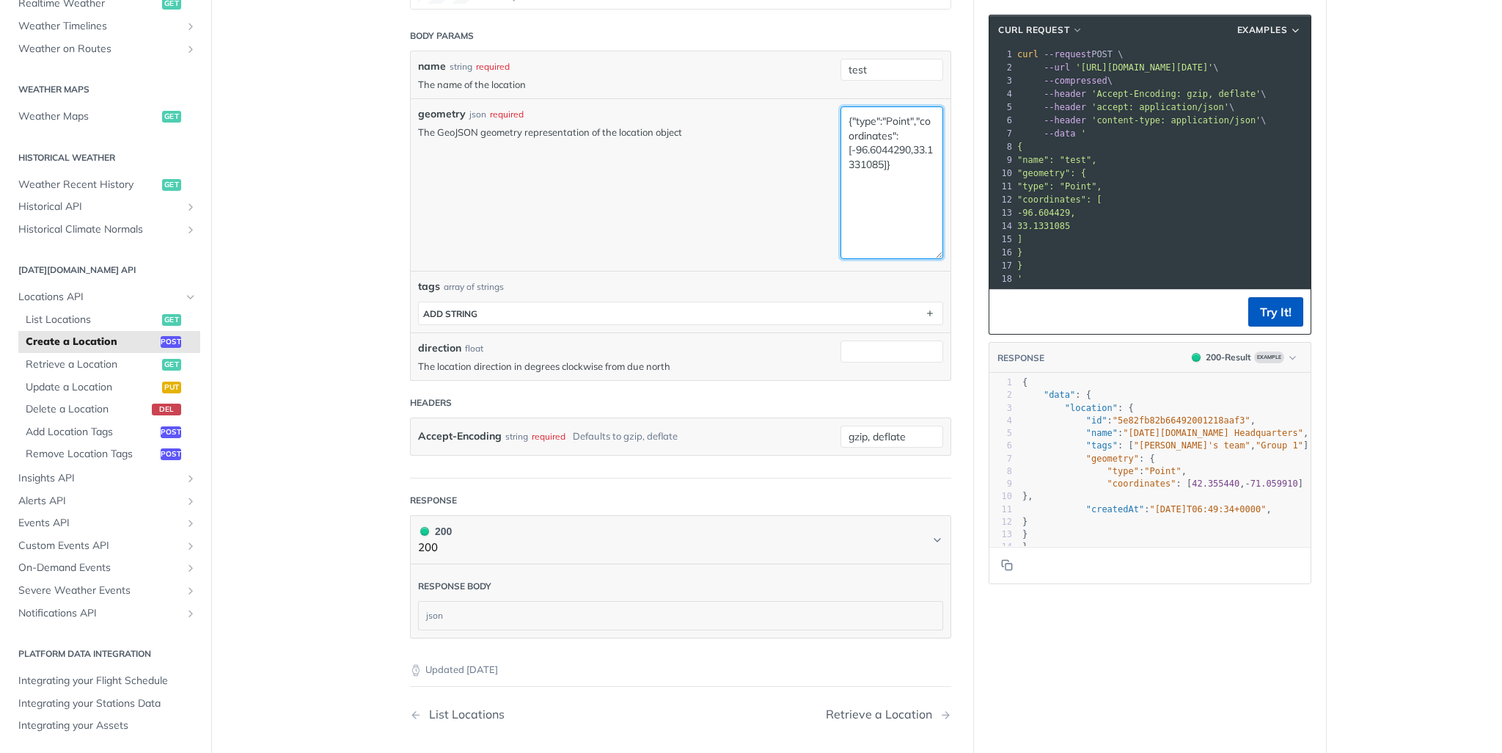
type textarea "{"type":"Point","coordinates":[-96.6044290,33.1331085]}"
click at [1264, 324] on button "Try It!" at bounding box center [1275, 311] width 55 height 29
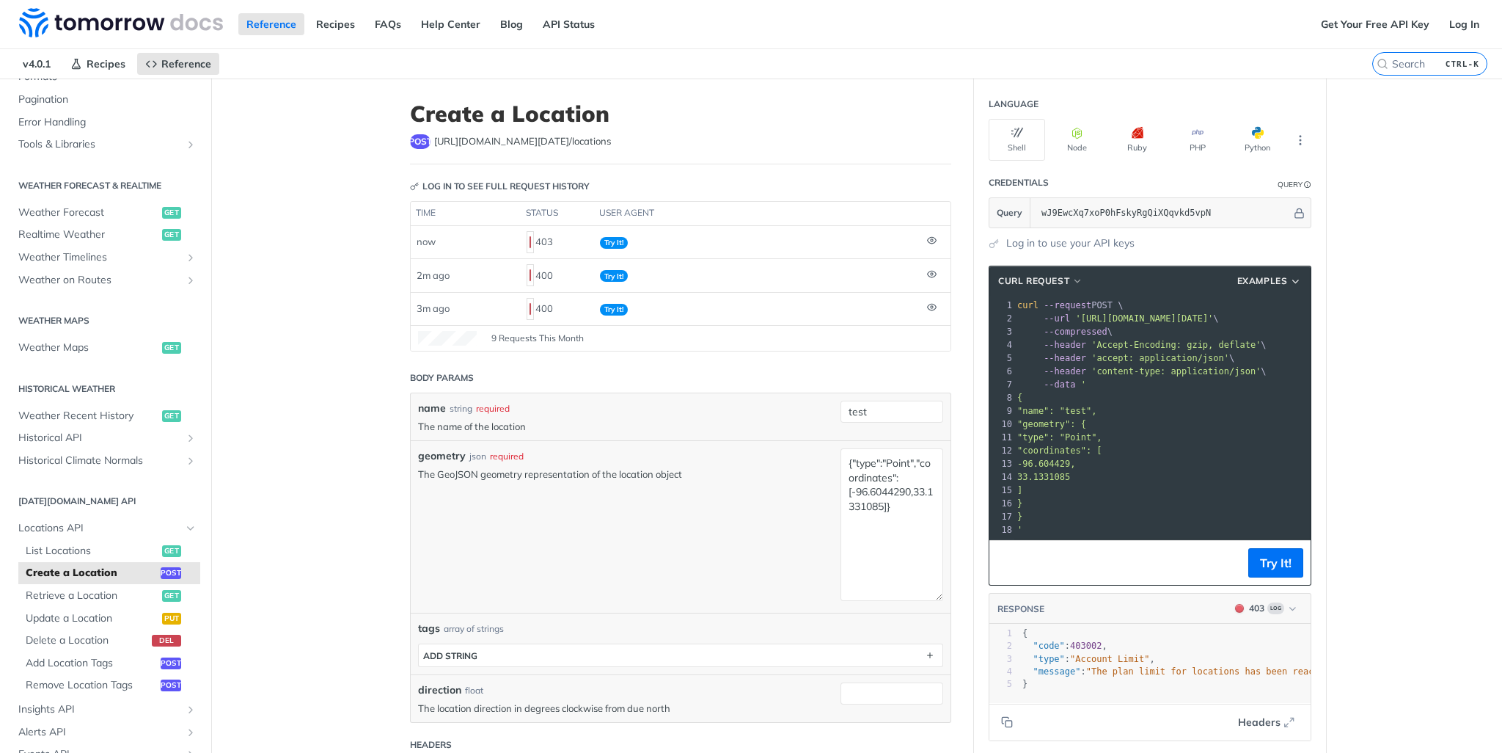
scroll to position [209, 0]
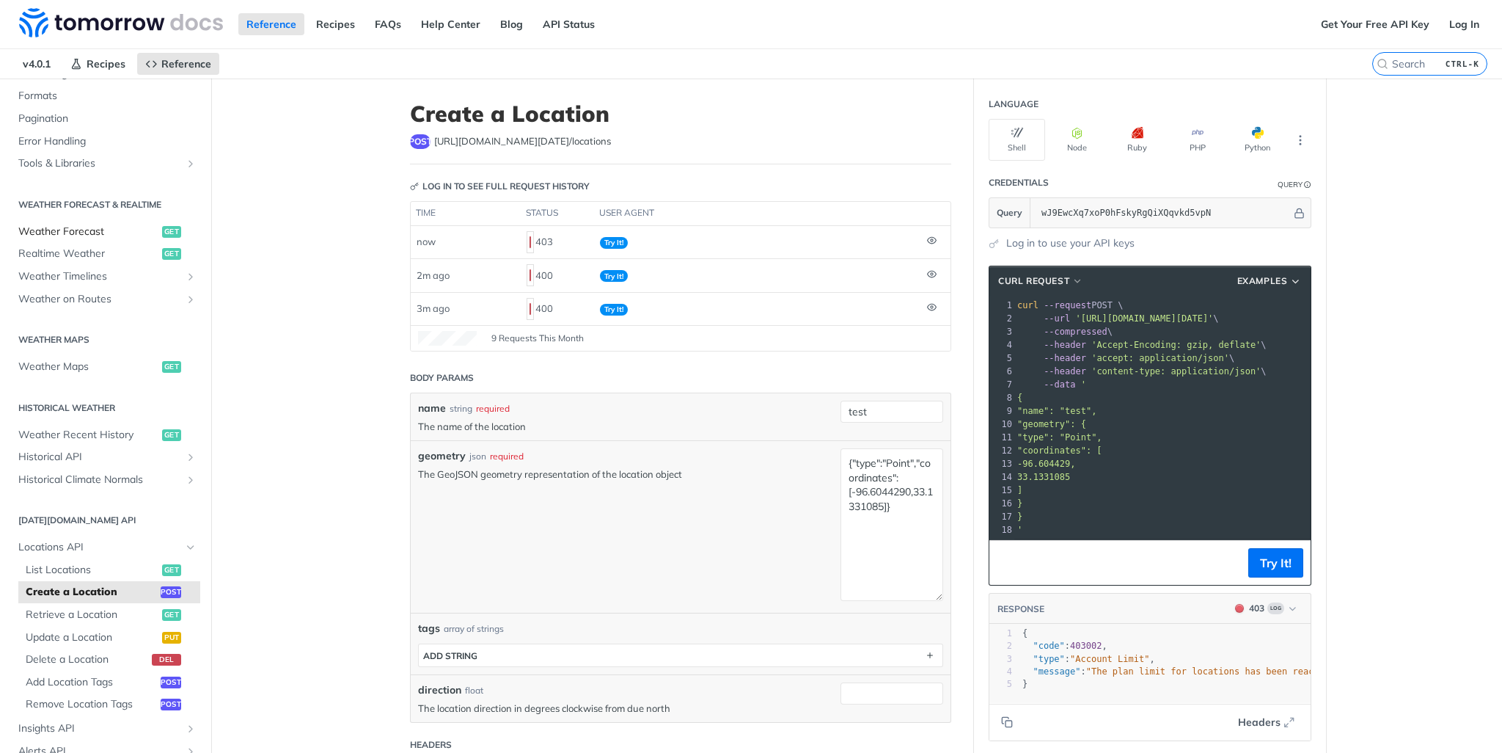
click at [85, 228] on span "Weather Forecast" at bounding box center [88, 231] width 140 height 15
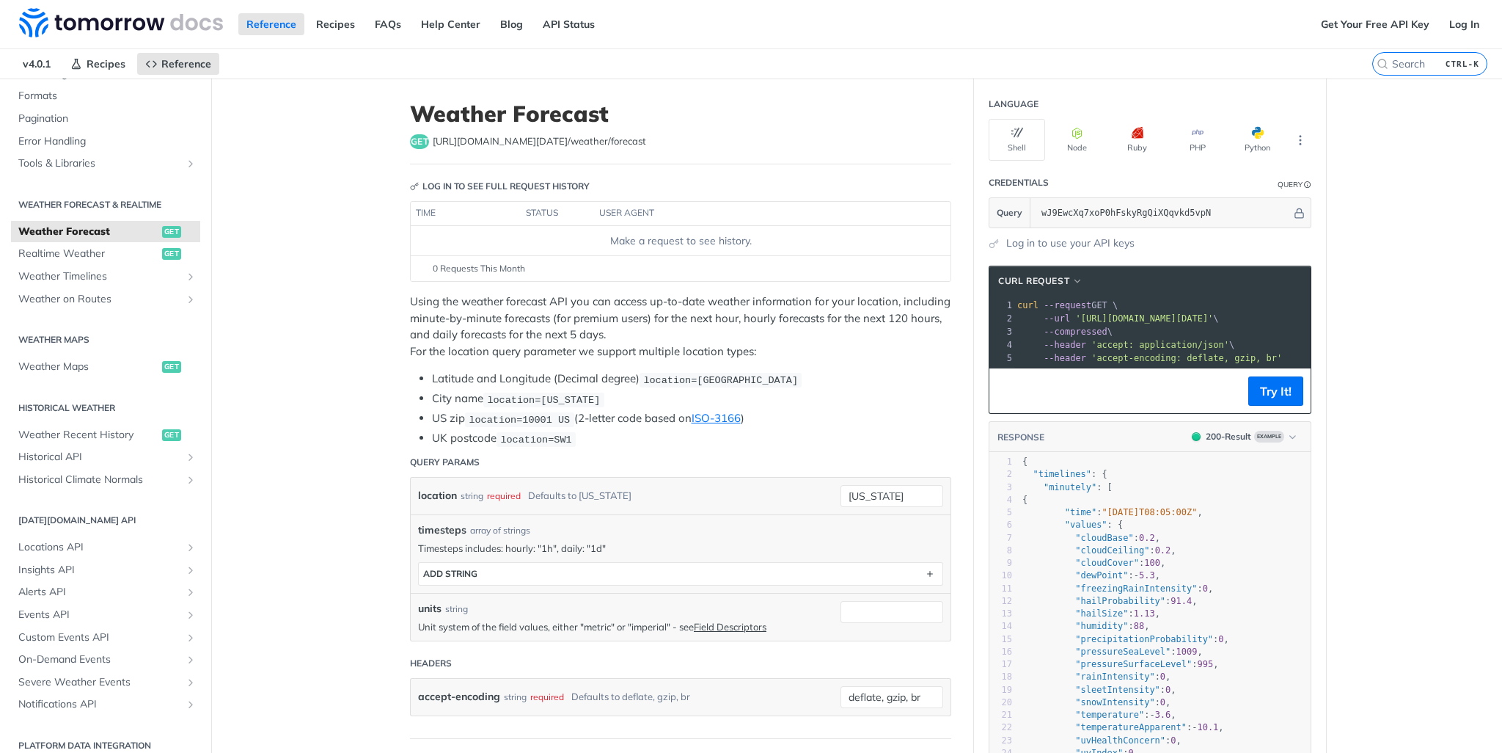
click at [541, 306] on p "Using the weather forecast API you can access up-to-date weather information fo…" at bounding box center [680, 326] width 541 height 66
click at [736, 311] on p "Using the weather forecast API you can access up-to-date weather information fo…" at bounding box center [680, 326] width 541 height 66
click at [800, 298] on p "Using the weather forecast API you can access up-to-date weather information fo…" at bounding box center [680, 326] width 541 height 66
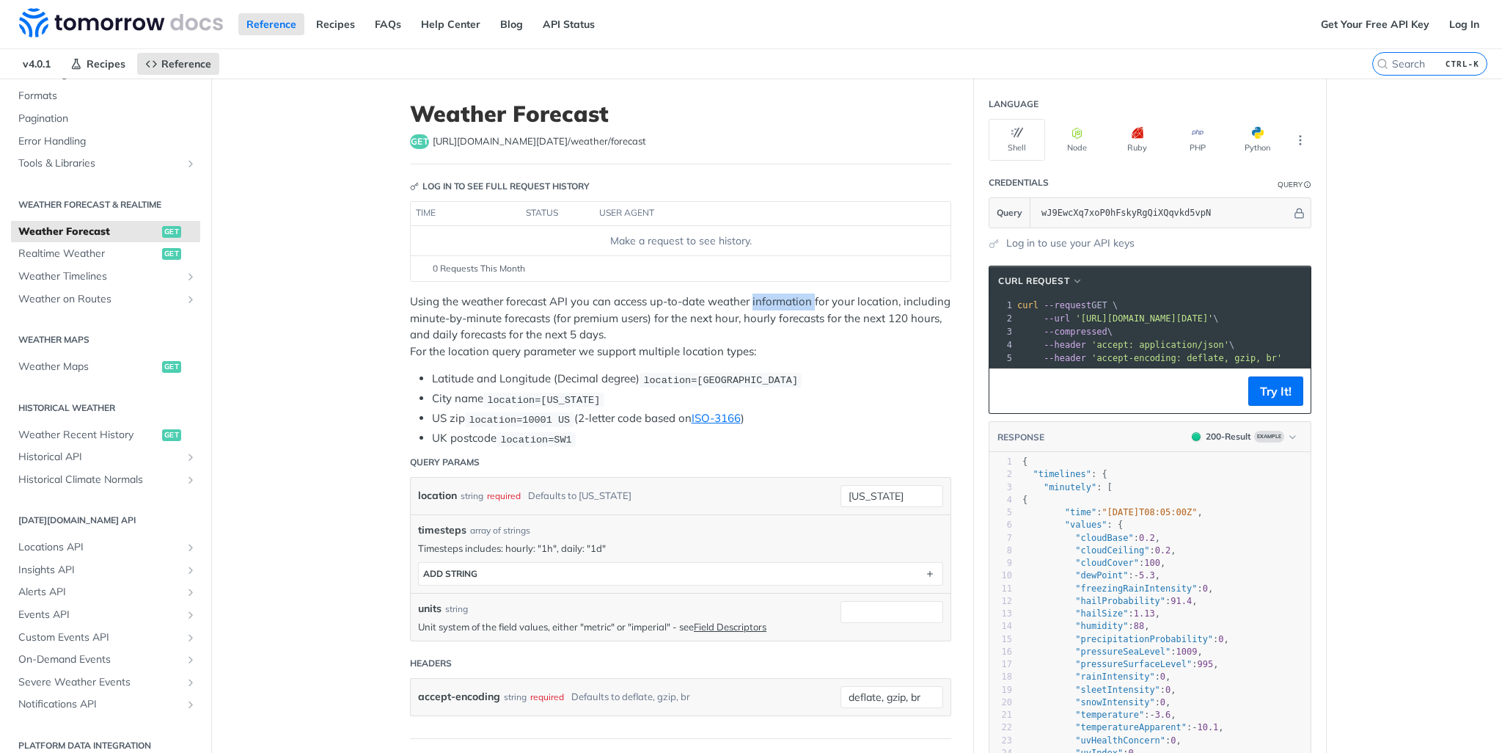
click at [800, 298] on p "Using the weather forecast API you can access up-to-date weather information fo…" at bounding box center [680, 326] width 541 height 66
click at [435, 318] on p "Using the weather forecast API you can access up-to-date weather information fo…" at bounding box center [680, 326] width 541 height 66
click at [651, 320] on p "Using the weather forecast API you can access up-to-date weather information fo…" at bounding box center [680, 326] width 541 height 66
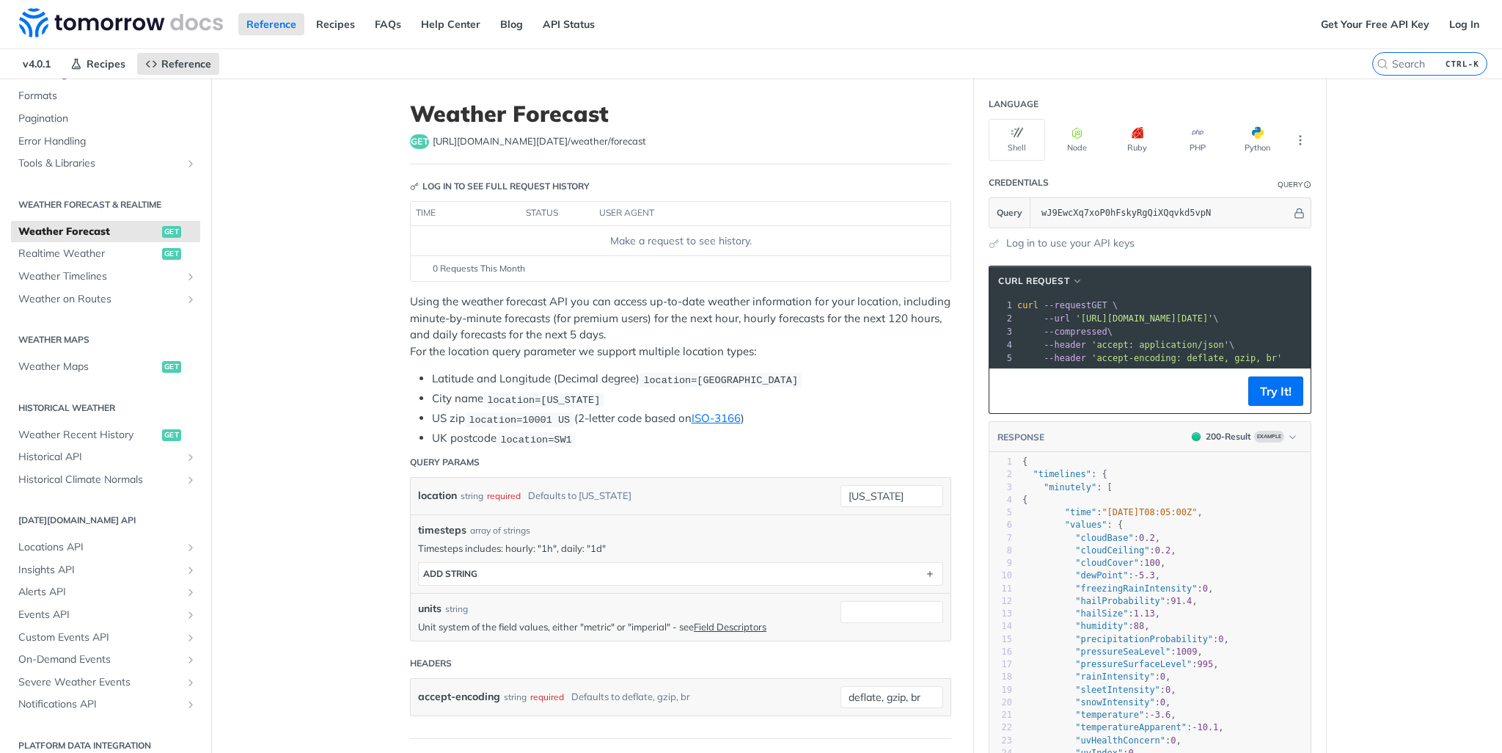
click at [728, 315] on p "Using the weather forecast API you can access up-to-date weather information fo…" at bounding box center [680, 326] width 541 height 66
click at [788, 321] on p "Using the weather forecast API you can access up-to-date weather information fo…" at bounding box center [680, 326] width 541 height 66
click at [484, 329] on p "Using the weather forecast API you can access up-to-date weather information fo…" at bounding box center [680, 326] width 541 height 66
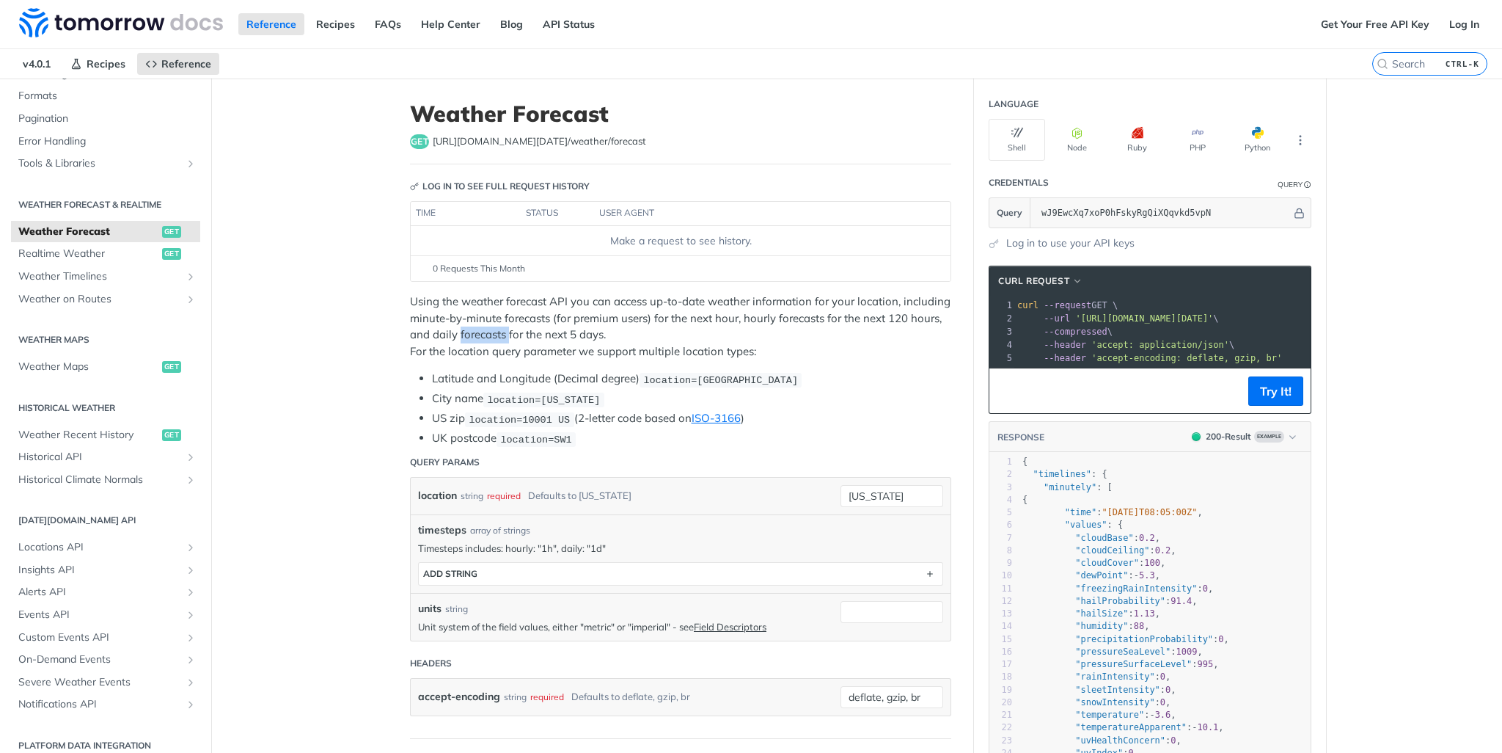
click at [484, 329] on p "Using the weather forecast API you can access up-to-date weather information fo…" at bounding box center [680, 326] width 541 height 66
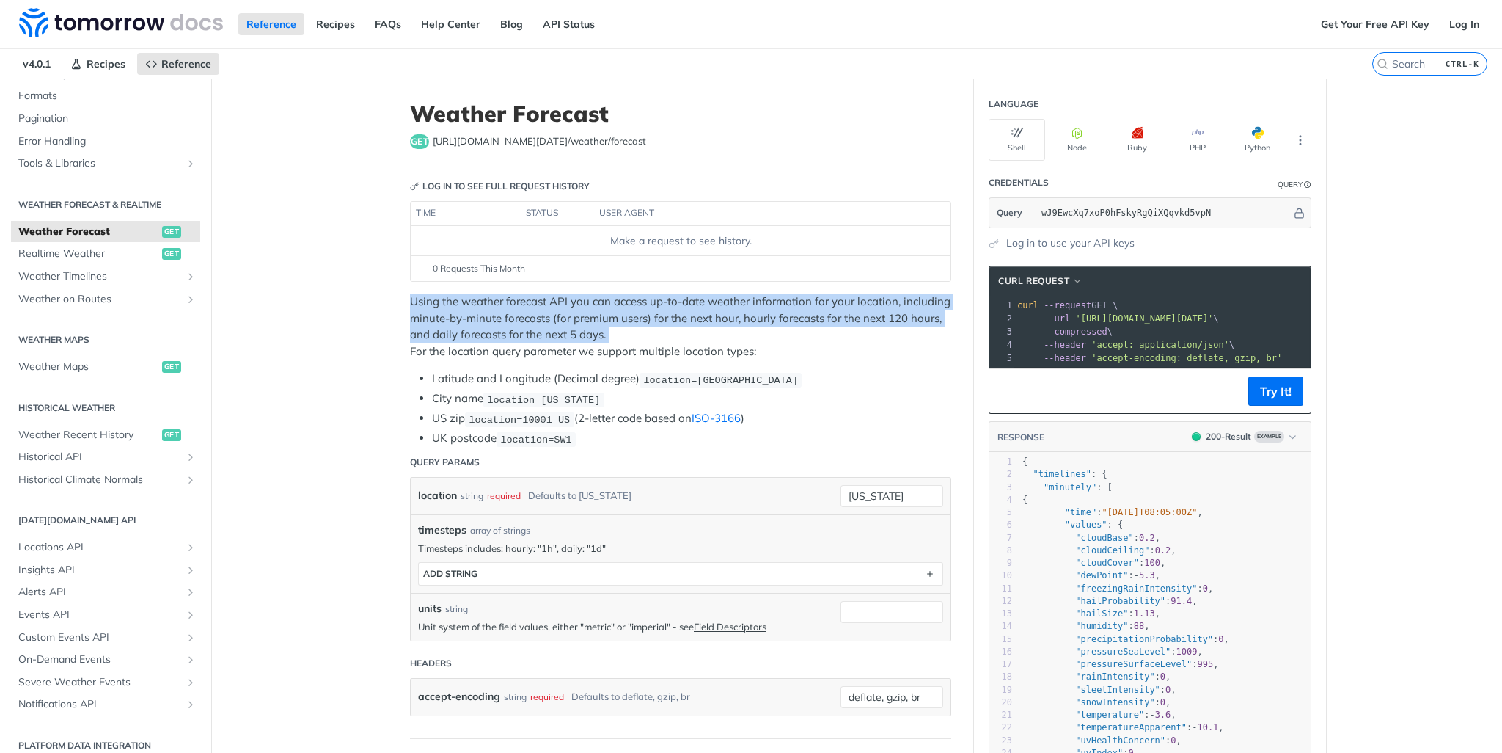
click at [483, 329] on p "Using the weather forecast API you can access up-to-date weather information fo…" at bounding box center [680, 326] width 541 height 66
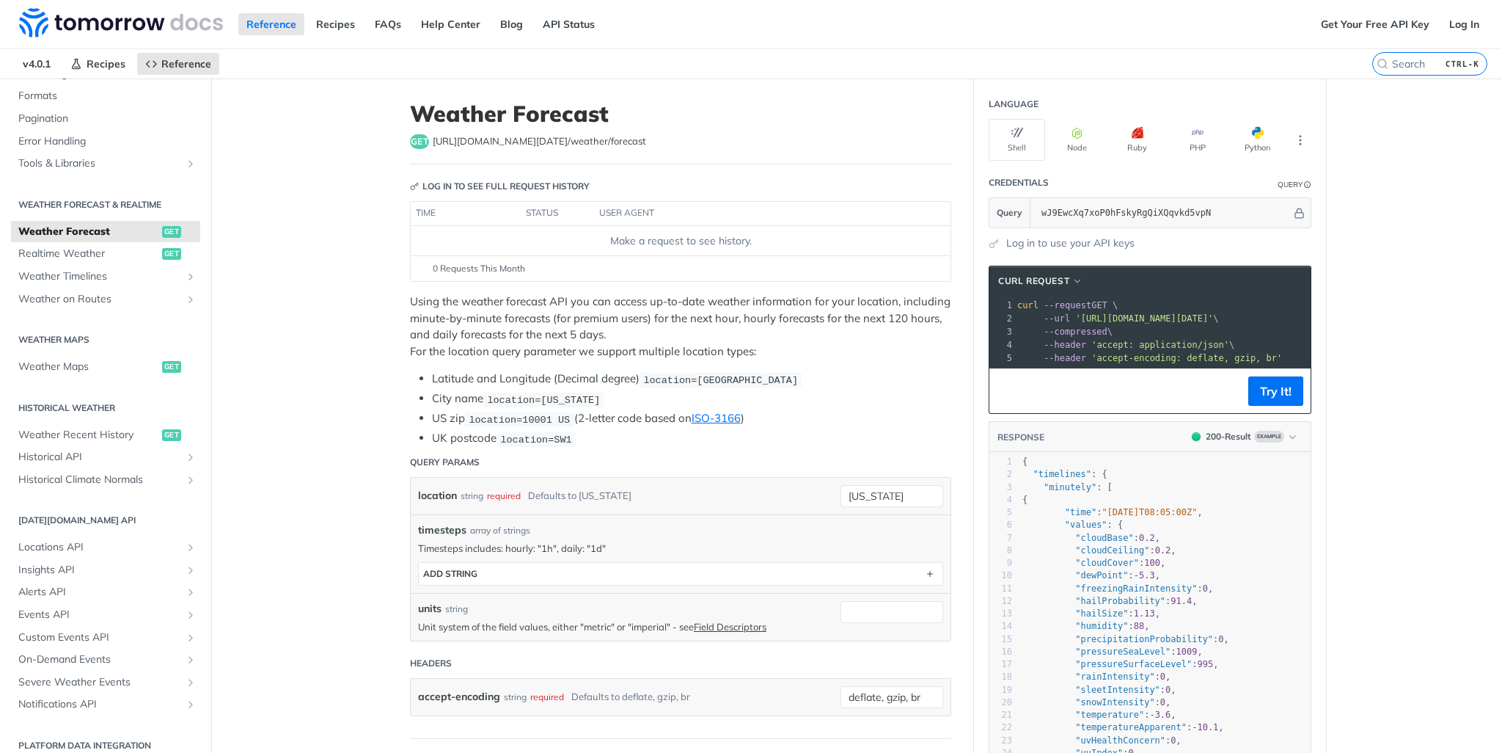
click at [464, 349] on p "Using the weather forecast API you can access up-to-date weather information fo…" at bounding box center [680, 326] width 541 height 66
click at [552, 345] on p "Using the weather forecast API you can access up-to-date weather information fo…" at bounding box center [680, 326] width 541 height 66
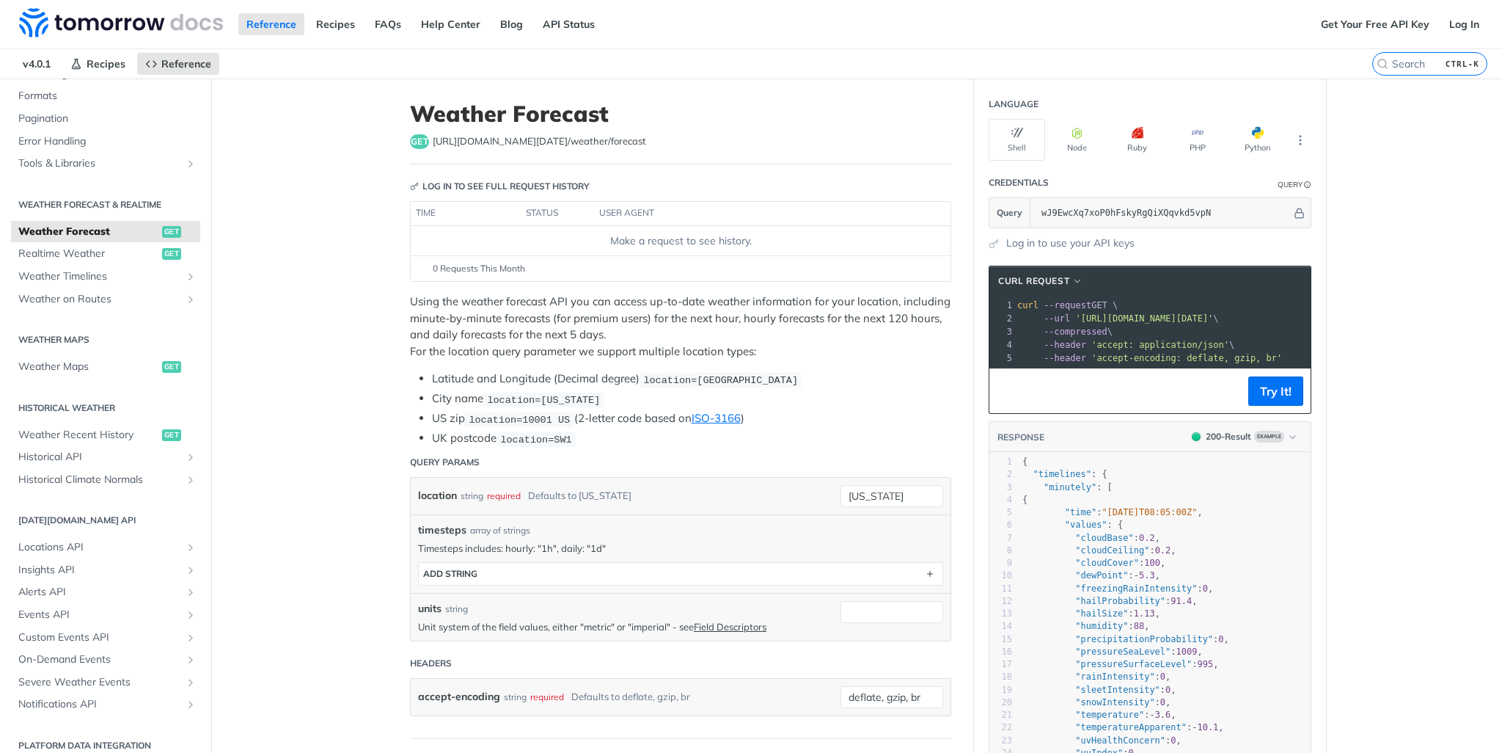
click at [602, 355] on p "Using the weather forecast API you can access up-to-date weather information fo…" at bounding box center [680, 326] width 541 height 66
click at [868, 485] on input "[US_STATE]" at bounding box center [892, 496] width 103 height 22
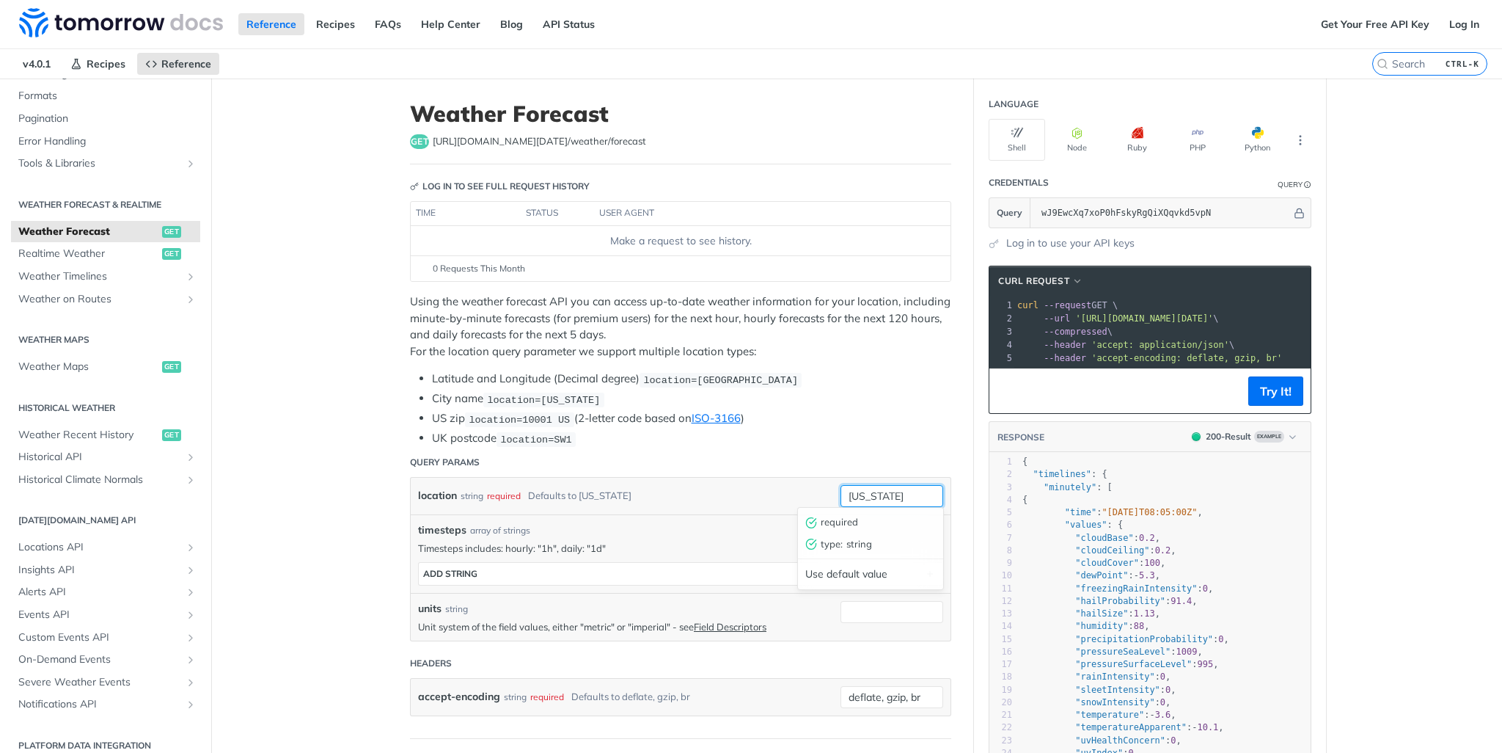
click at [868, 485] on input "[US_STATE]" at bounding box center [892, 496] width 103 height 22
paste input "33.1331085"
click at [912, 492] on input "33.1331085," at bounding box center [892, 496] width 103 height 22
paste input "-96.60442909999999"
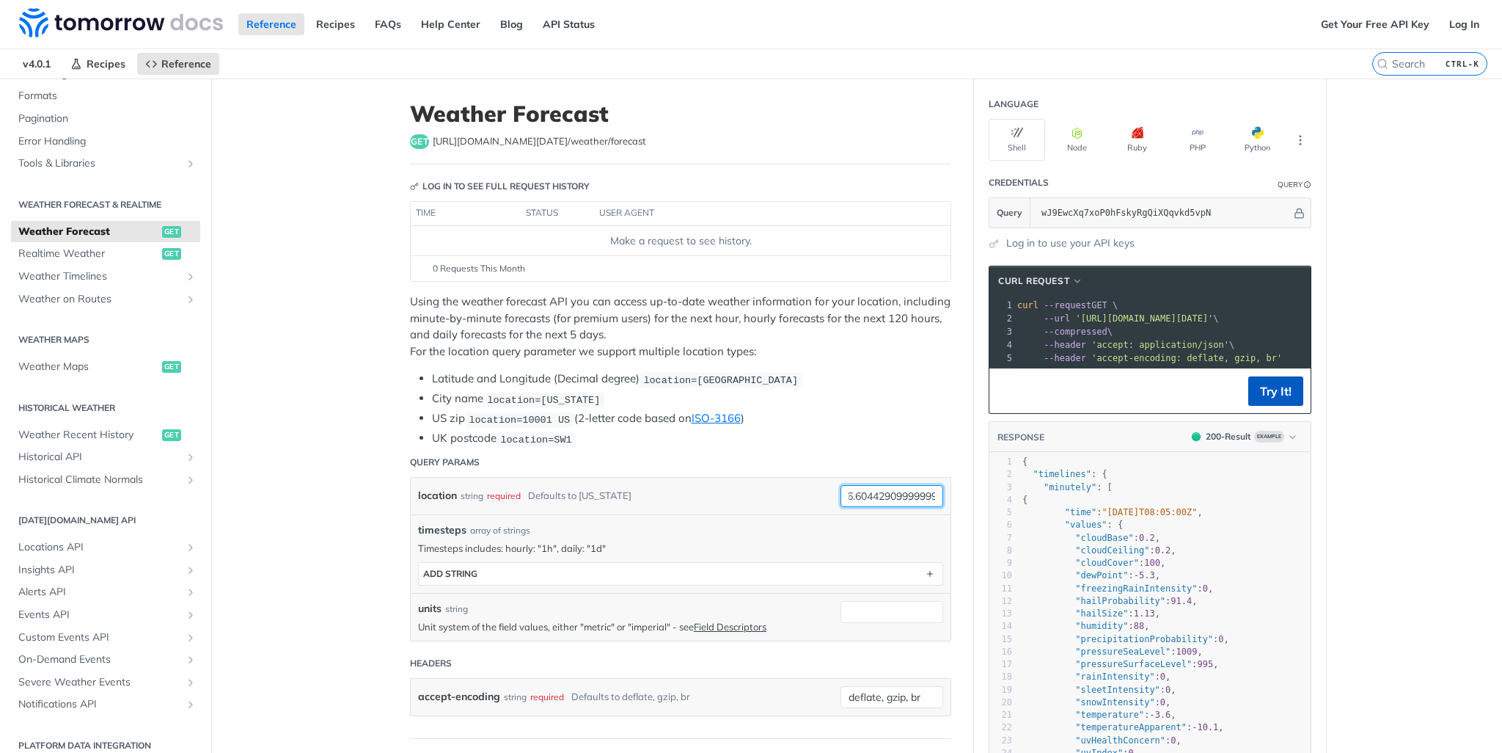
type input "33.1331085, -96.60442909999999"
click at [1271, 398] on button "Try It!" at bounding box center [1275, 390] width 55 height 29
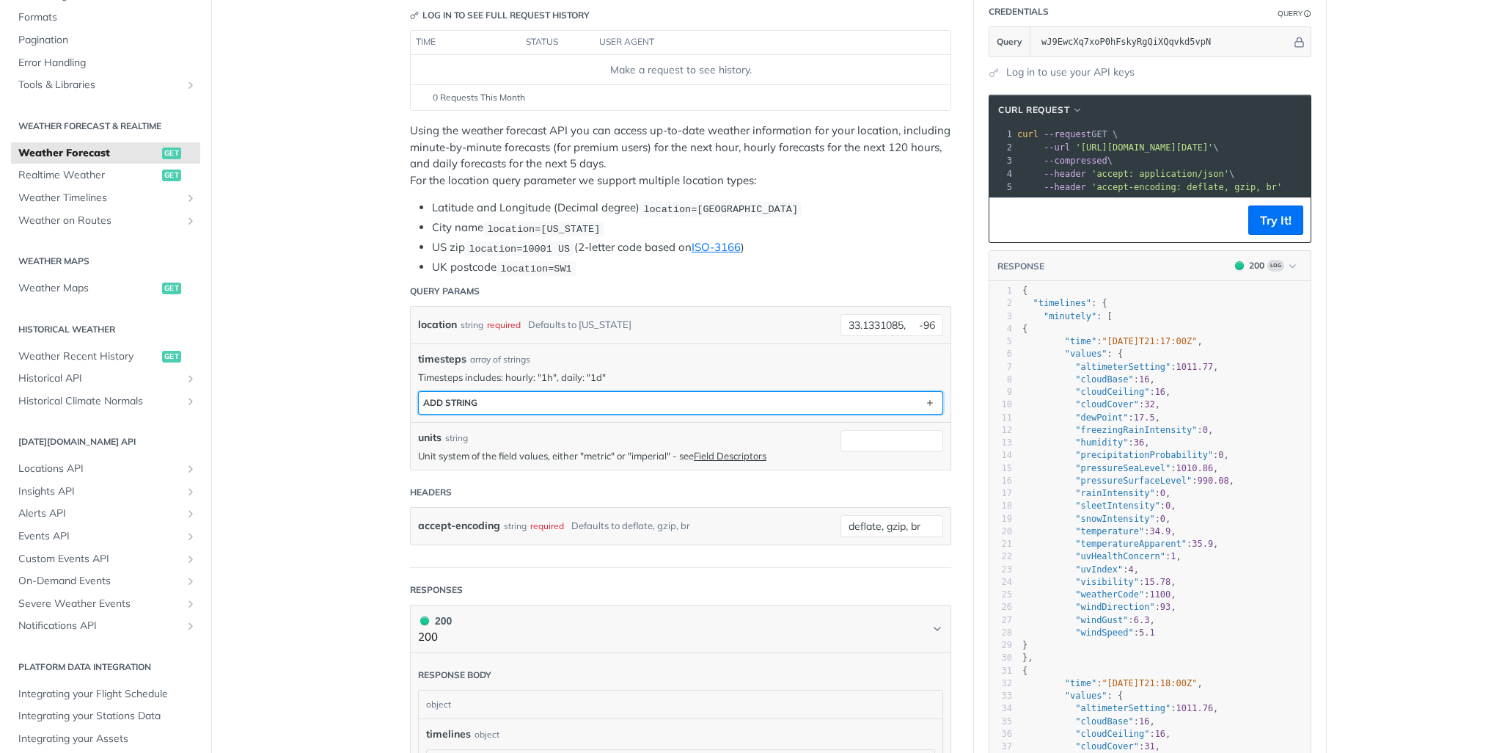
click at [483, 394] on button "ADD string" at bounding box center [681, 403] width 524 height 22
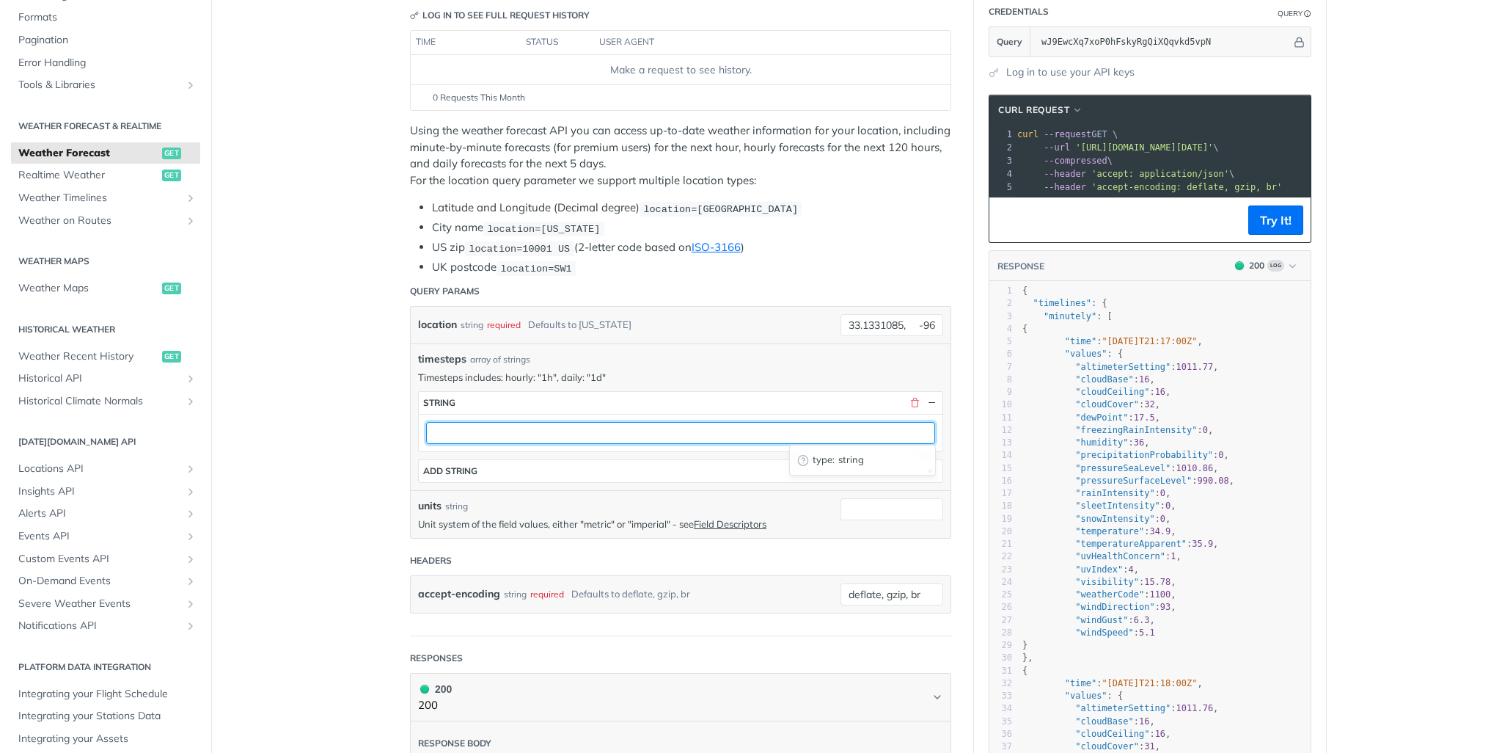
click at [463, 433] on input "text" at bounding box center [680, 433] width 509 height 22
type input "120h"
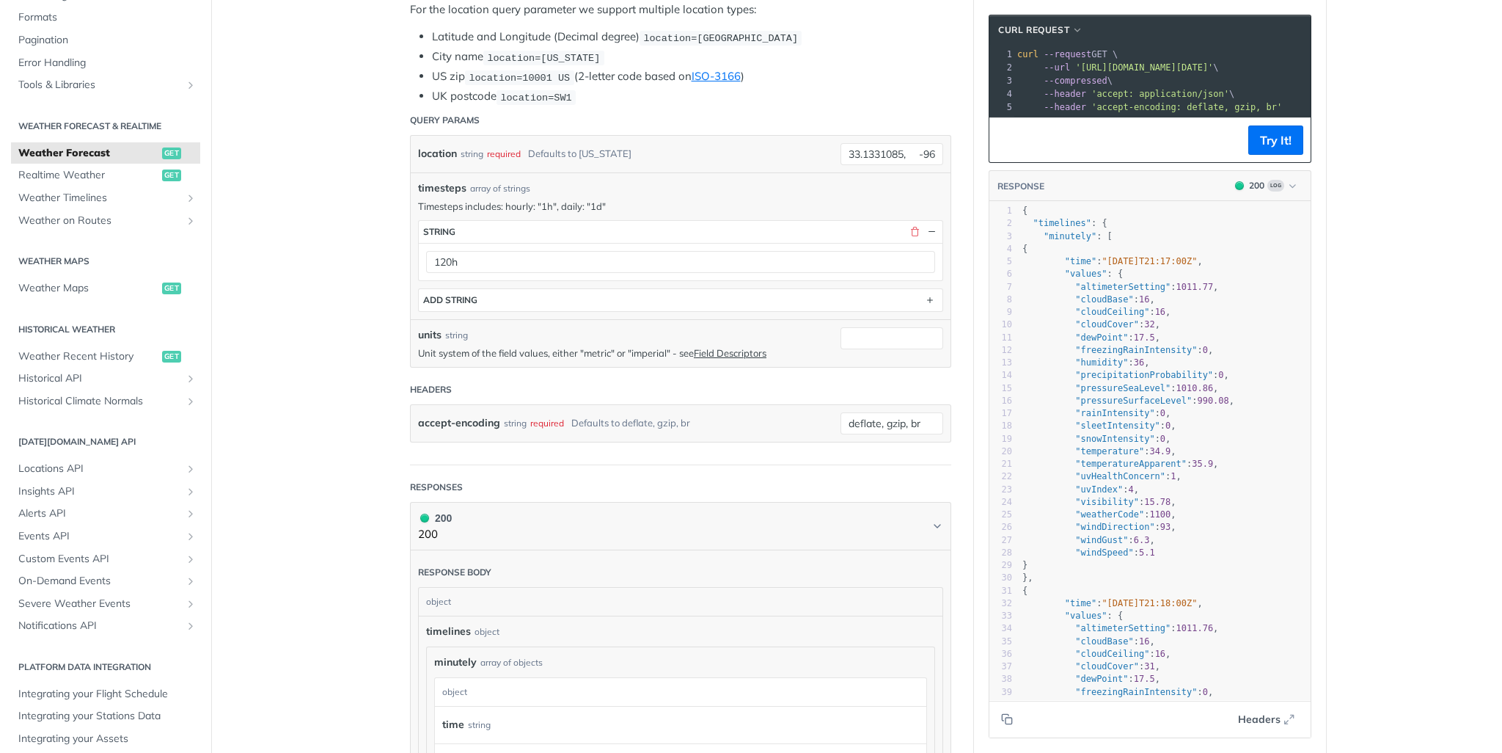
click at [461, 348] on p "Unit system of the field values, either "metric" or "imperial" - see Field Desc…" at bounding box center [625, 352] width 415 height 13
click at [502, 349] on p "Unit system of the field values, either "metric" or "imperial" - see Field Desc…" at bounding box center [625, 352] width 415 height 13
click at [528, 351] on p "Unit system of the field values, either "metric" or "imperial" - see Field Desc…" at bounding box center [625, 352] width 415 height 13
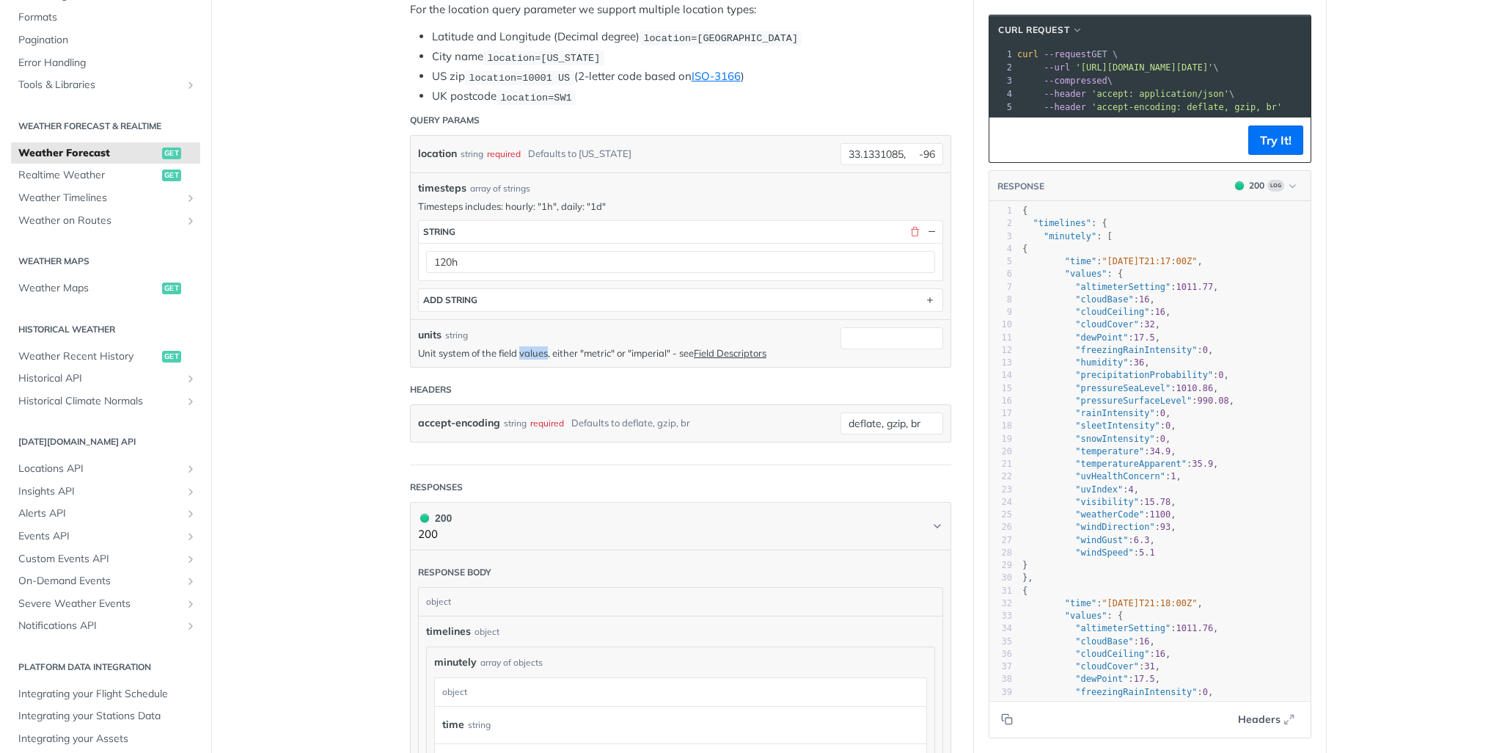
click at [528, 351] on p "Unit system of the field values, either "metric" or "imperial" - see Field Desc…" at bounding box center [625, 352] width 415 height 13
click at [564, 350] on p "Unit system of the field values, either "metric" or "imperial" - see Field Desc…" at bounding box center [625, 352] width 415 height 13
click at [654, 348] on p "Unit system of the field values, either "metric" or "imperial" - see Field Desc…" at bounding box center [625, 352] width 415 height 13
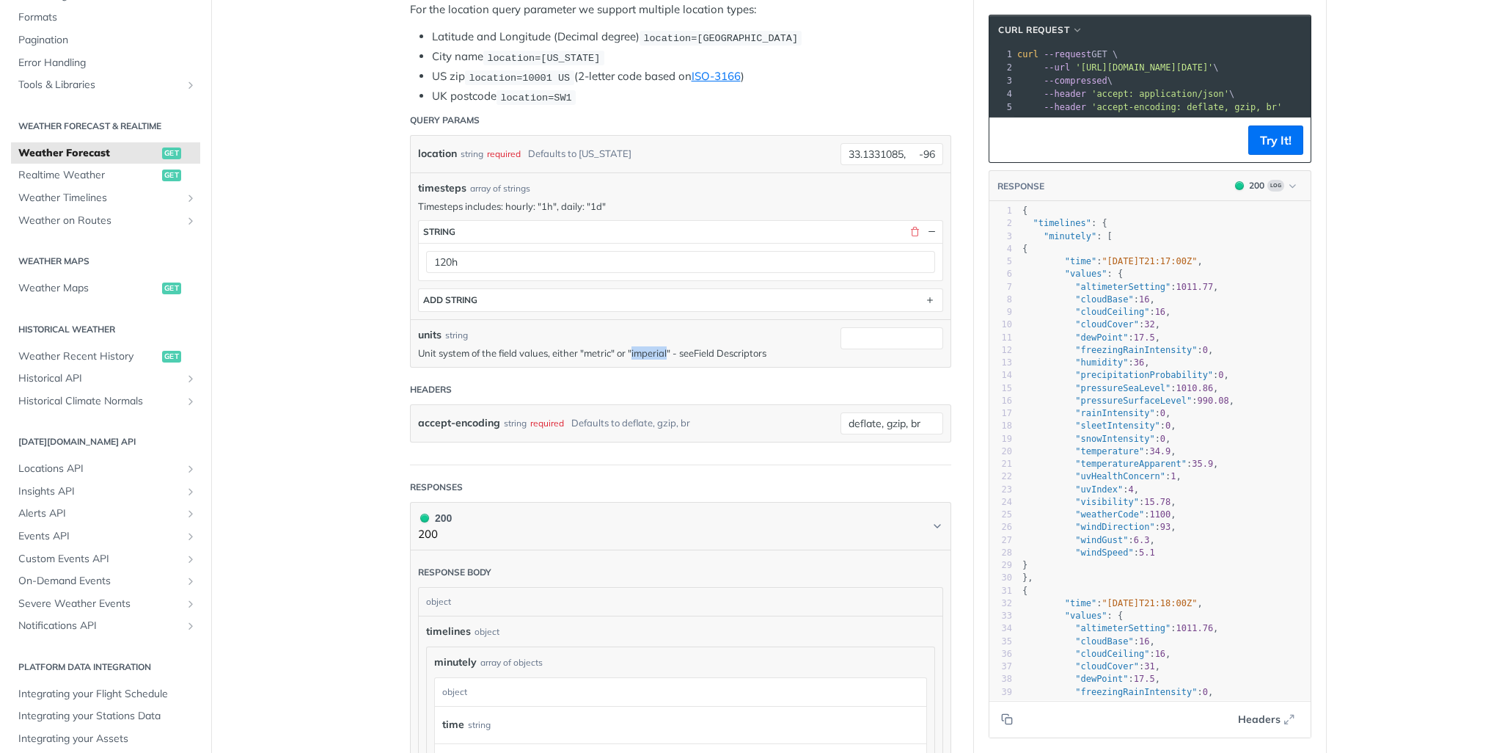
click at [719, 347] on link "Field Descriptors" at bounding box center [730, 353] width 73 height 12
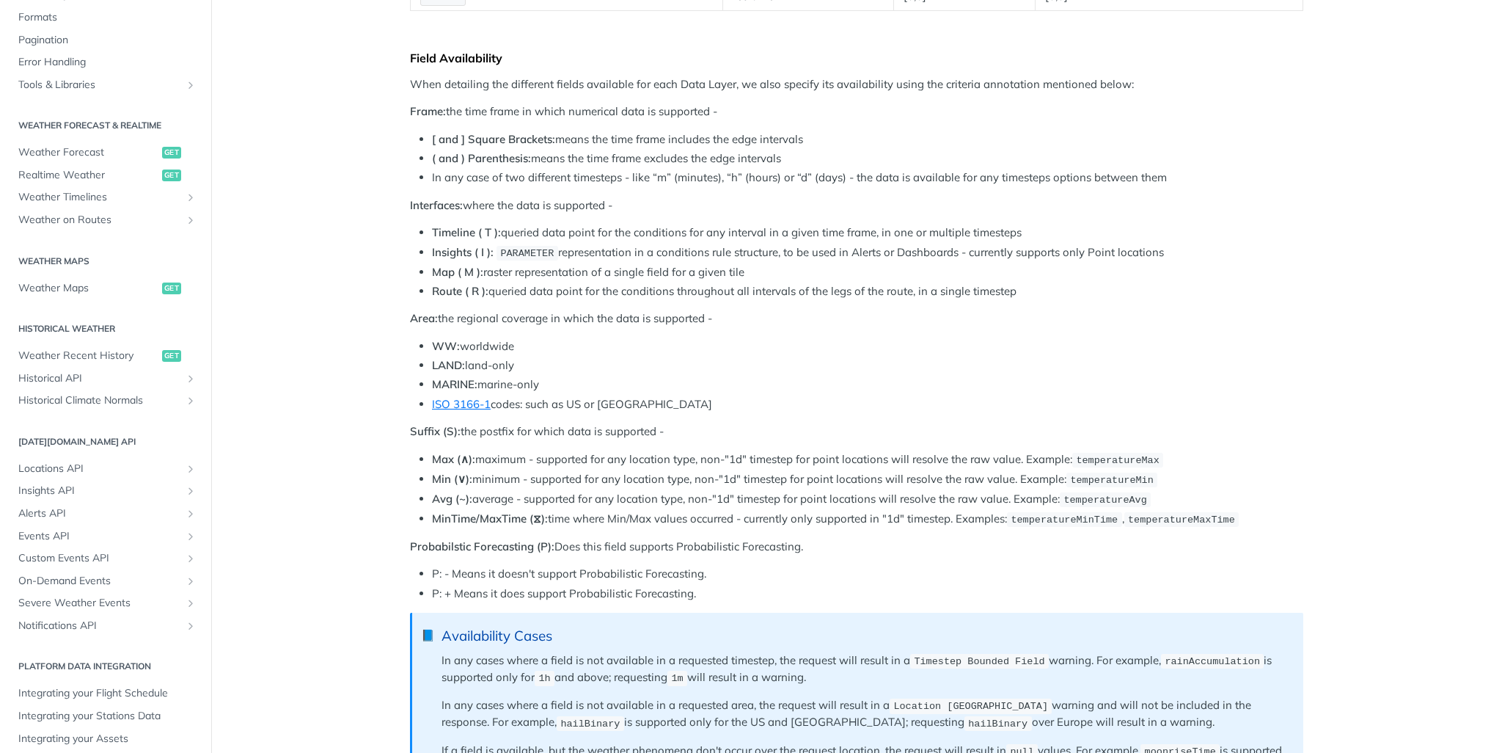
scroll to position [649, 0]
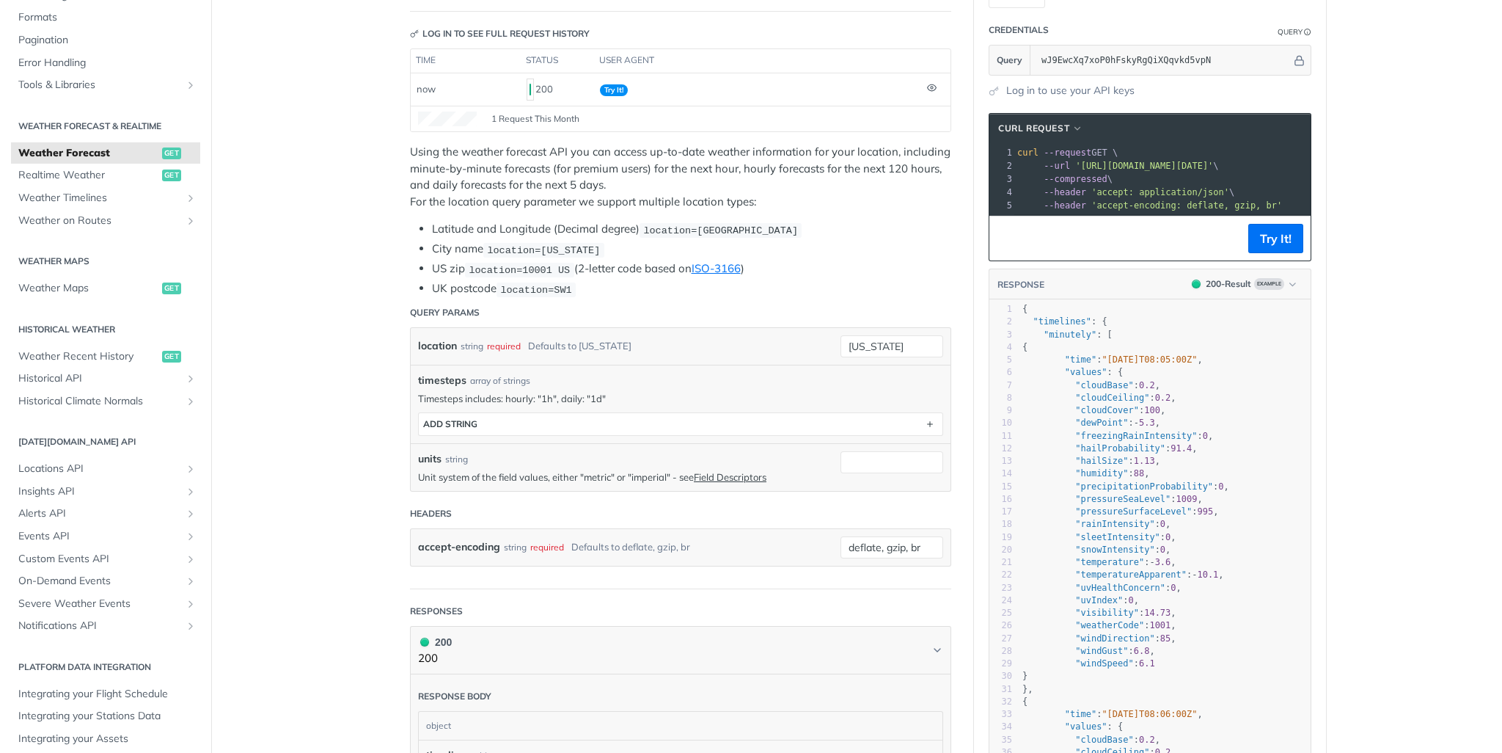
scroll to position [171, 0]
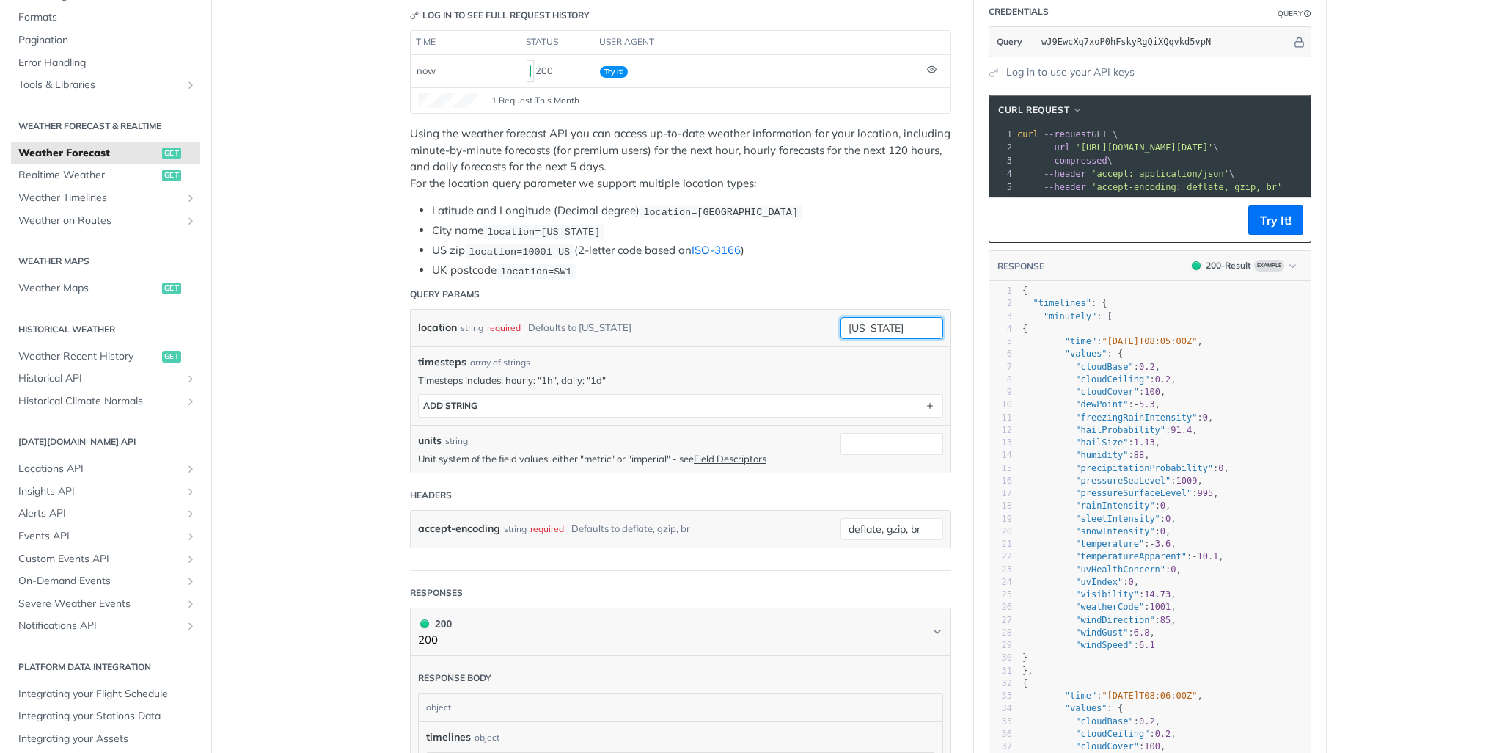
click at [870, 326] on input "[US_STATE]" at bounding box center [892, 328] width 103 height 22
paste input "33.1331085"
click at [919, 323] on input "33.1331085," at bounding box center [892, 328] width 103 height 22
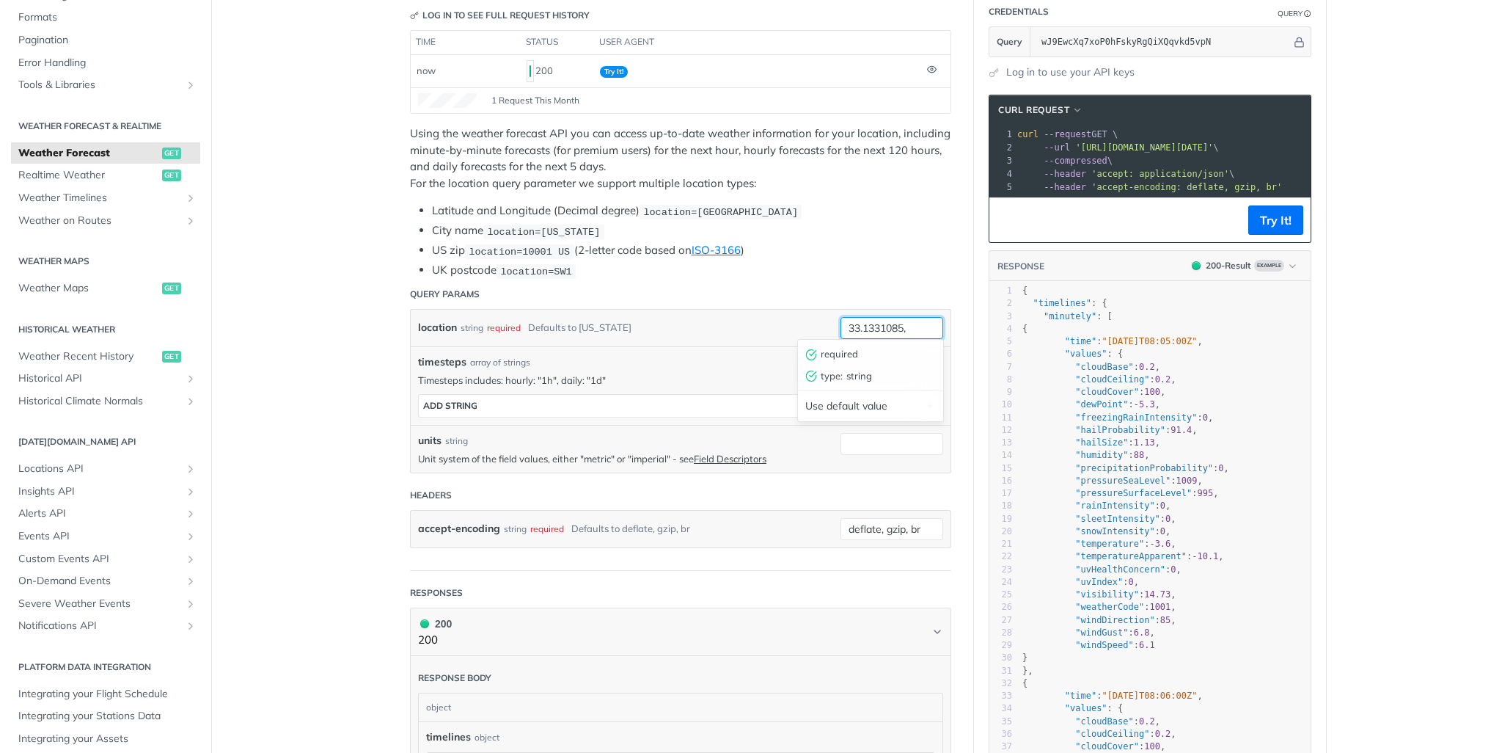
paste input "96.60442909999999"
type input "33.1331085,96.60442909999999"
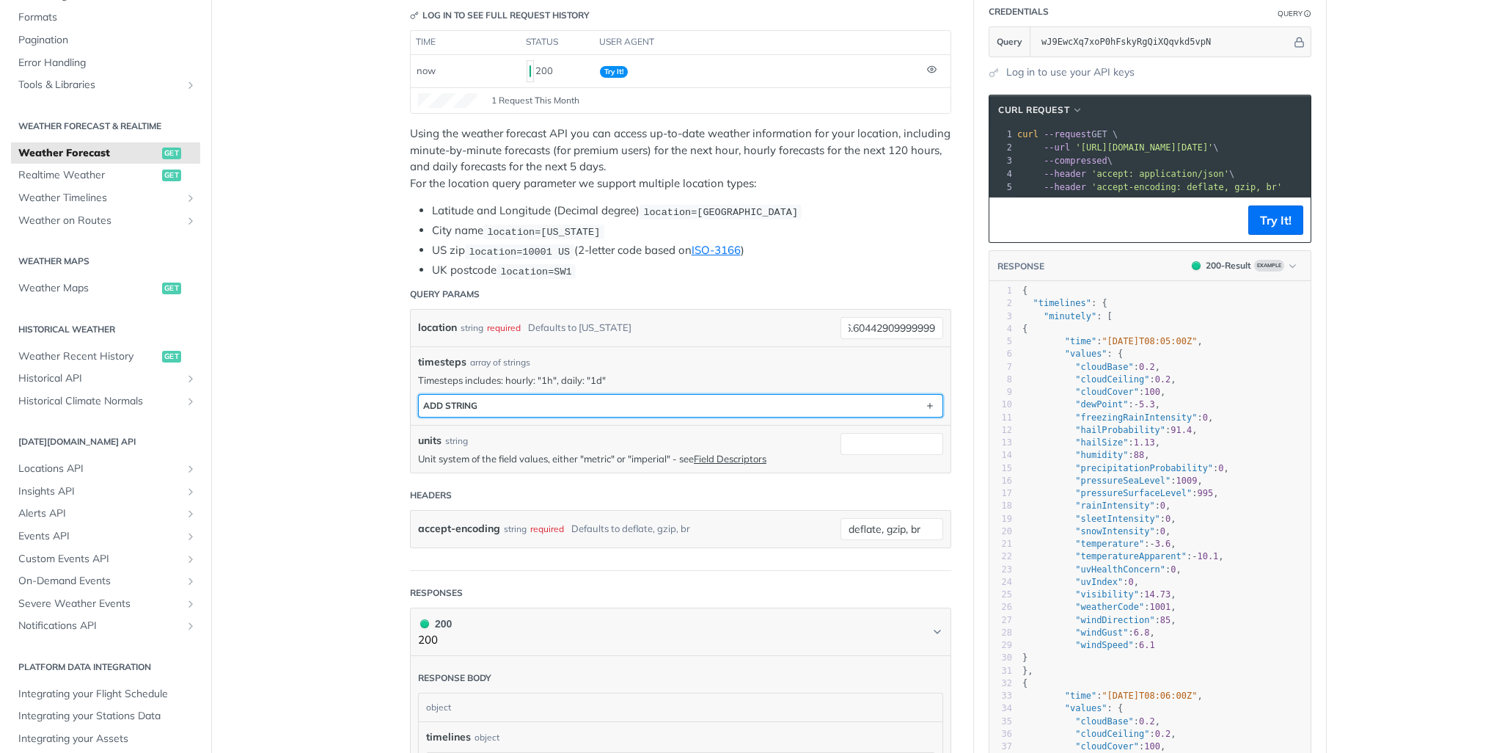
click at [440, 400] on div "ADD string" at bounding box center [450, 405] width 54 height 11
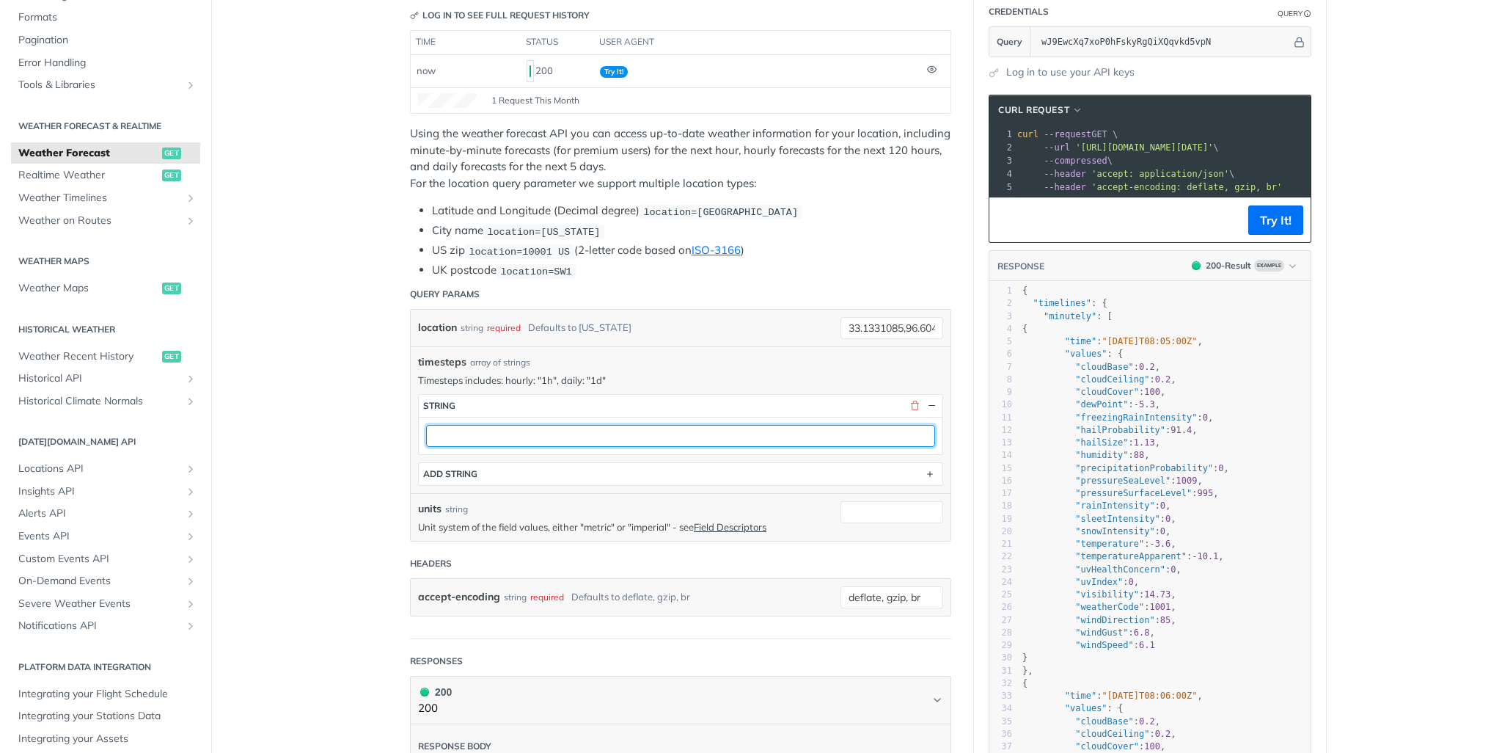
click at [483, 441] on input "text" at bounding box center [680, 436] width 509 height 22
type input "120h"
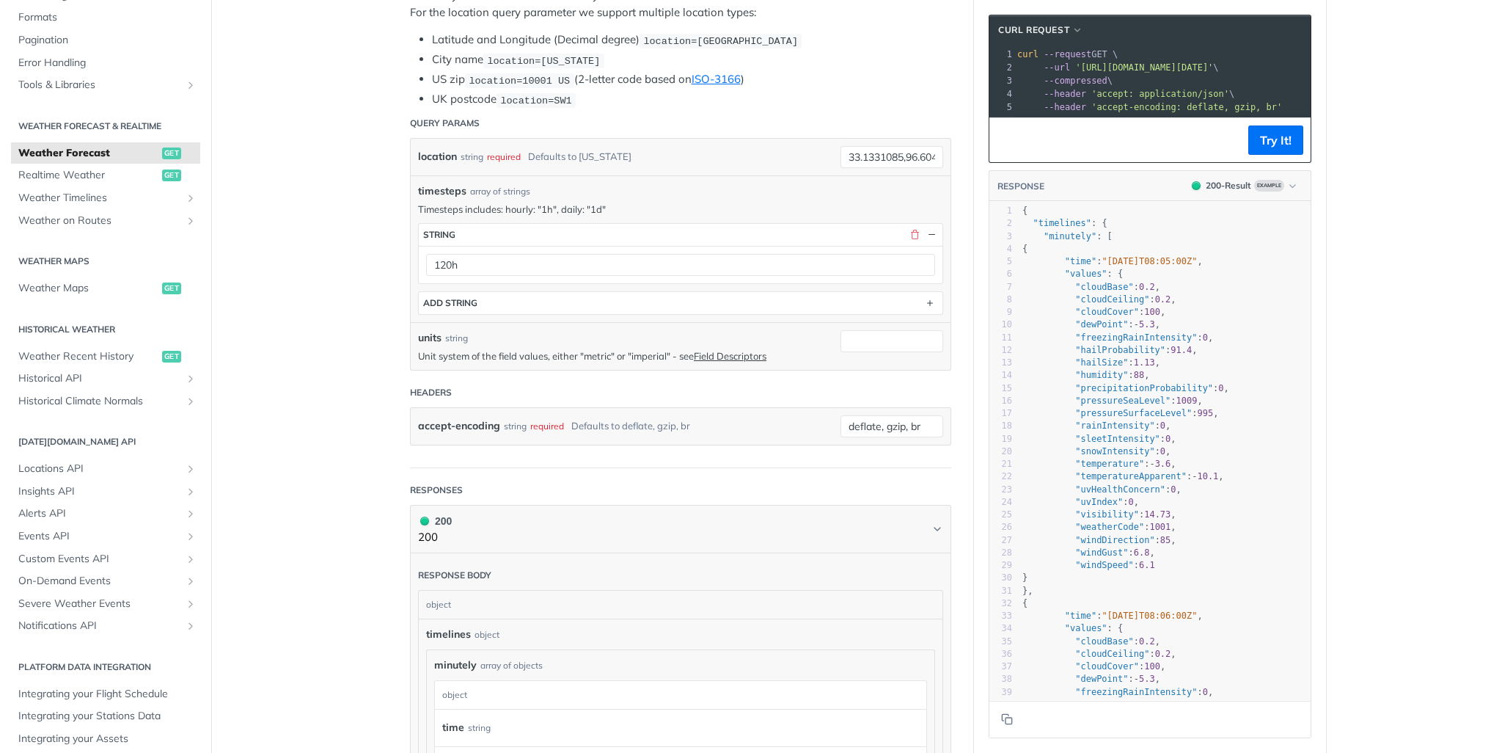
click at [524, 349] on p "Unit system of the field values, either "metric" or "imperial" - see Field Desc…" at bounding box center [625, 355] width 415 height 13
click at [555, 350] on p "Unit system of the field values, either "metric" or "imperial" - see Field Desc…" at bounding box center [625, 355] width 415 height 13
click at [588, 349] on p "Unit system of the field values, either "metric" or "imperial" - see Field Desc…" at bounding box center [625, 355] width 415 height 13
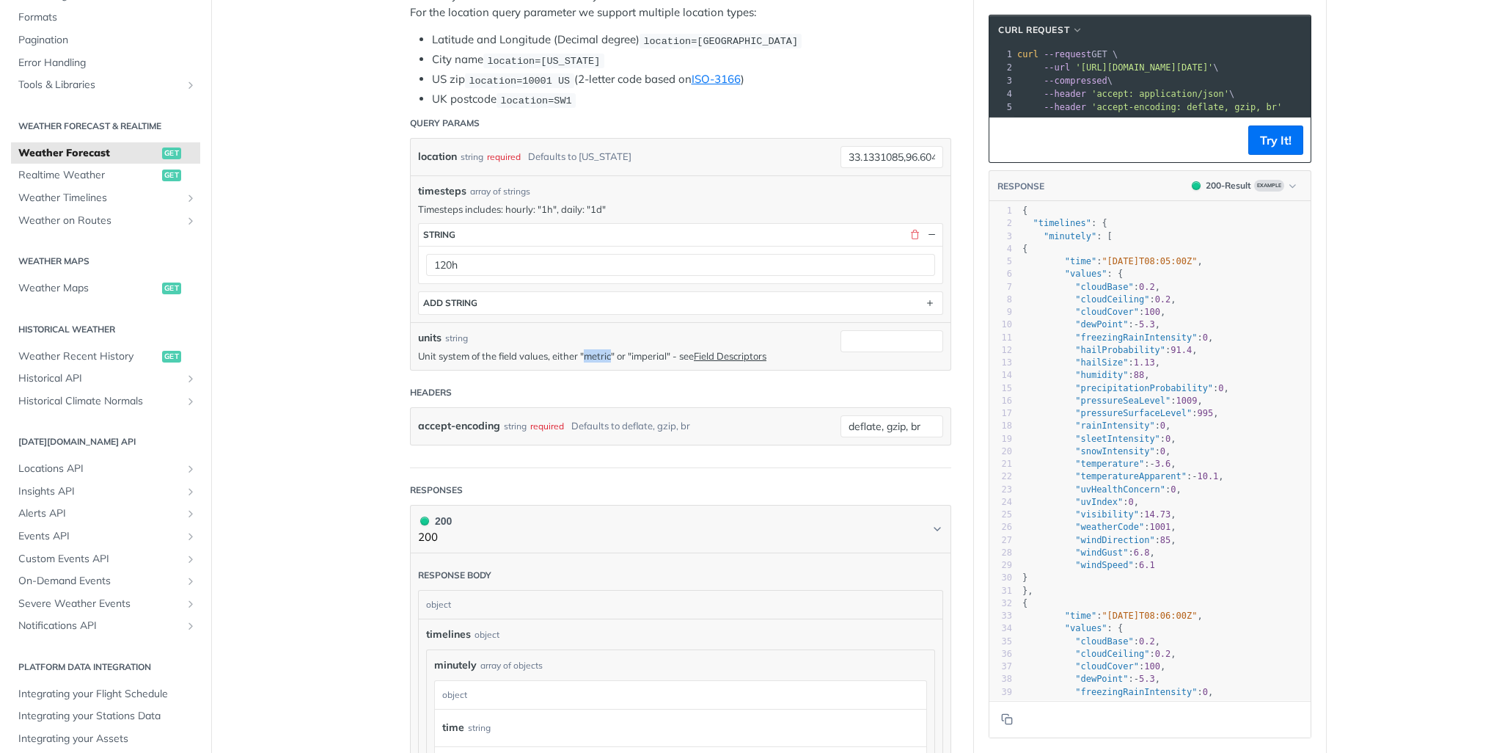
click at [588, 349] on p "Unit system of the field values, either "metric" or "imperial" - see Field Desc…" at bounding box center [625, 355] width 415 height 13
click at [887, 337] on input "units" at bounding box center [892, 341] width 103 height 22
type input "imperial"
click at [964, 344] on article "Weather Forecast get [URL][DOMAIN_NAME][DATE] /weather/forecast Log in to see f…" at bounding box center [680, 674] width 587 height 1875
click at [1276, 147] on button "Try It!" at bounding box center [1275, 139] width 55 height 29
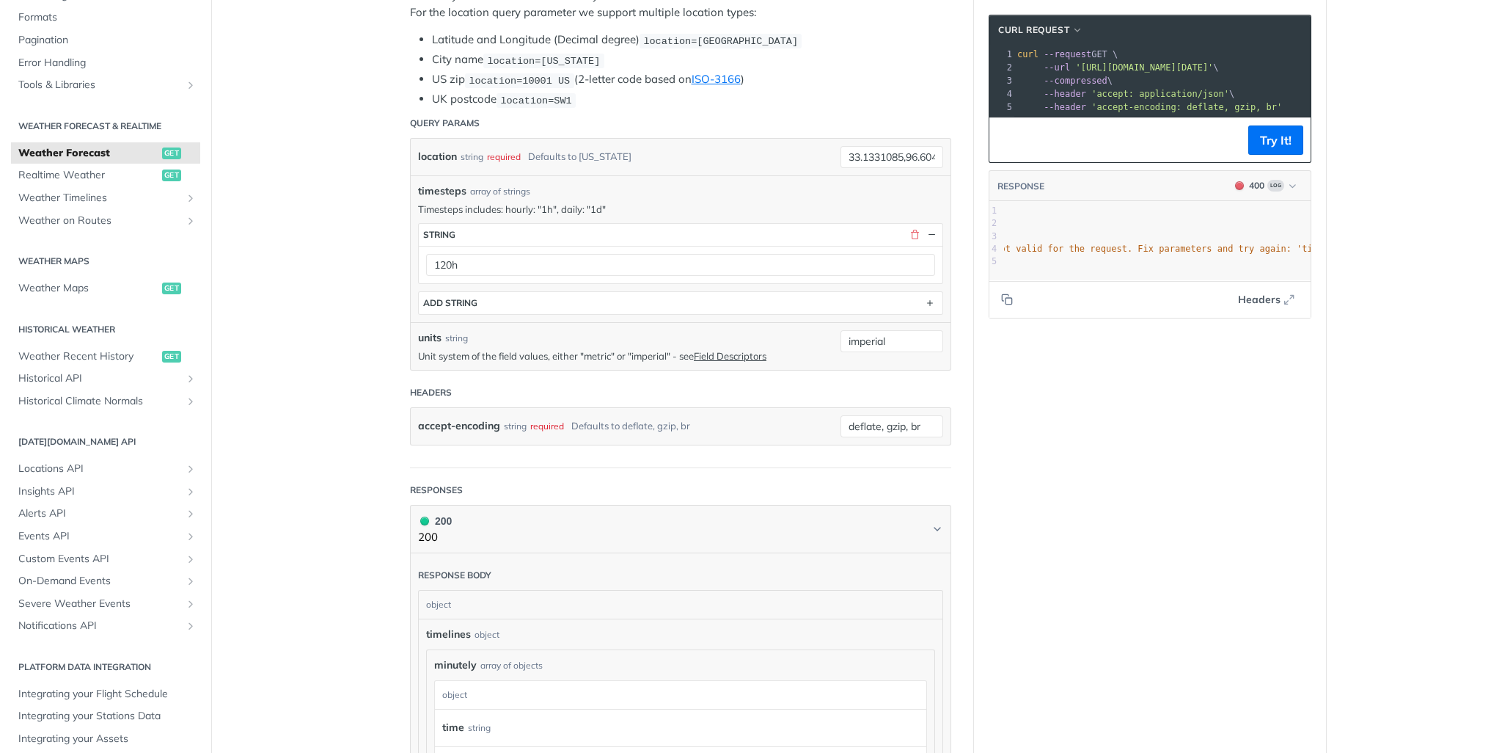
scroll to position [0, 382]
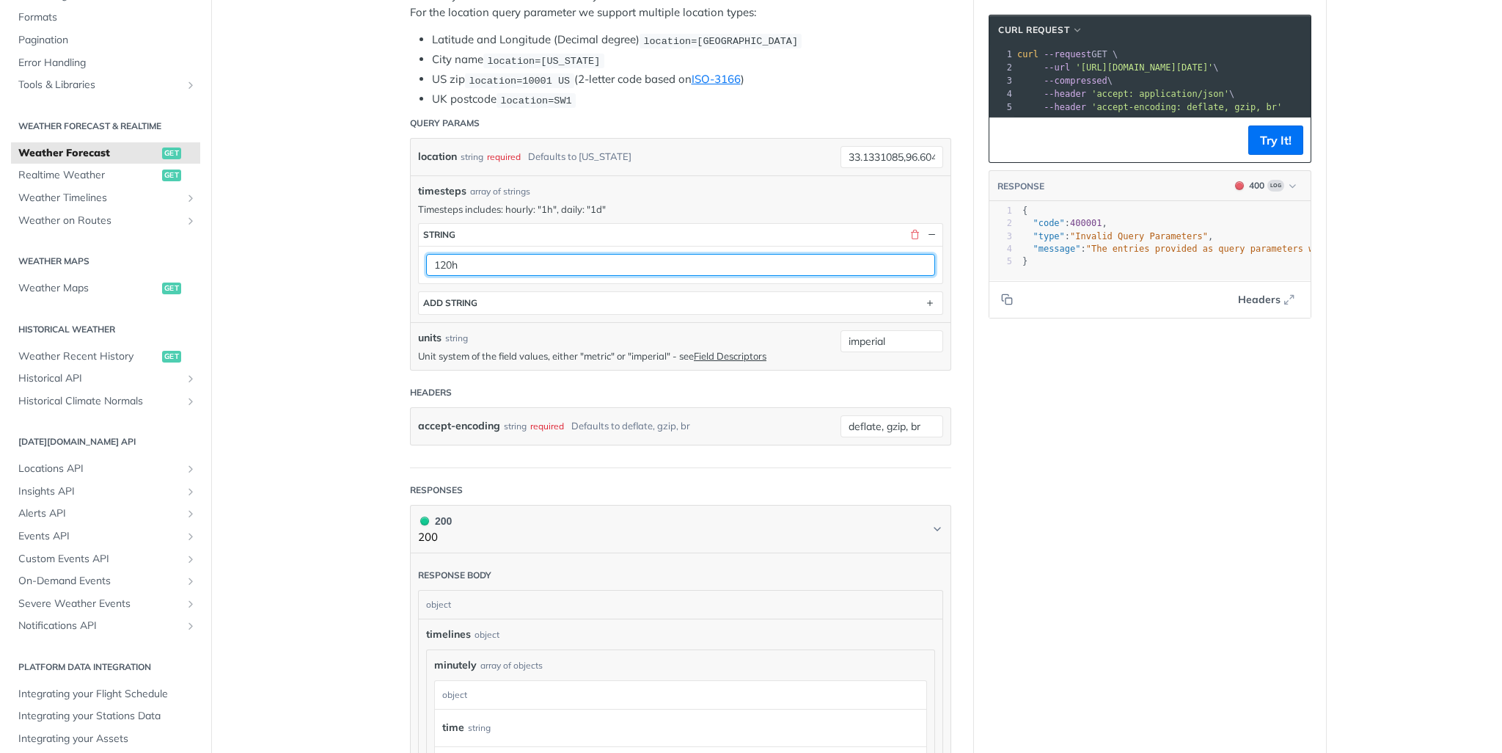
click at [443, 259] on input "120h" at bounding box center [680, 265] width 509 height 22
type input "1h"
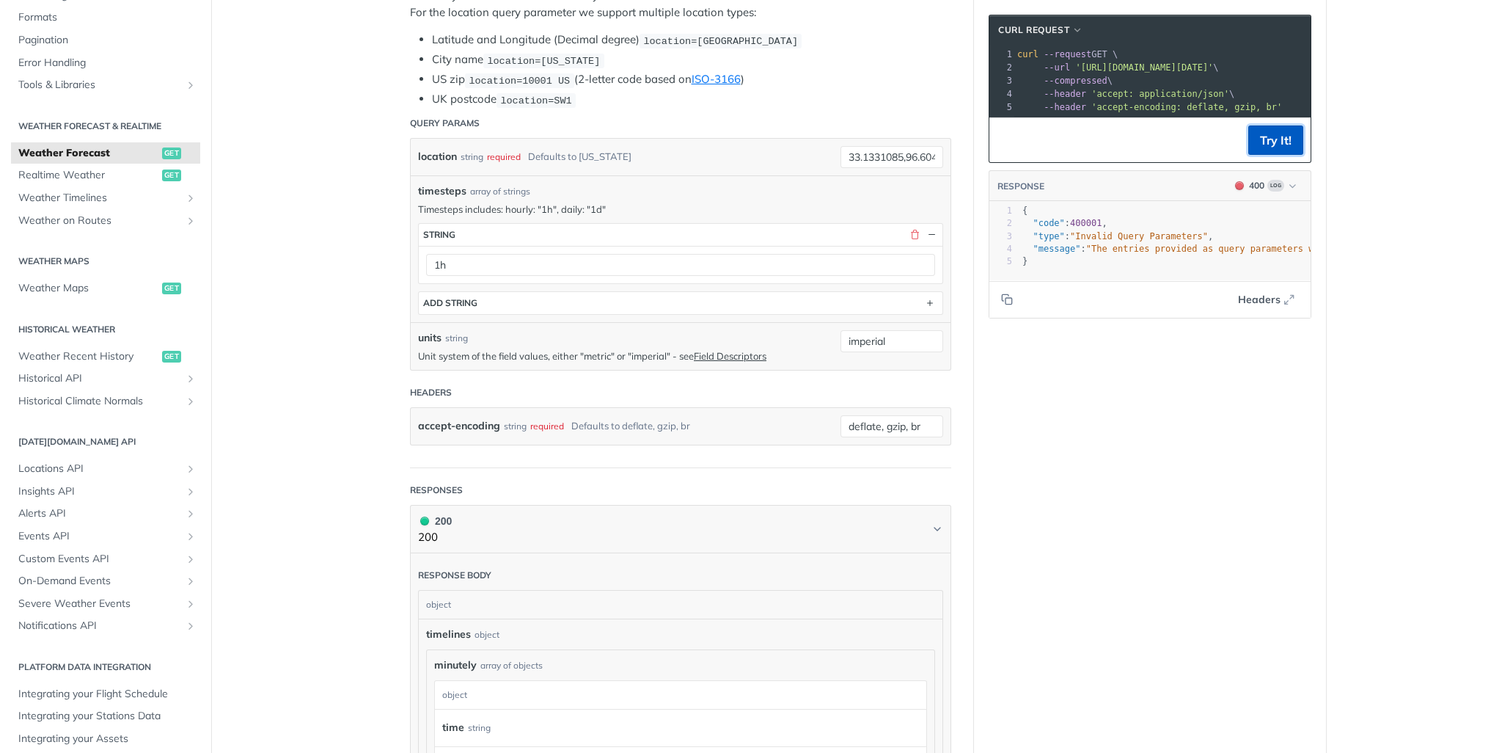
click at [1270, 145] on button "Try It!" at bounding box center [1275, 139] width 55 height 29
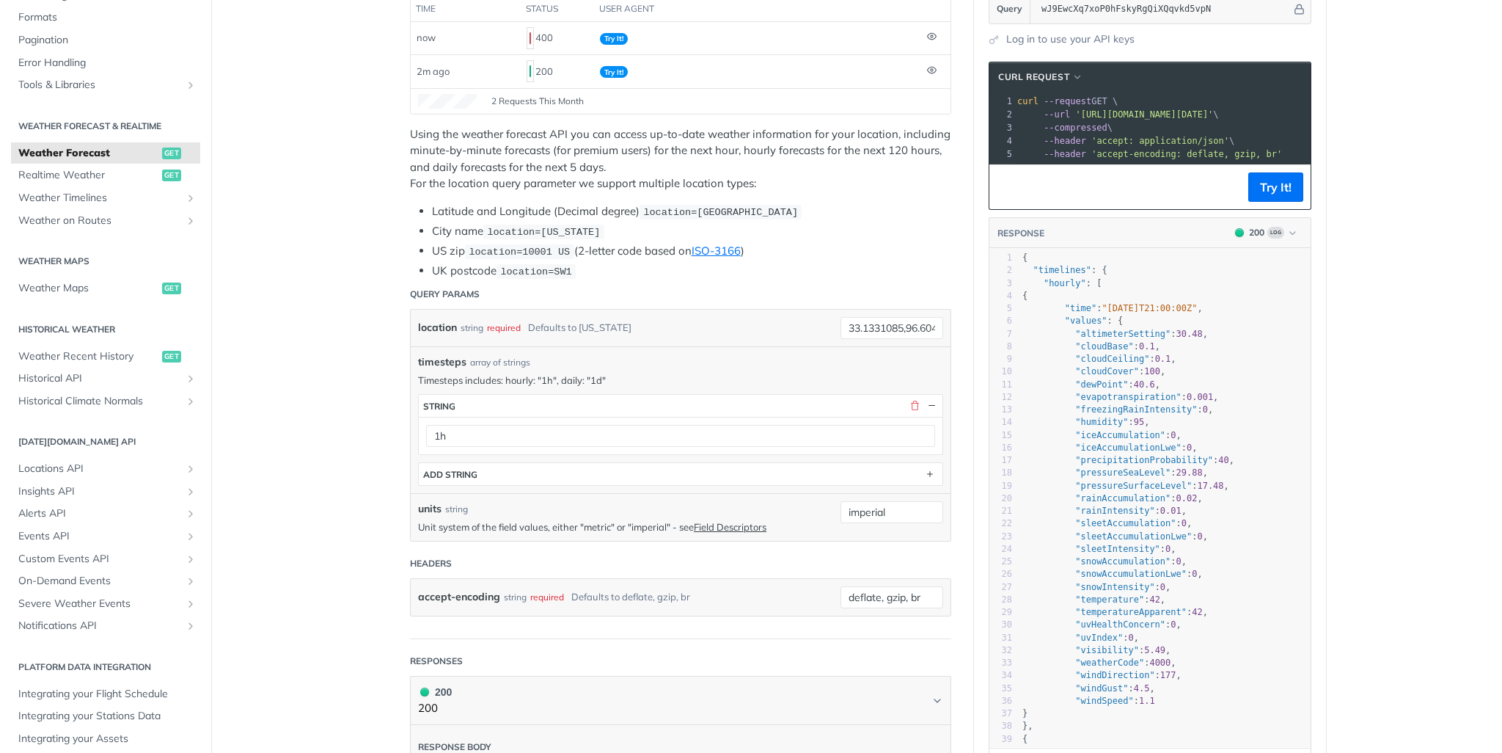
click at [757, 131] on p "Using the weather forecast API you can access up-to-date weather information fo…" at bounding box center [680, 159] width 541 height 66
click at [827, 131] on p "Using the weather forecast API you can access up-to-date weather information fo…" at bounding box center [680, 159] width 541 height 66
click at [533, 149] on p "Using the weather forecast API you can access up-to-date weather information fo…" at bounding box center [680, 159] width 541 height 66
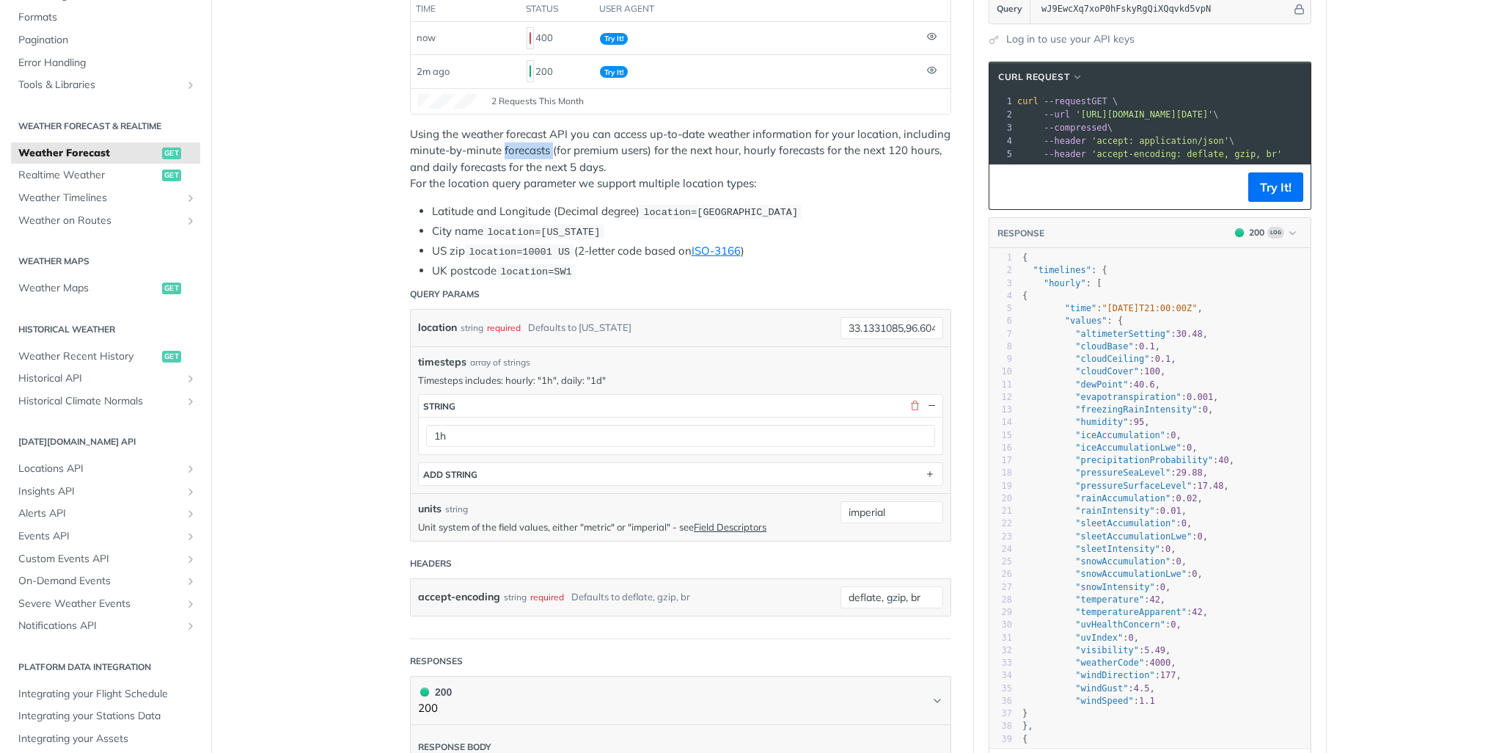
click at [533, 149] on p "Using the weather forecast API you can access up-to-date weather information fo…" at bounding box center [680, 159] width 541 height 66
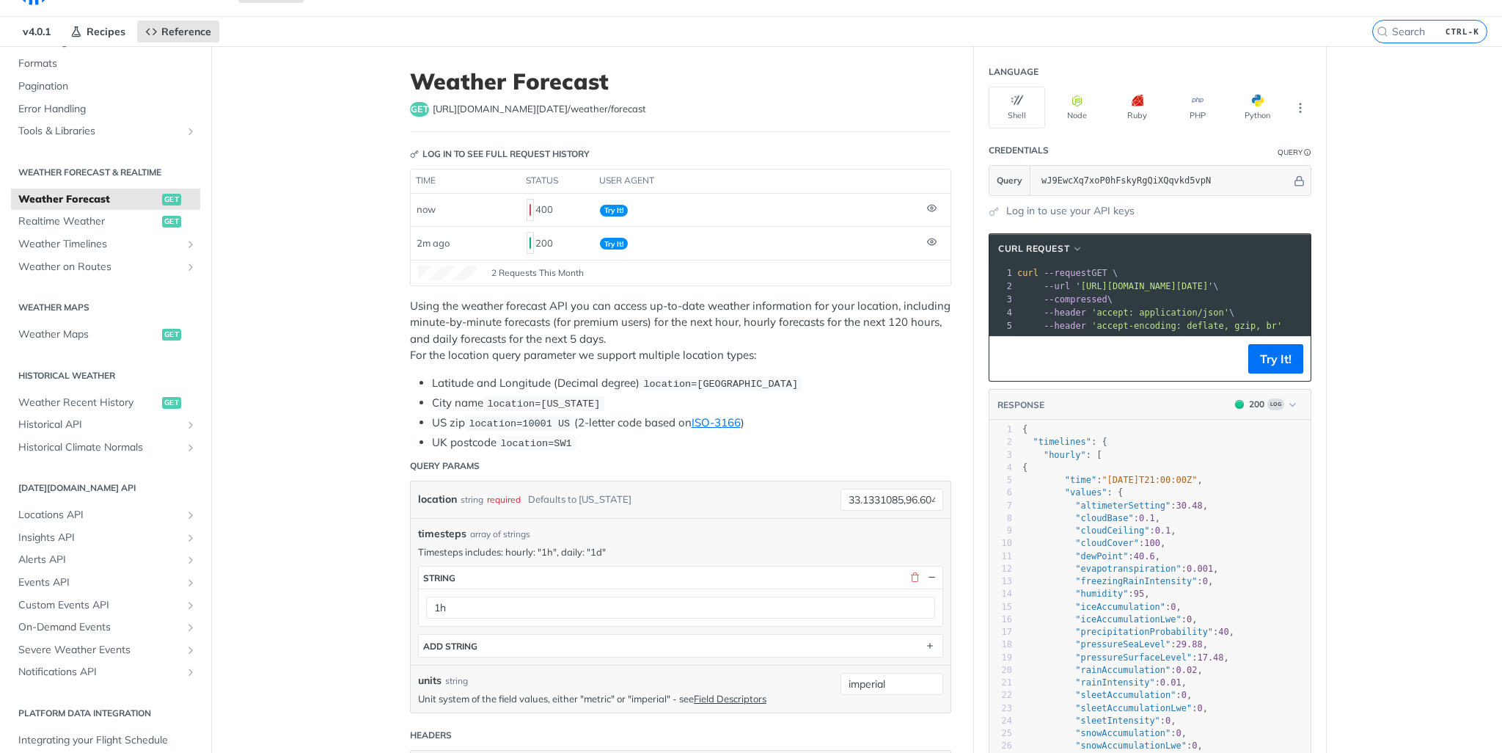
click at [537, 112] on span "[URL][DOMAIN_NAME][DATE] /weather/forecast" at bounding box center [539, 109] width 213 height 15
copy article "[URL][DOMAIN_NAME][DATE] /weather/forecast"
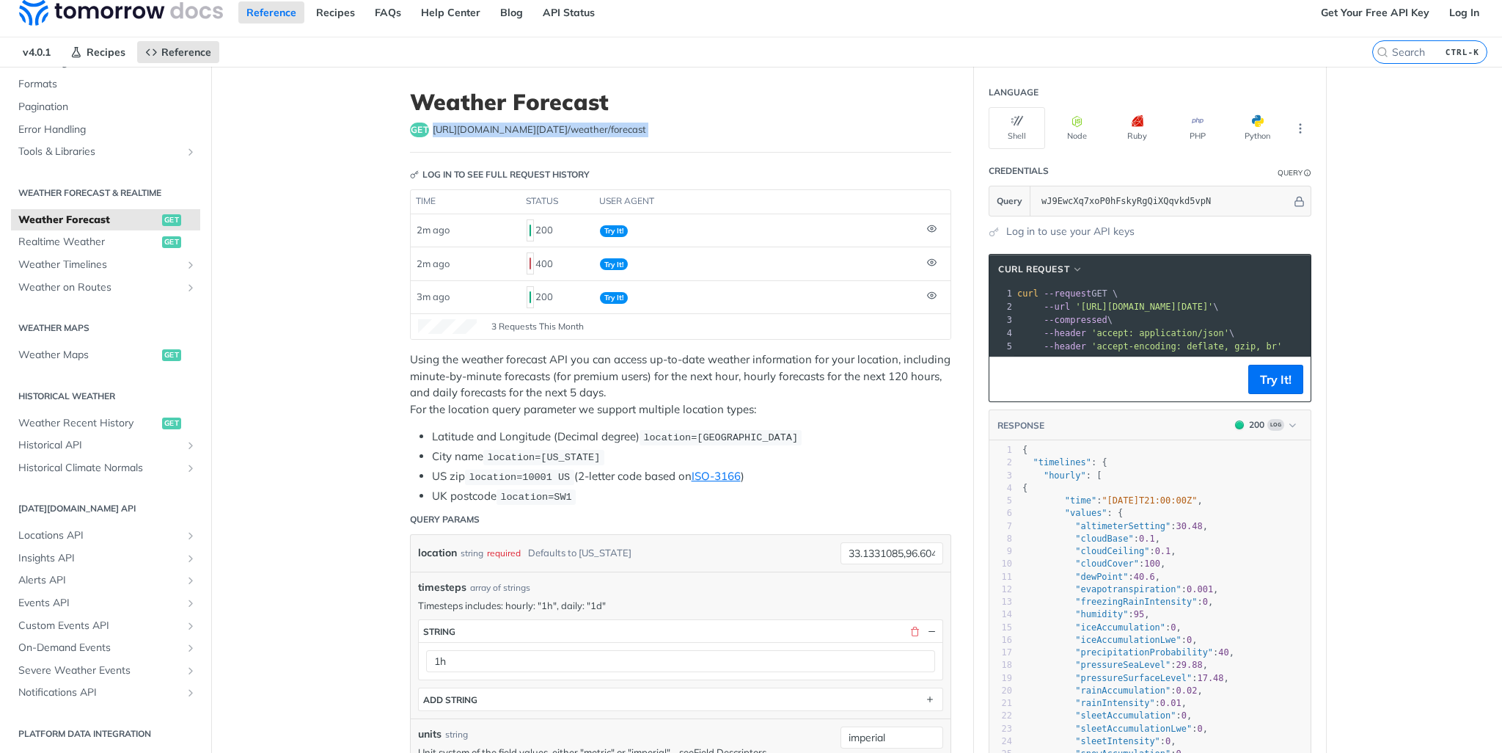
scroll to position [0, 0]
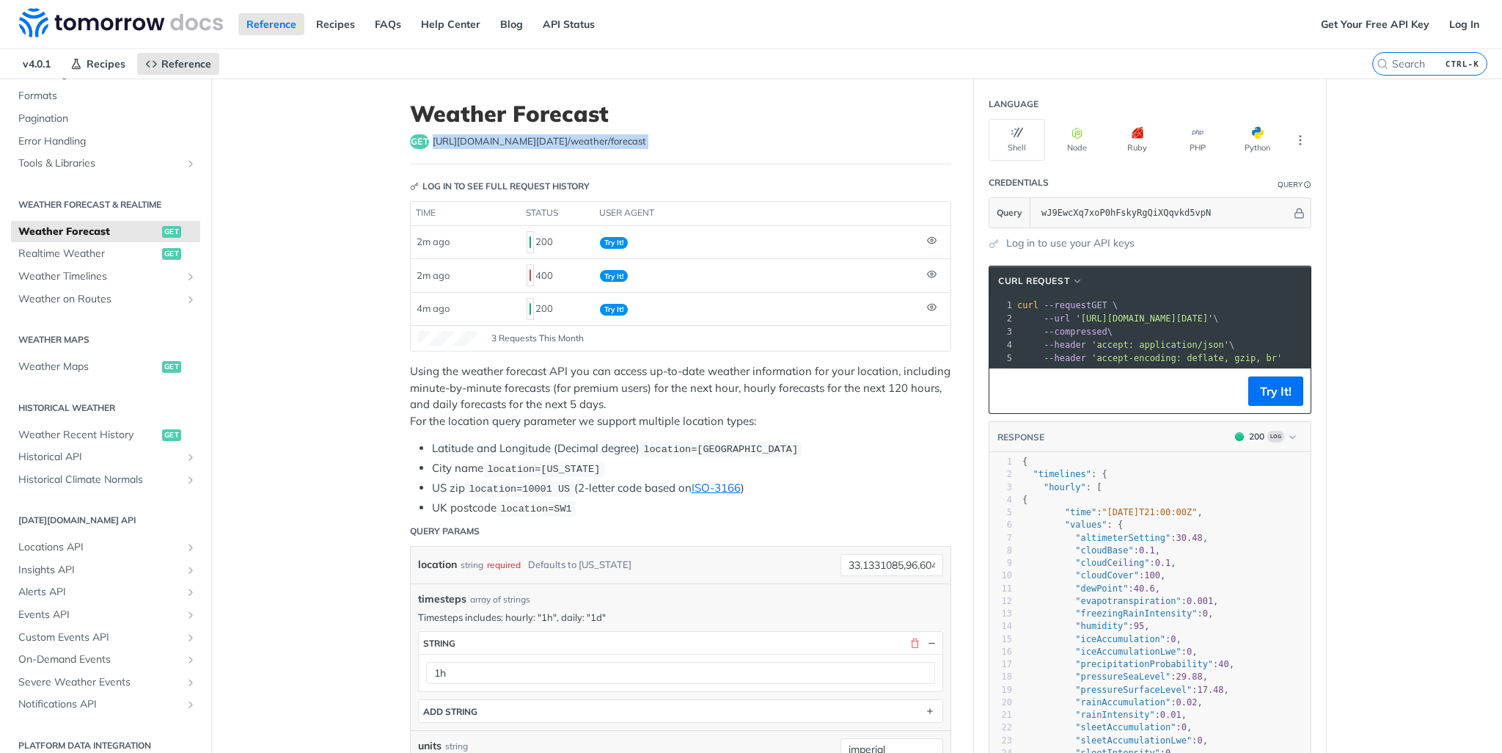
copy article "[URL][DOMAIN_NAME][DATE] /weather/forecast"
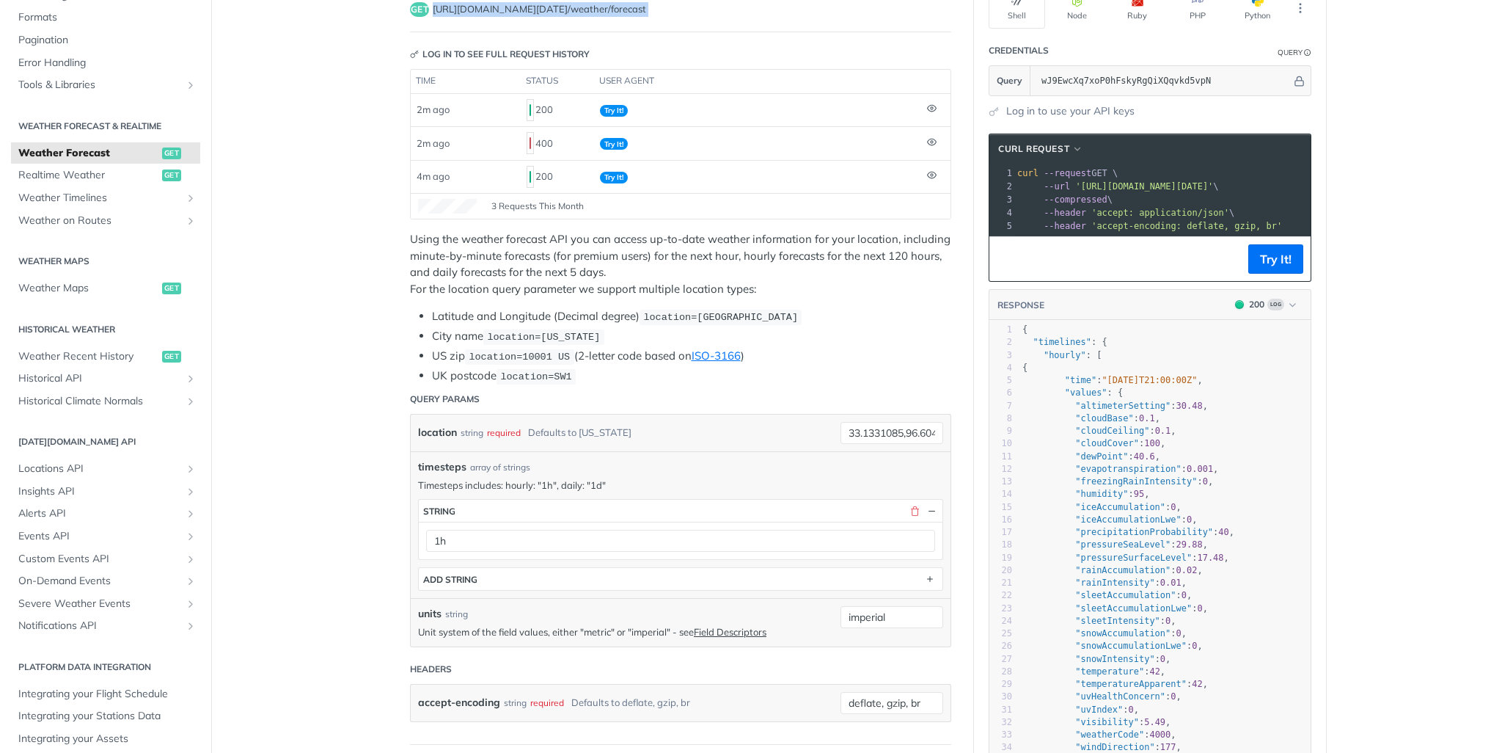
scroll to position [171, 0]
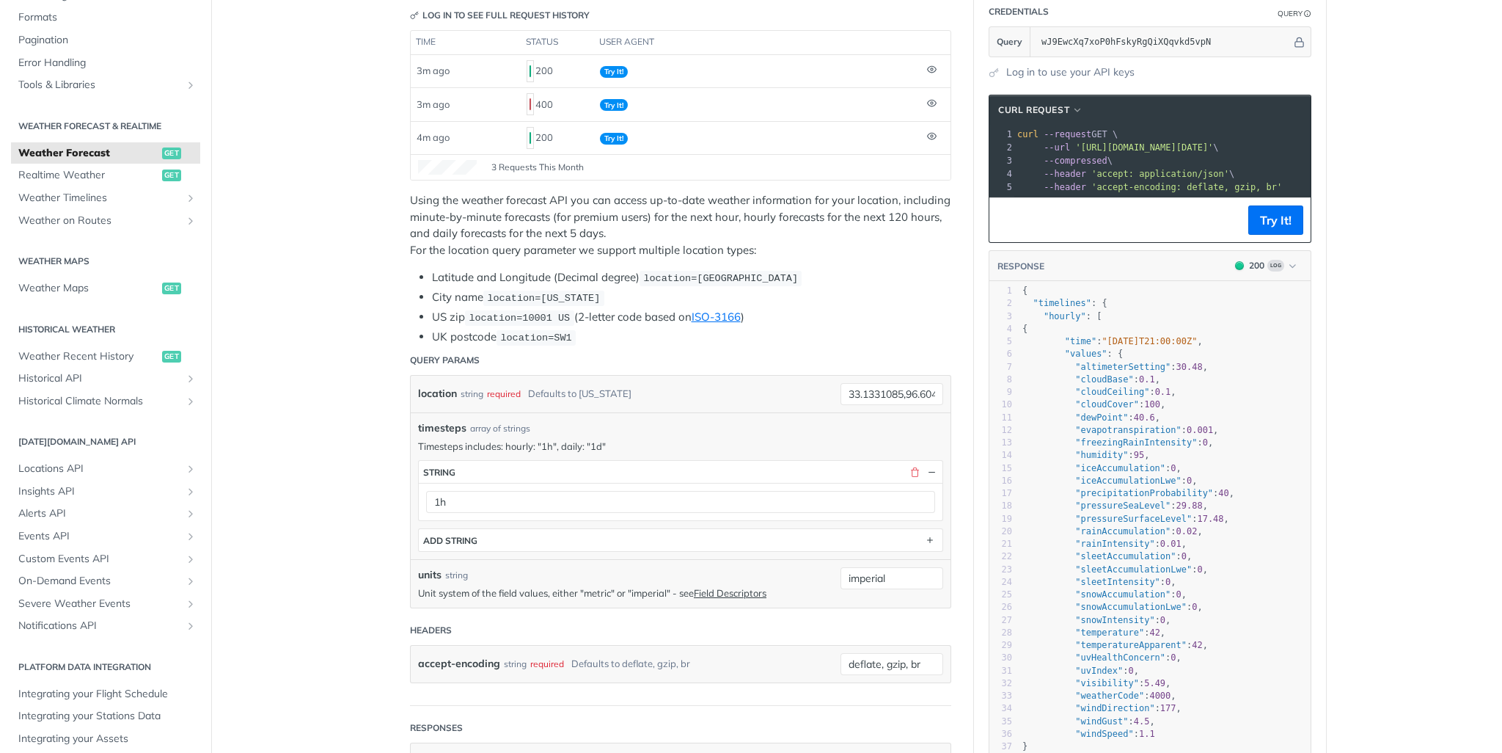
click at [436, 427] on span "timesteps" at bounding box center [442, 427] width 48 height 15
copy span "timesteps"
click at [1105, 36] on input "wJ9EwcXq7xoP0hFskyRgQiXQqvkd5vpN" at bounding box center [1162, 41] width 257 height 29
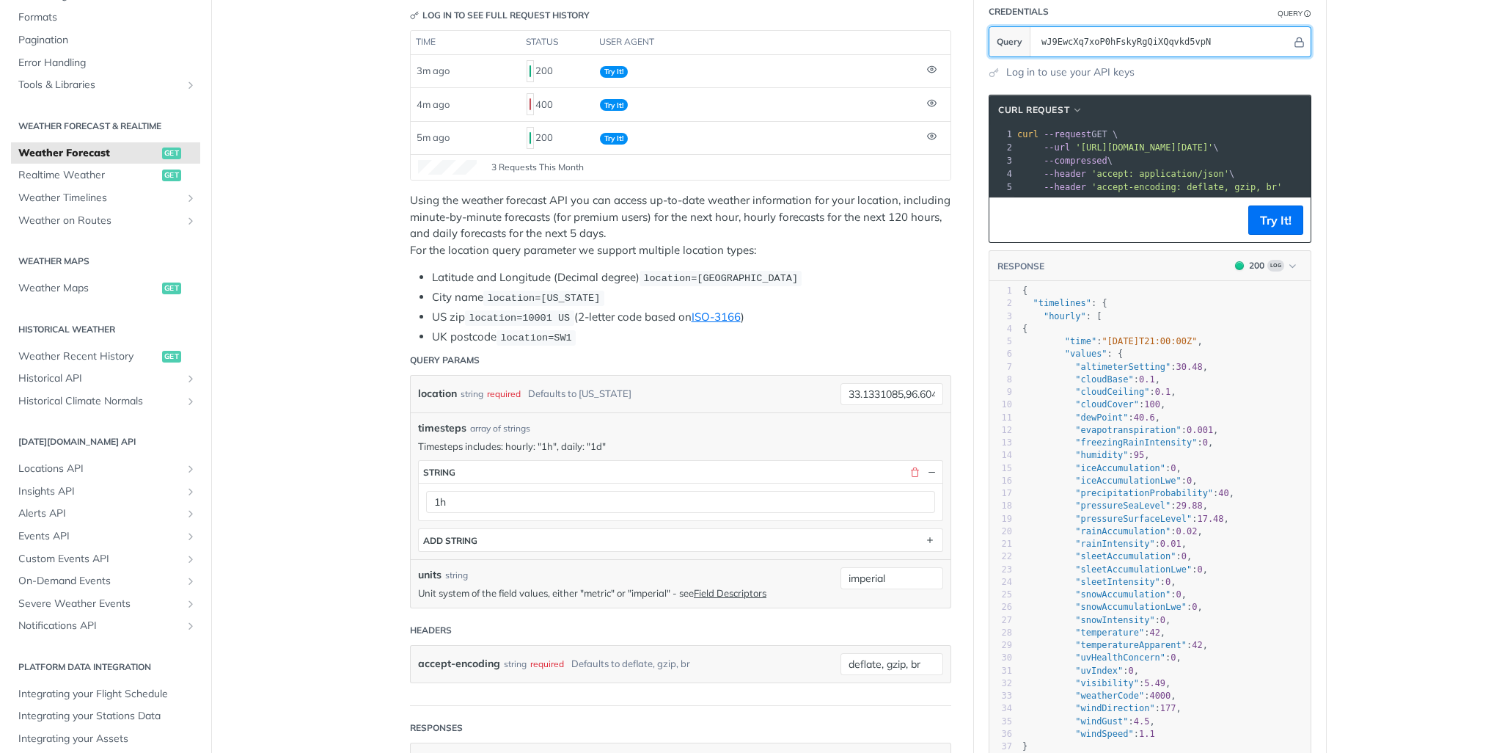
click at [1105, 36] on input "wJ9EwcXq7xoP0hFskyRgQiXQqvkd5vpN" at bounding box center [1162, 41] width 257 height 29
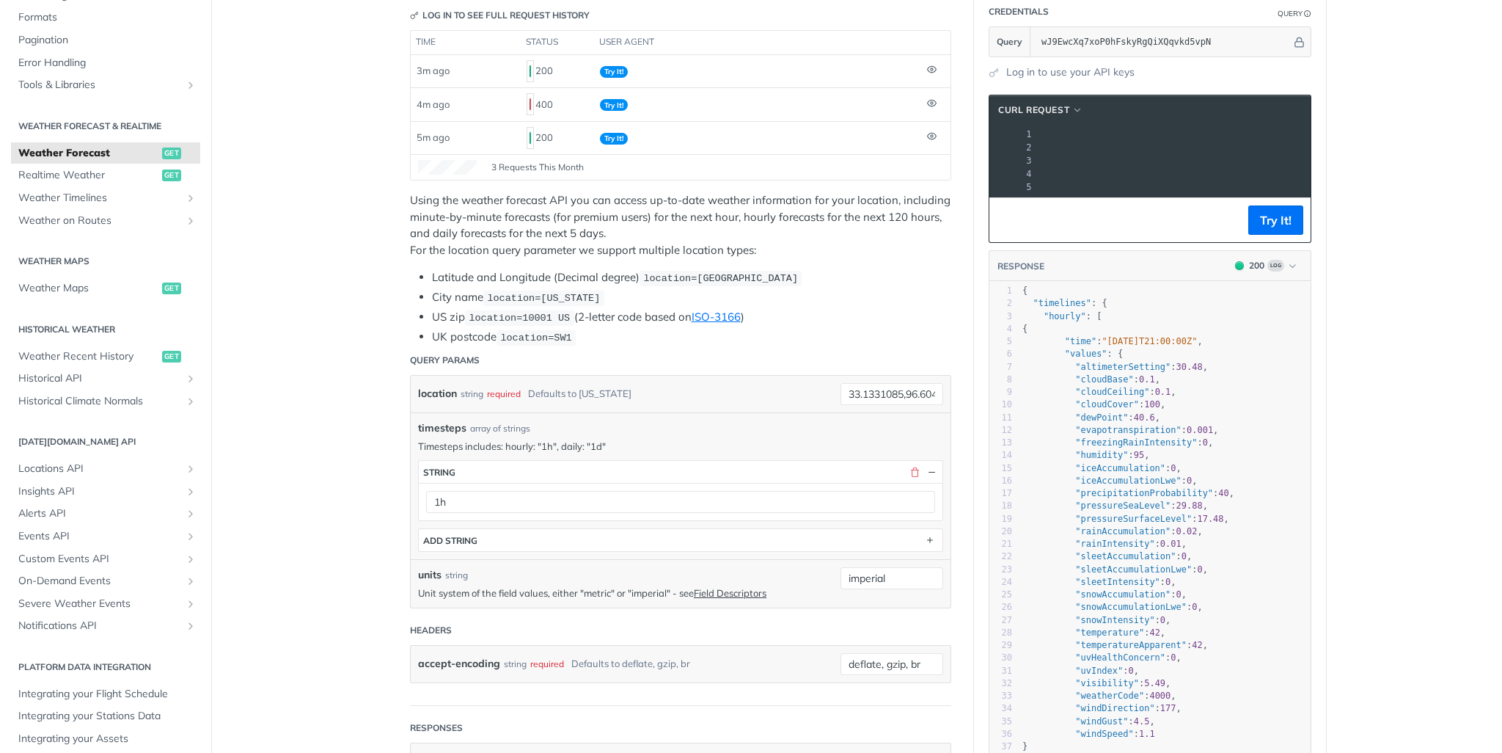
scroll to position [0, 510]
drag, startPoint x: 1103, startPoint y: 145, endPoint x: 1118, endPoint y: 144, distance: 14.7
click at [712, 144] on span "'[URL][DOMAIN_NAME][DATE]'" at bounding box center [643, 147] width 138 height 10
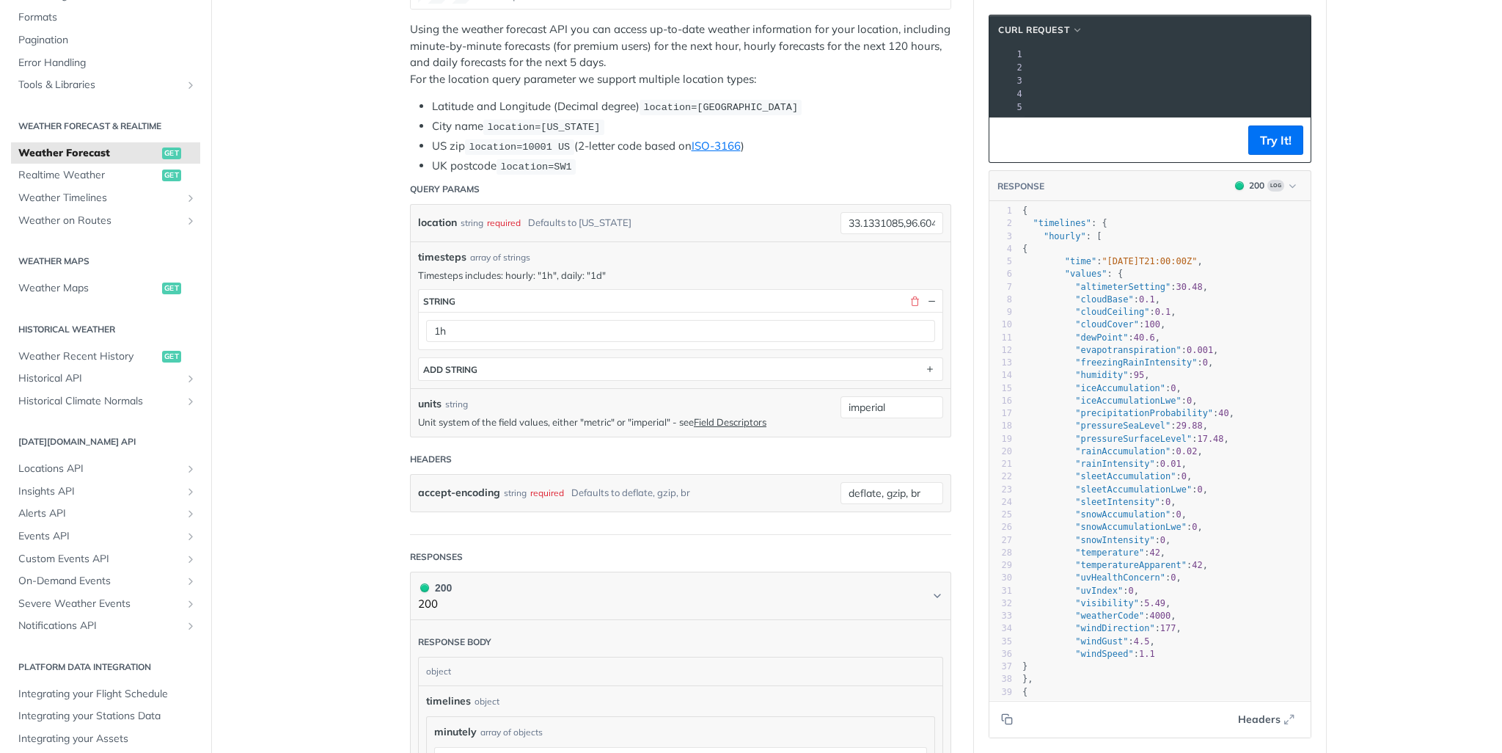
scroll to position [513, 0]
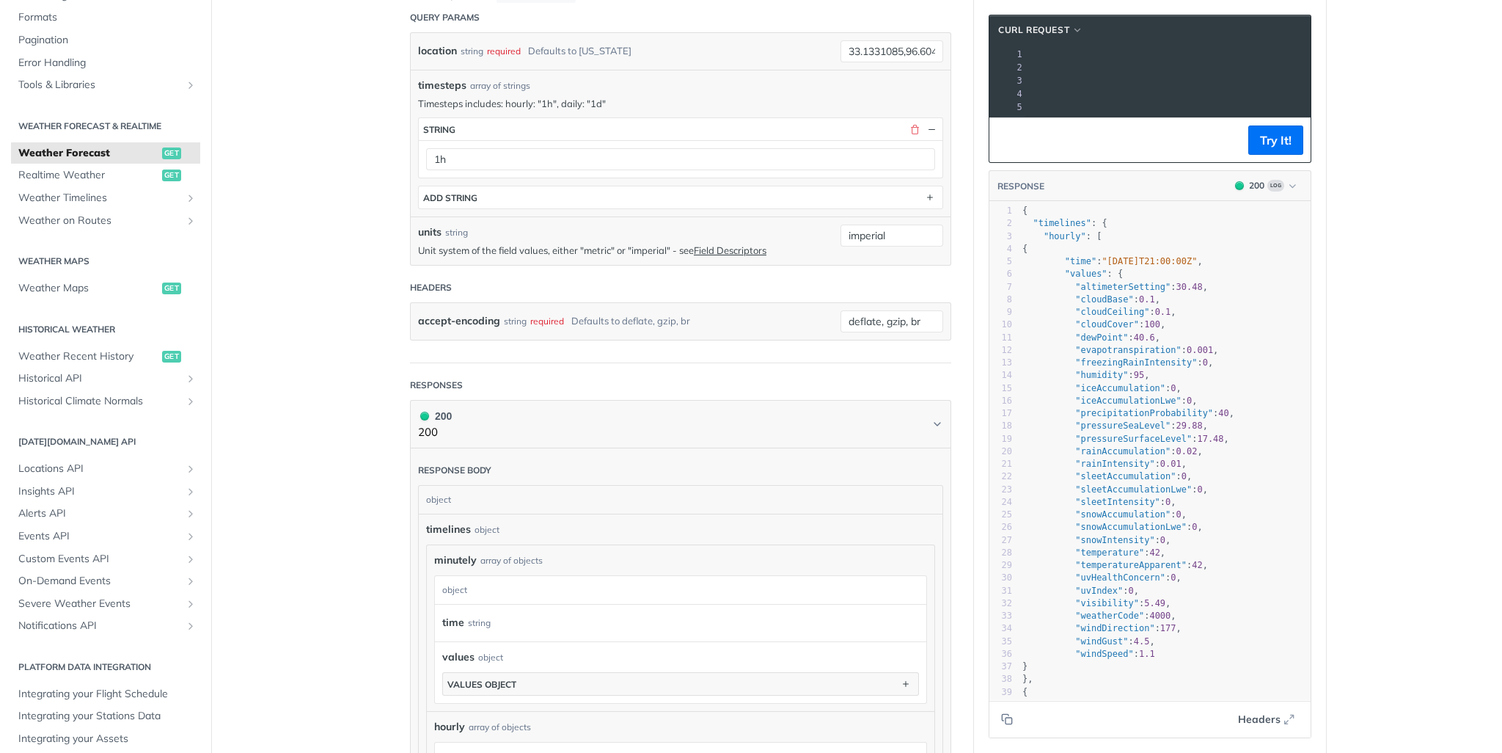
click at [1105, 557] on span ""temperature"" at bounding box center [1109, 552] width 69 height 10
type textarea "temperature"
click at [1105, 557] on span ""temperature"" at bounding box center [1109, 552] width 69 height 10
click at [1152, 418] on span ""precipitationProbability"" at bounding box center [1144, 413] width 138 height 10
type textarea "precipitationProbability"
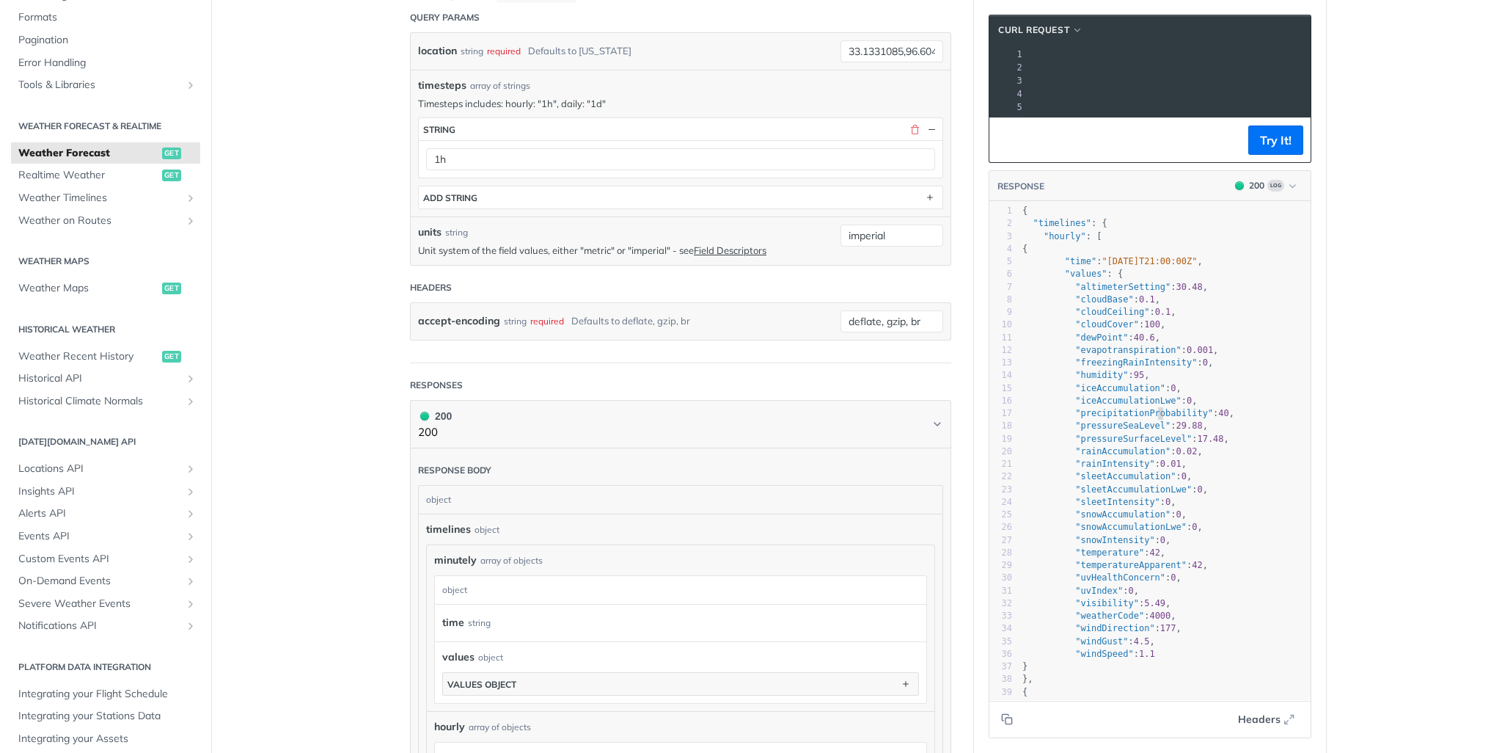
click at [1152, 418] on span ""precipitationProbability"" at bounding box center [1144, 413] width 138 height 10
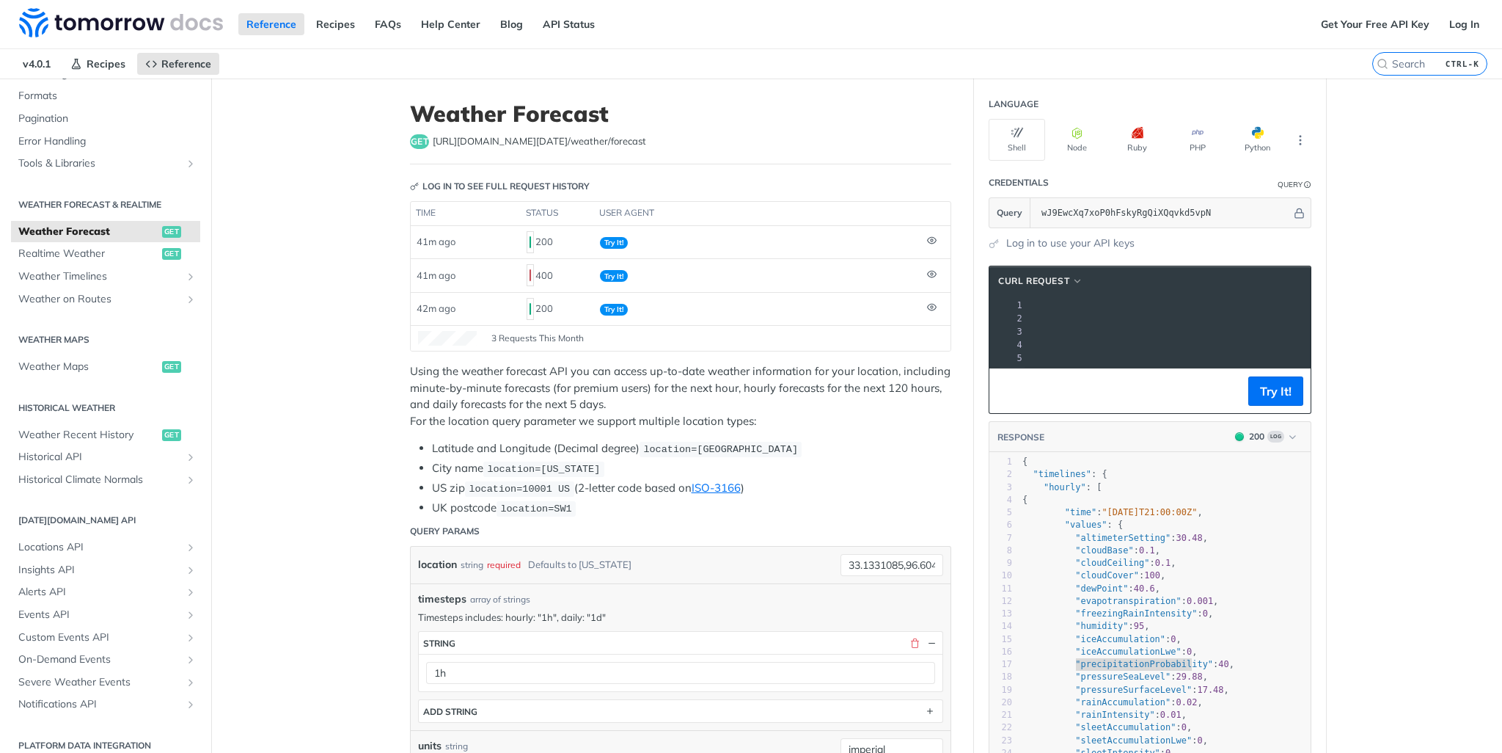
scroll to position [342, 0]
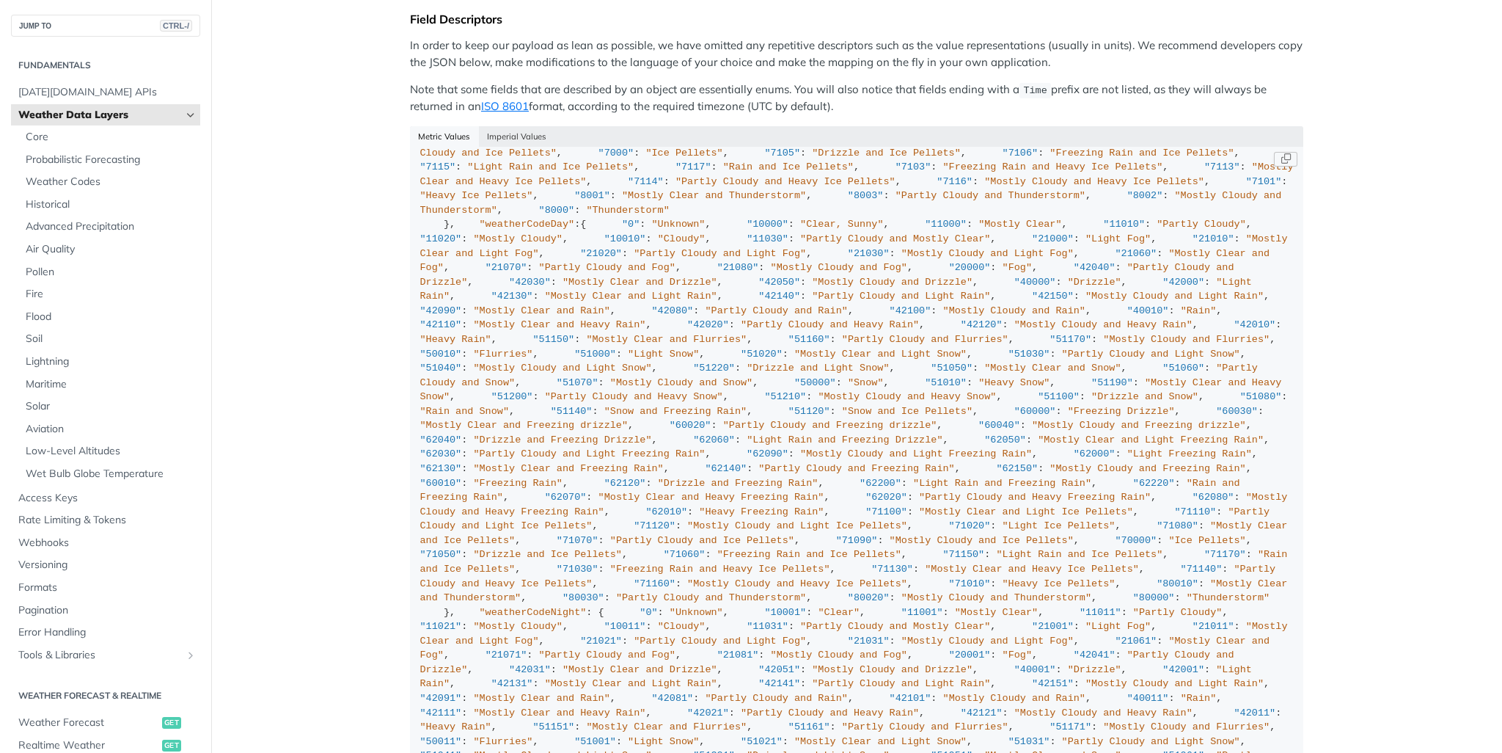
scroll to position [1198, 0]
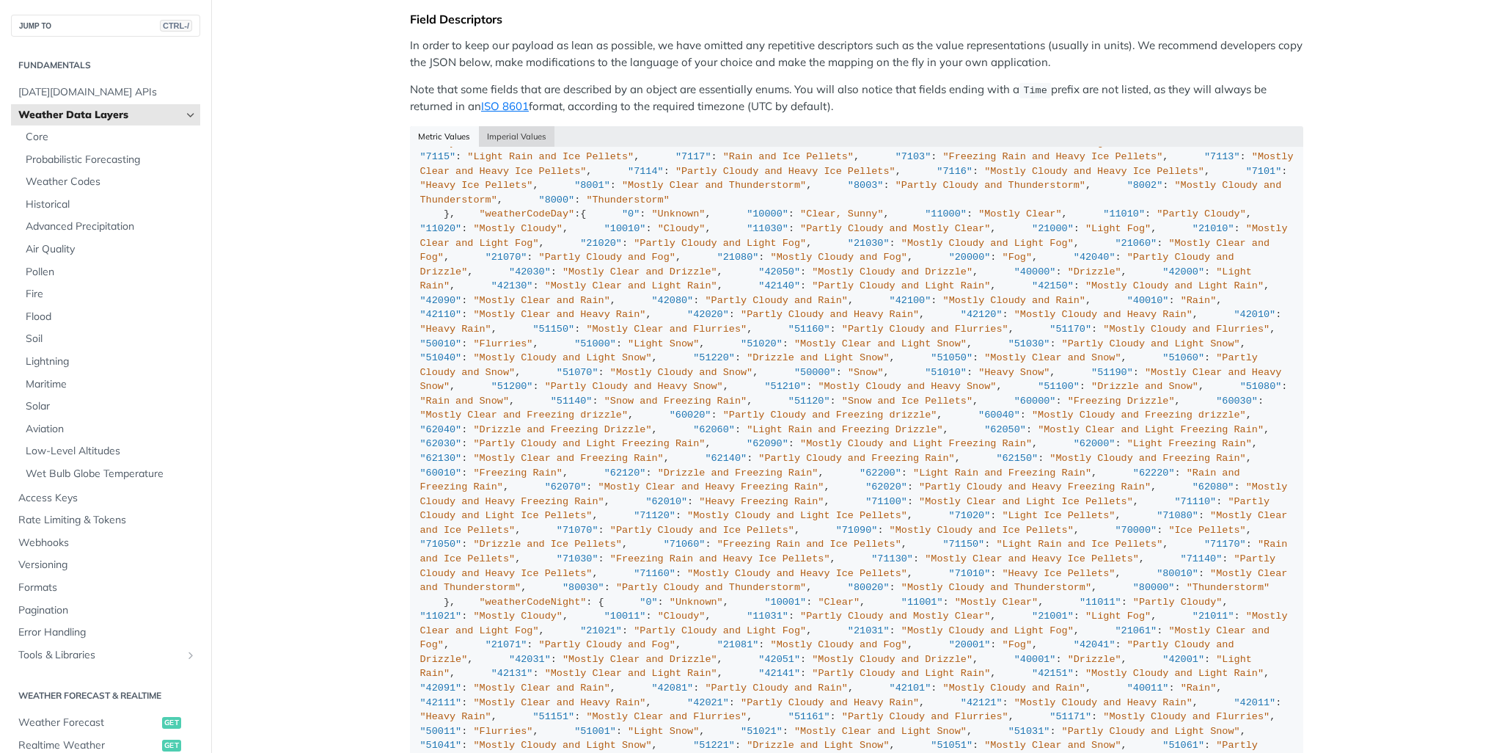
click at [510, 128] on button "Imperial Values" at bounding box center [517, 136] width 76 height 21
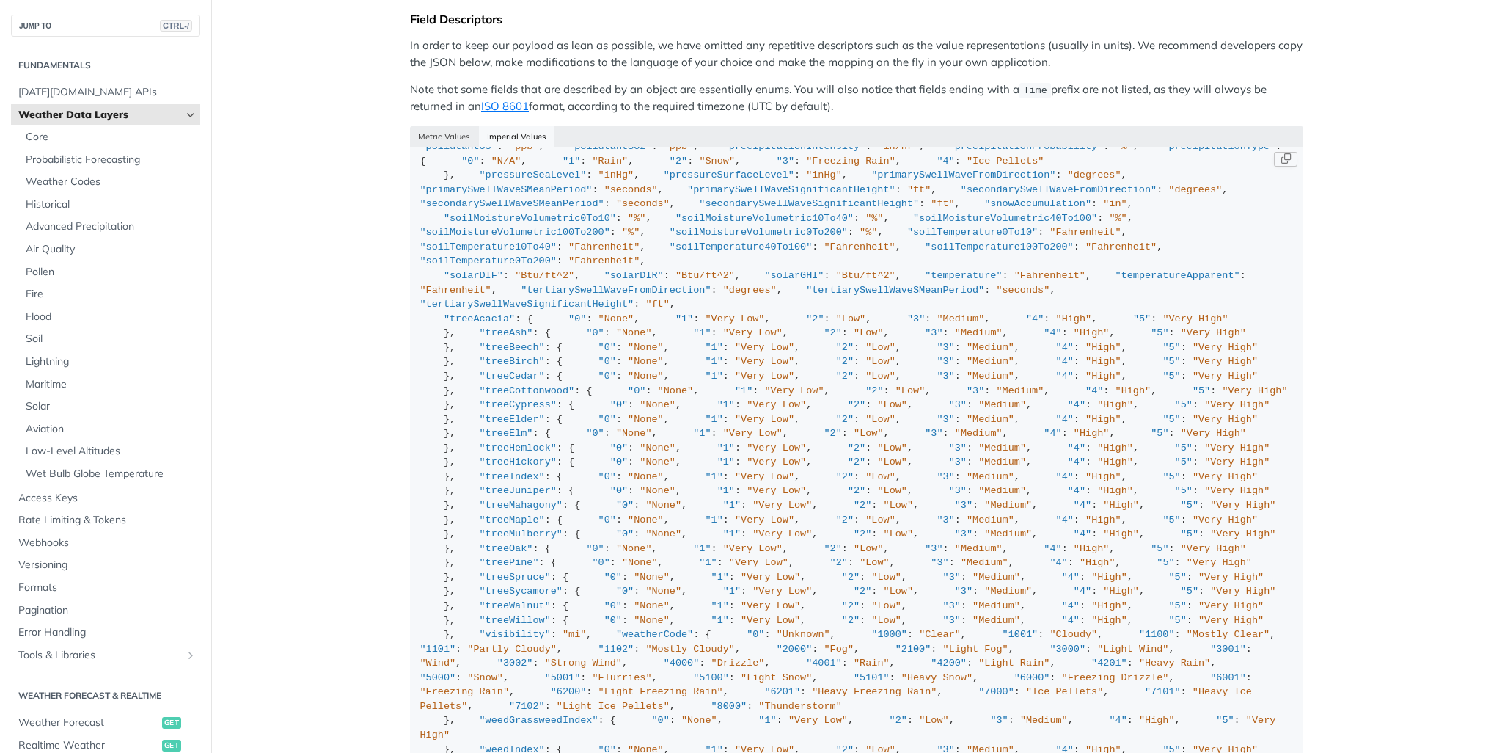
scroll to position [684, 0]
click at [1116, 152] on span ""%"" at bounding box center [1125, 146] width 18 height 11
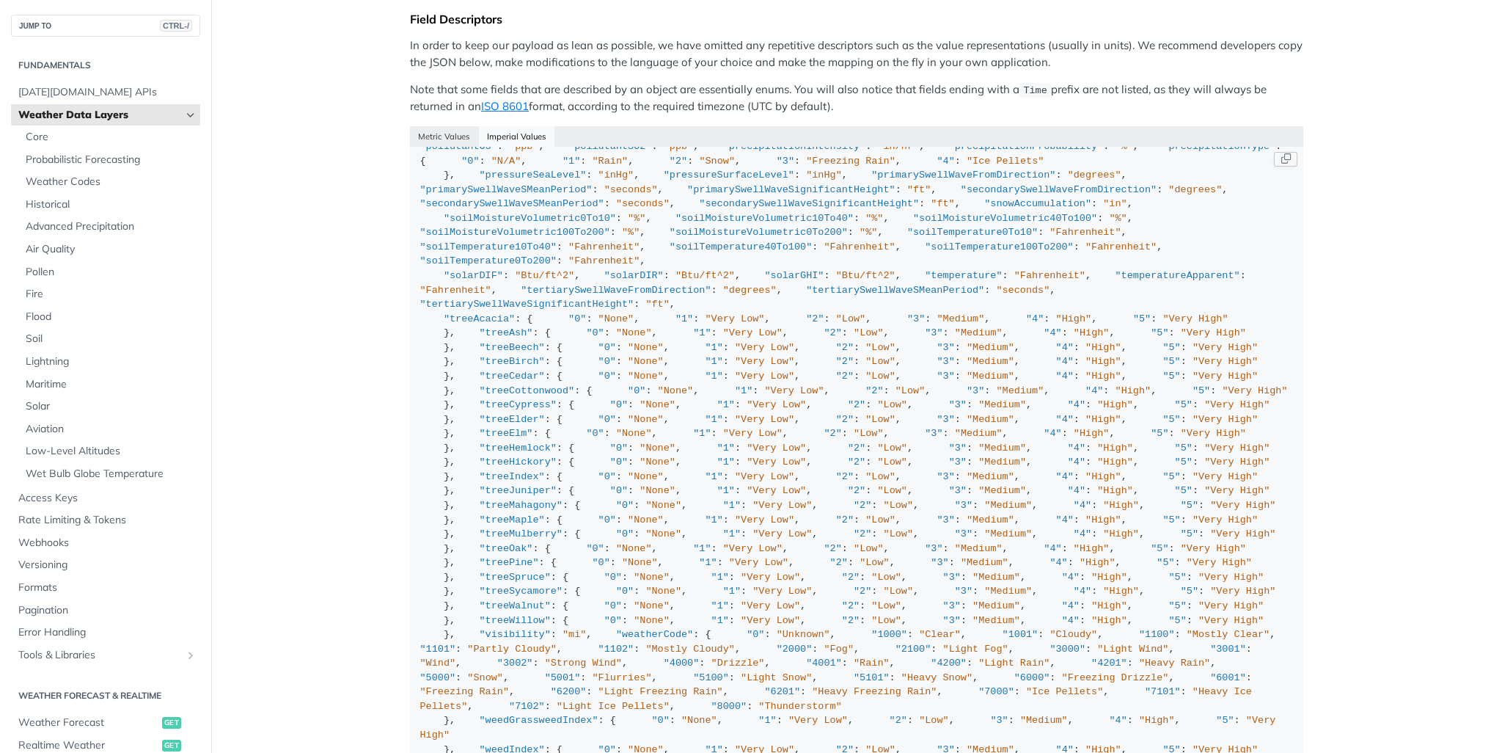
click at [1014, 281] on span ""Fahrenheit"" at bounding box center [1049, 275] width 71 height 11
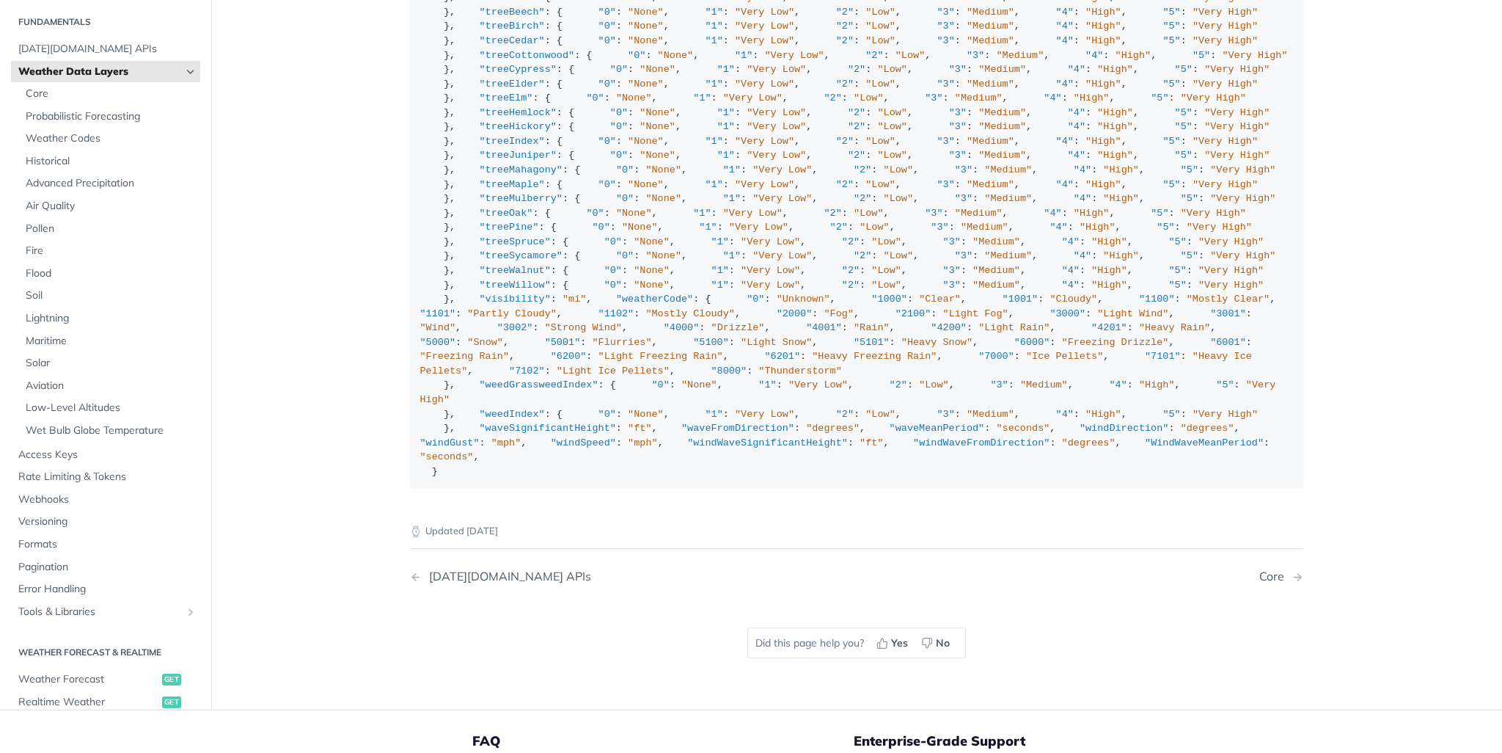
scroll to position [1675, 0]
